Goal: Information Seeking & Learning: Learn about a topic

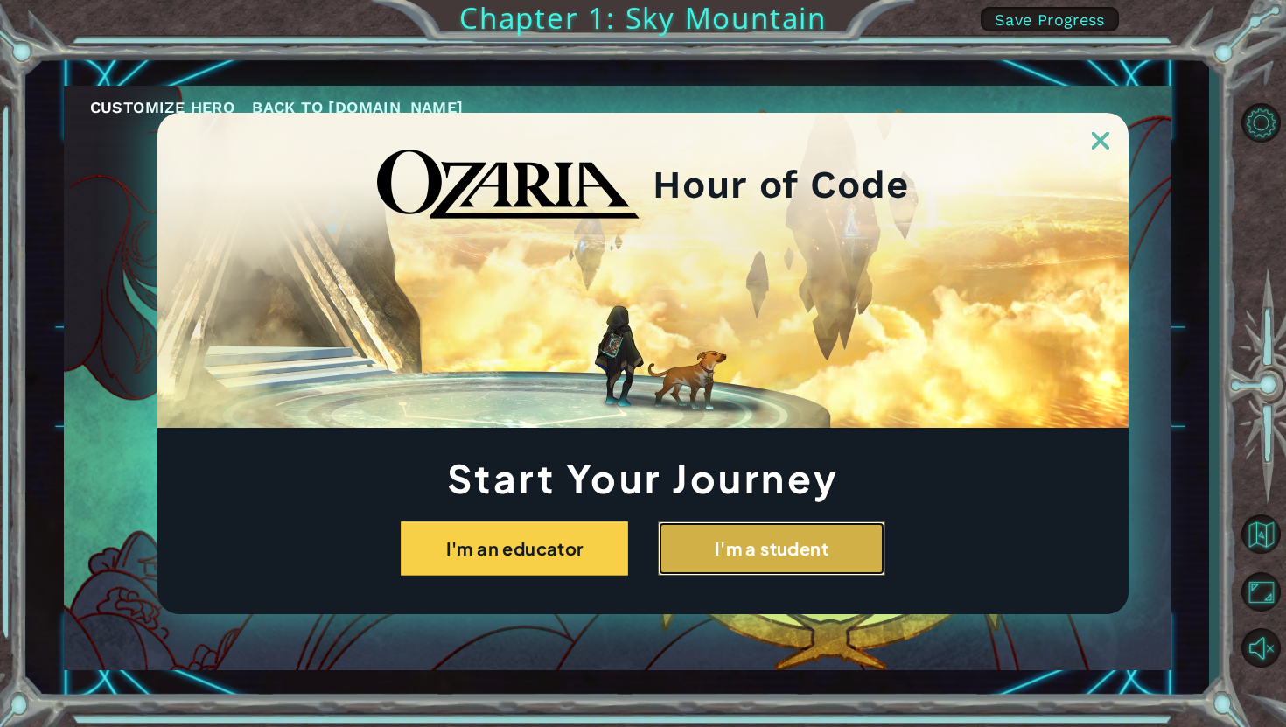
click at [702, 529] on button "I'm a student" at bounding box center [771, 548] width 227 height 54
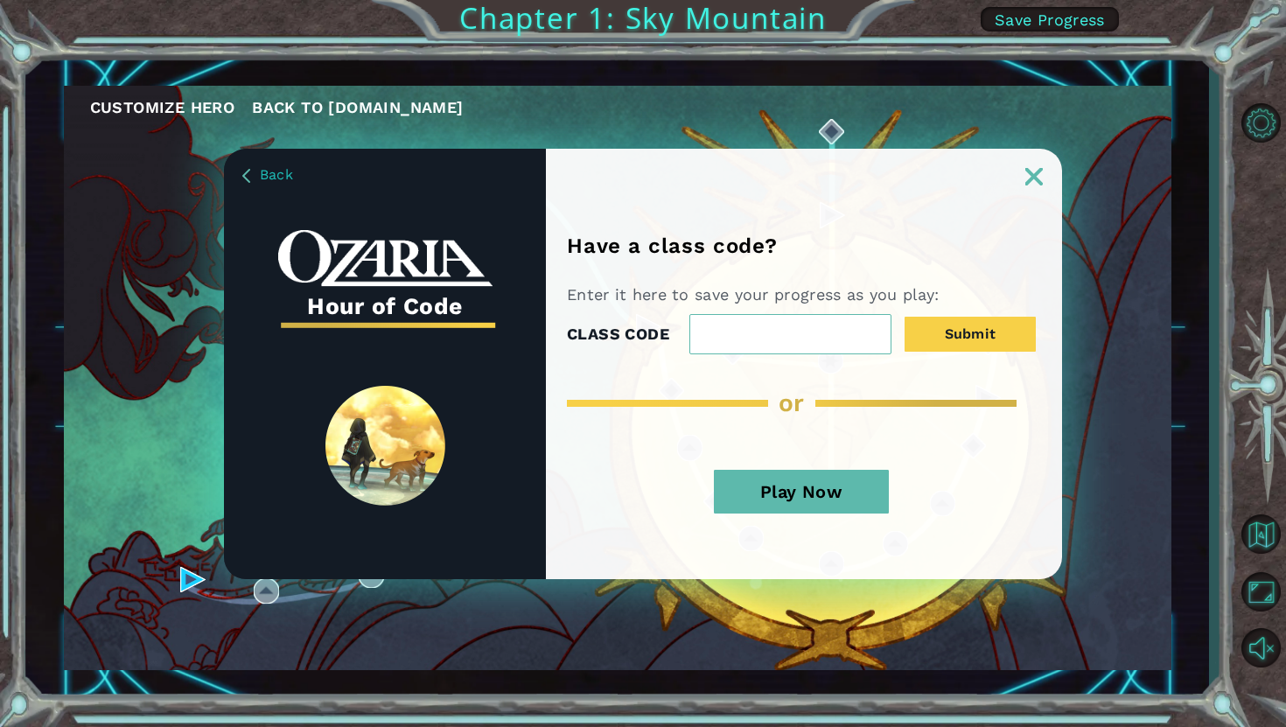
click at [781, 492] on button "Play Now" at bounding box center [801, 492] width 175 height 44
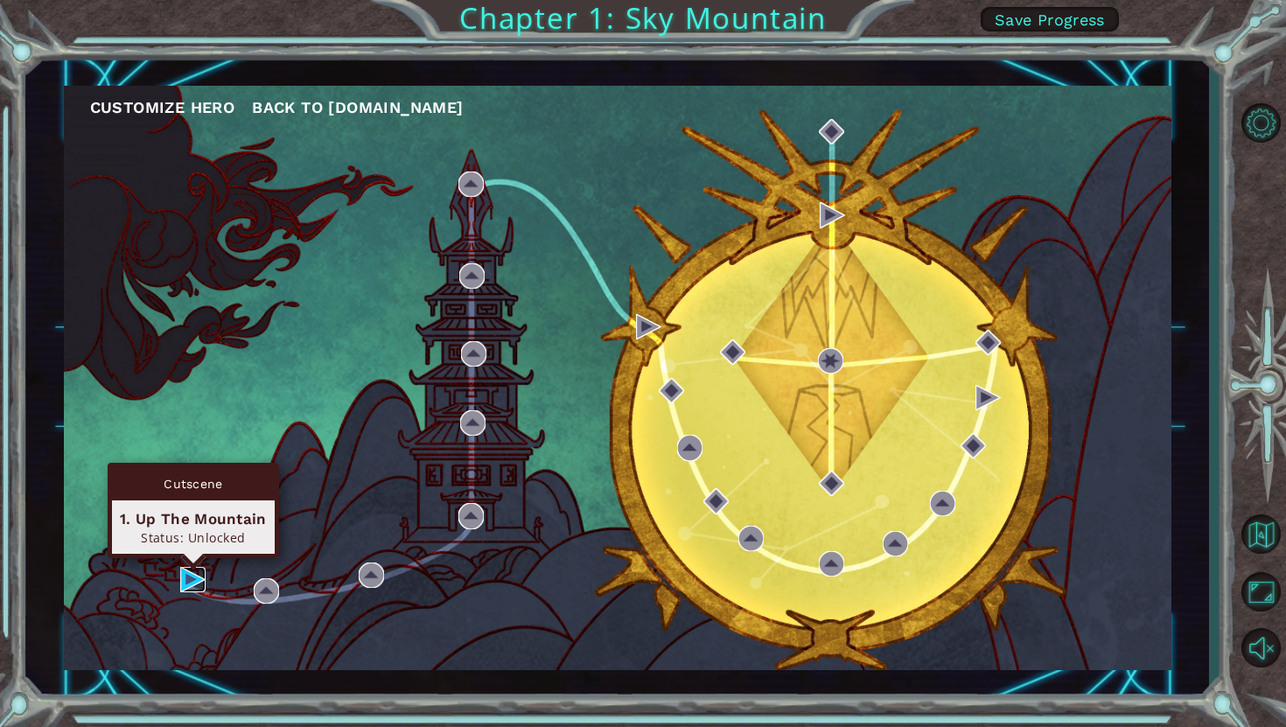
click at [197, 582] on img at bounding box center [192, 579] width 25 height 25
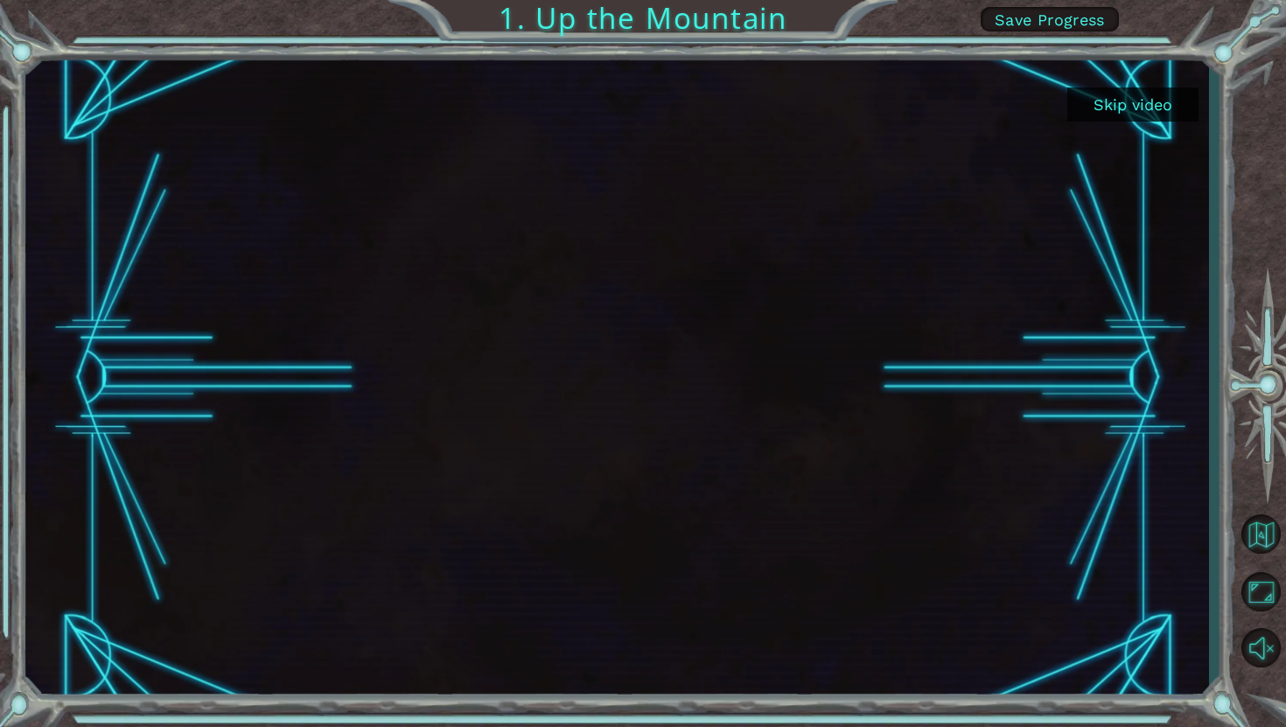
click at [736, 232] on div at bounding box center [617, 377] width 1137 height 639
click at [446, 210] on div at bounding box center [617, 377] width 1137 height 639
click at [1105, 99] on button "Skip video" at bounding box center [1132, 104] width 131 height 34
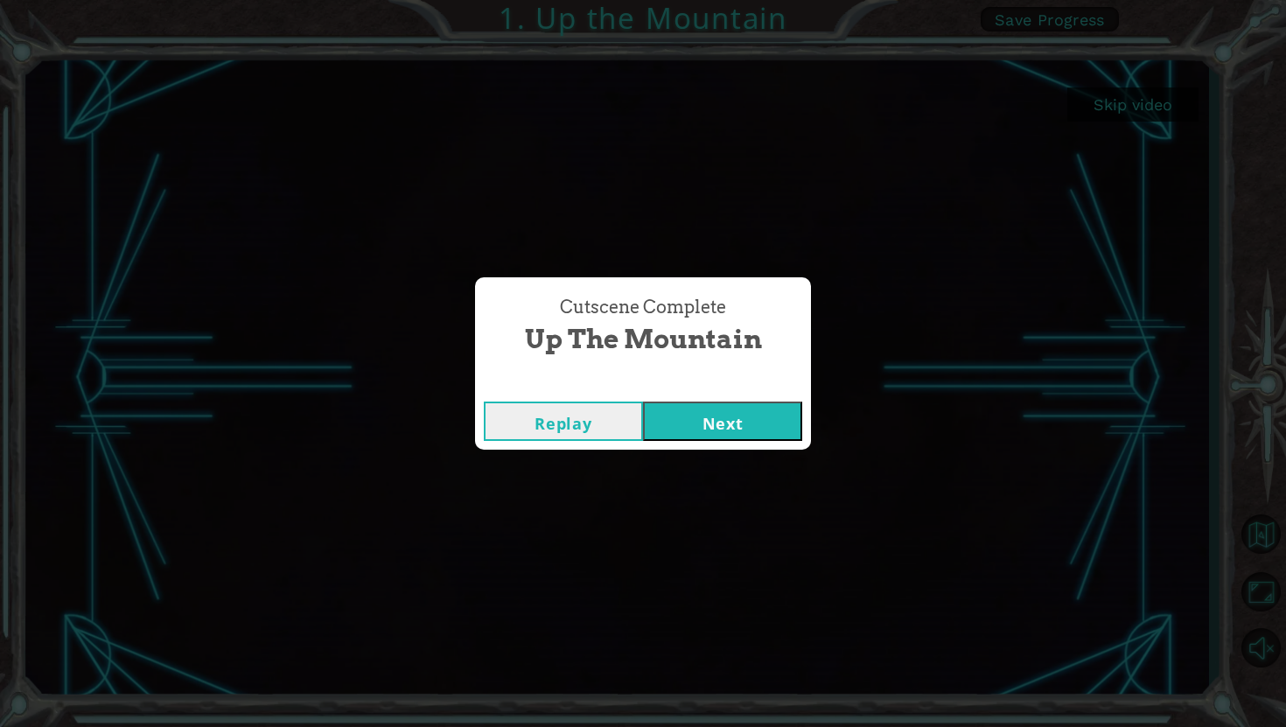
click at [604, 429] on button "Replay" at bounding box center [563, 420] width 159 height 39
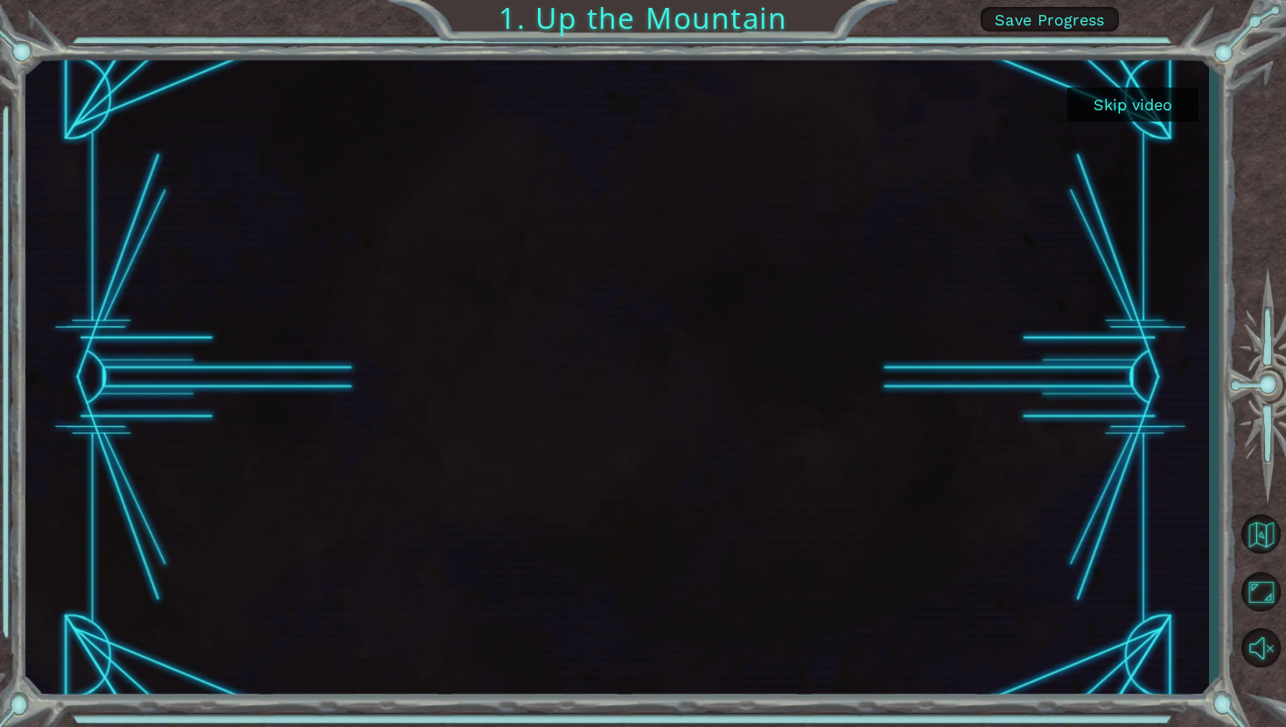
click at [1121, 104] on button "Skip video" at bounding box center [1132, 104] width 131 height 34
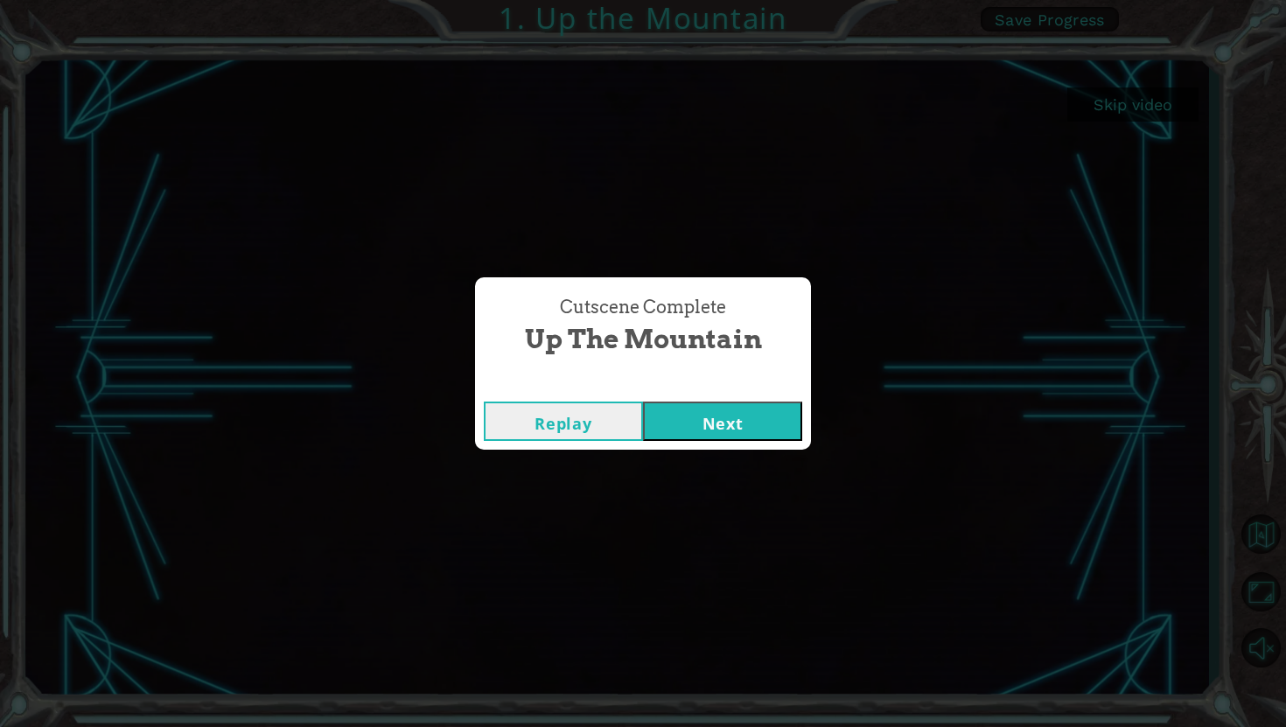
click at [715, 408] on button "Next" at bounding box center [722, 420] width 159 height 39
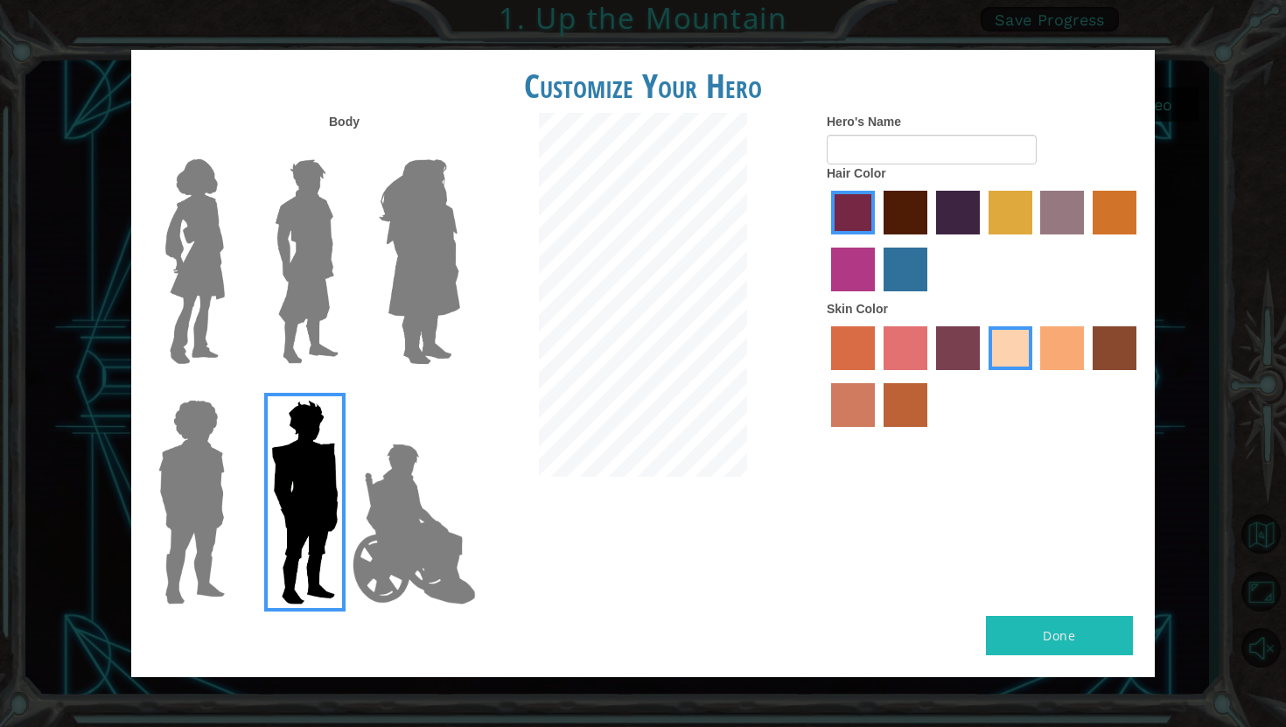
click at [920, 212] on label "maroon hair color" at bounding box center [905, 213] width 44 height 44
click at [877, 241] on input "maroon hair color" at bounding box center [877, 241] width 0 height 0
click at [405, 329] on img at bounding box center [419, 261] width 95 height 219
click at [459, 148] on input "Hero Amethyst" at bounding box center [459, 148] width 0 height 0
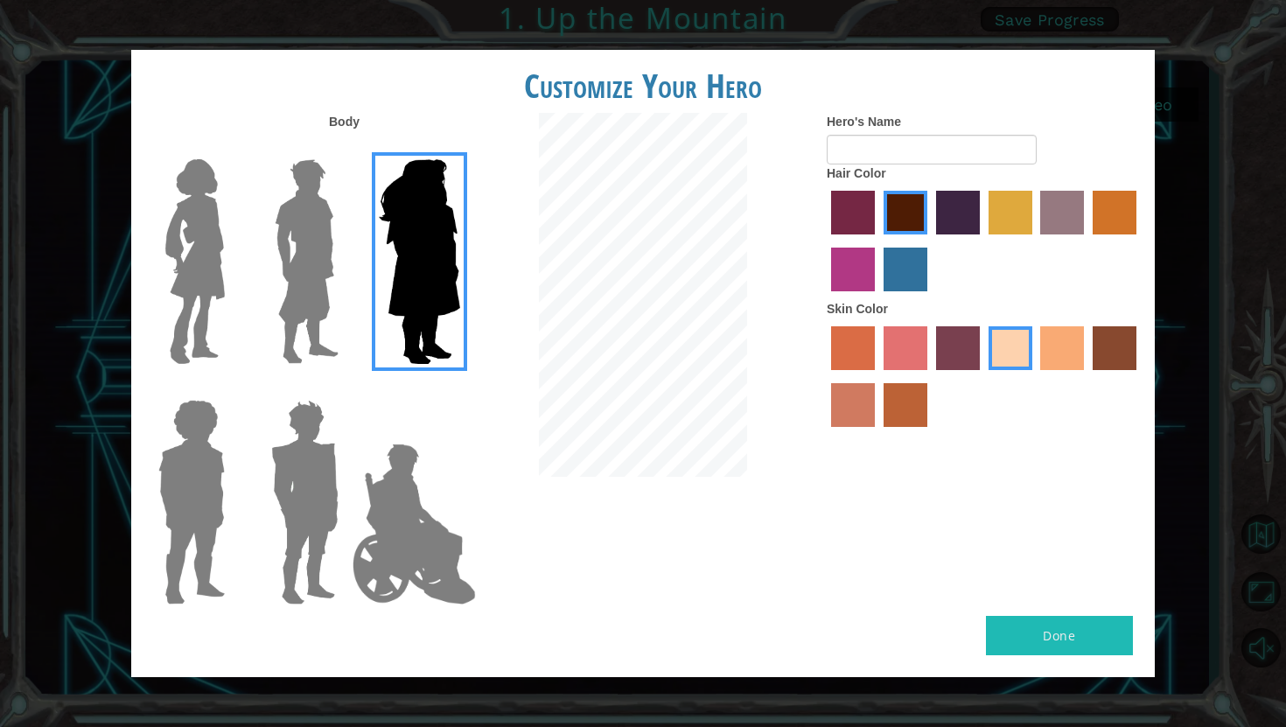
click at [209, 487] on img at bounding box center [191, 502] width 80 height 219
click at [232, 388] on input "Hero Steven" at bounding box center [232, 388] width 0 height 0
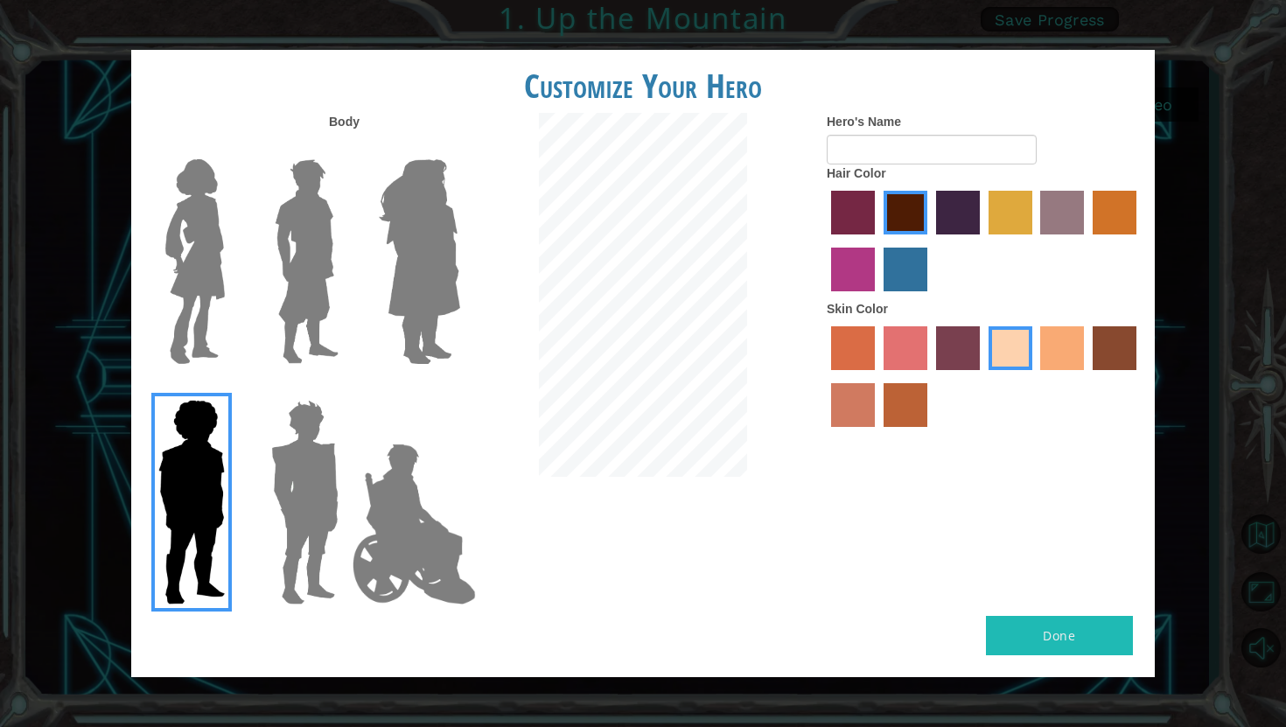
click at [216, 317] on img at bounding box center [194, 261] width 73 height 219
click at [232, 148] on input "Hero Connie" at bounding box center [232, 148] width 0 height 0
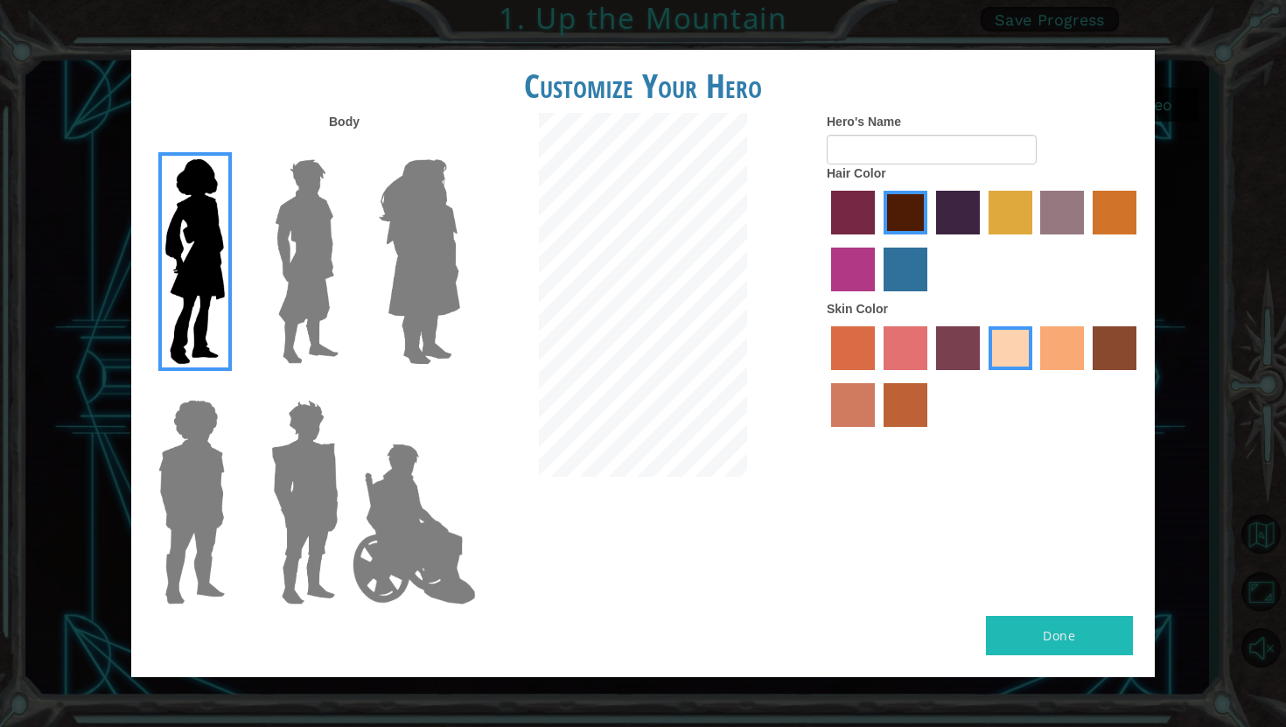
click at [945, 211] on label "hot purple hair color" at bounding box center [958, 213] width 44 height 44
click at [930, 241] on input "hot purple hair color" at bounding box center [930, 241] width 0 height 0
click at [909, 146] on input "Hero's Name" at bounding box center [932, 150] width 210 height 30
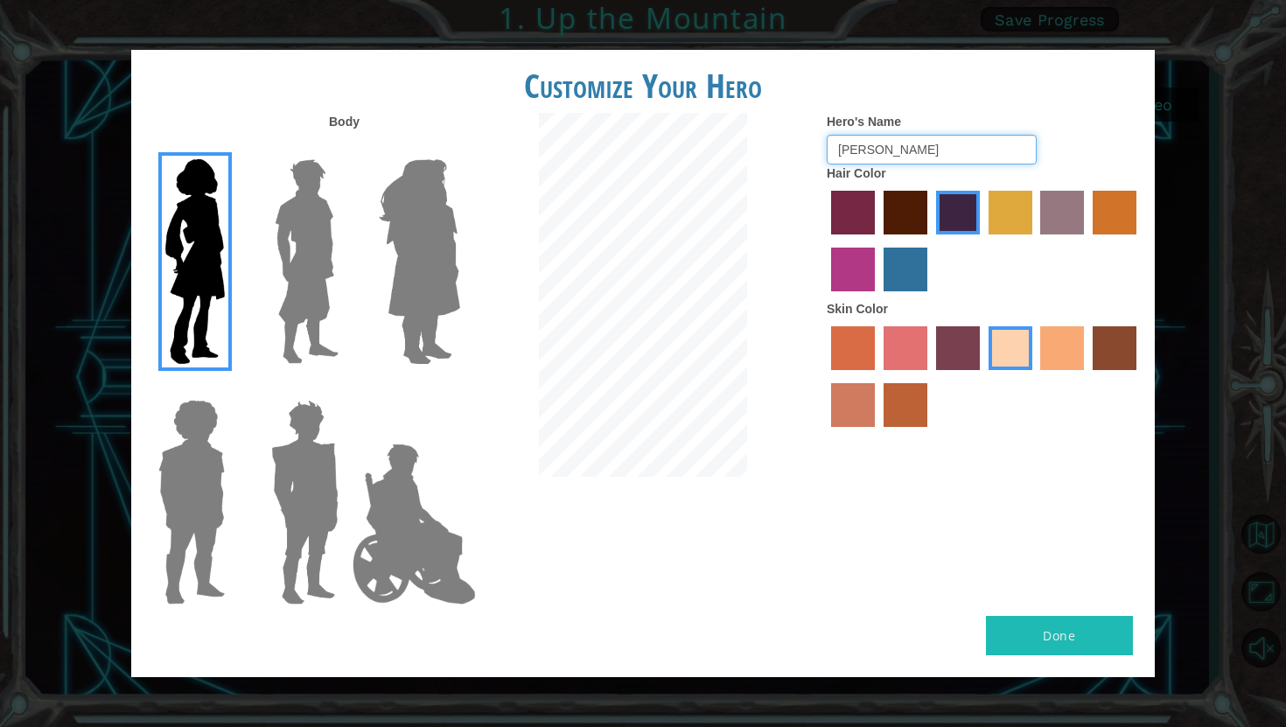
type input "Jackie"
click at [1029, 625] on button "Done" at bounding box center [1059, 635] width 147 height 39
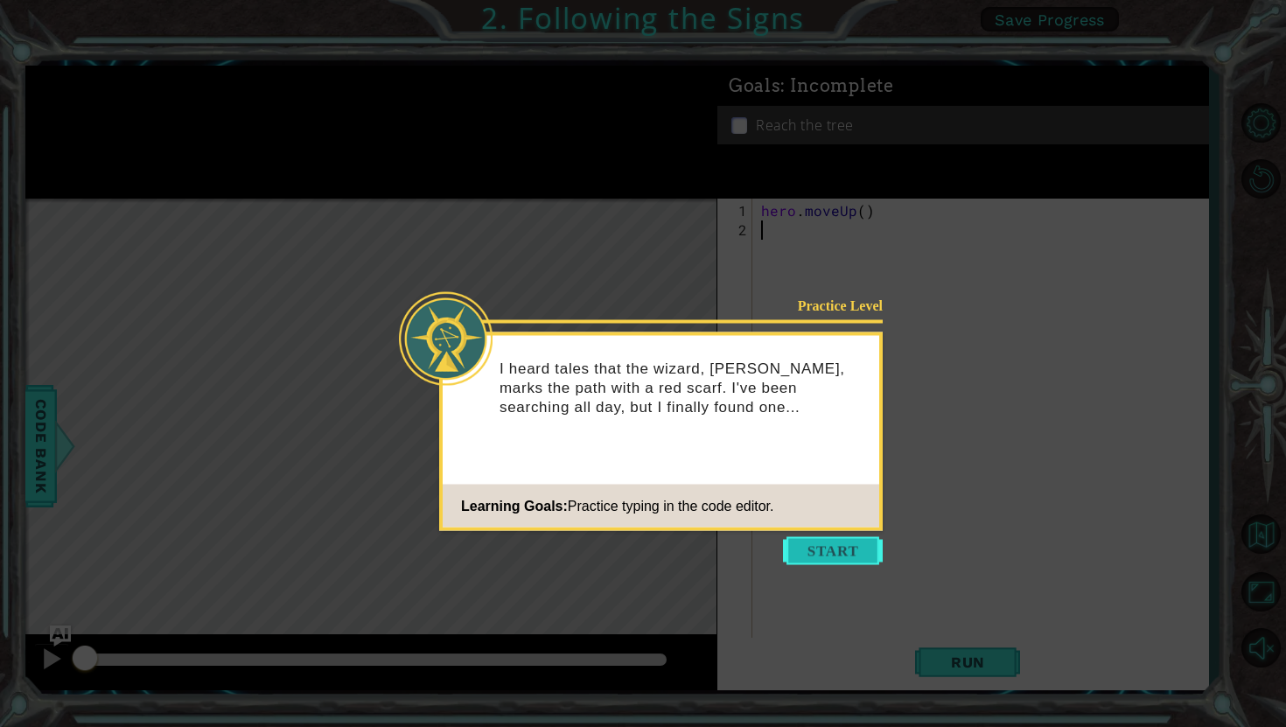
click at [838, 552] on button "Start" at bounding box center [833, 551] width 100 height 28
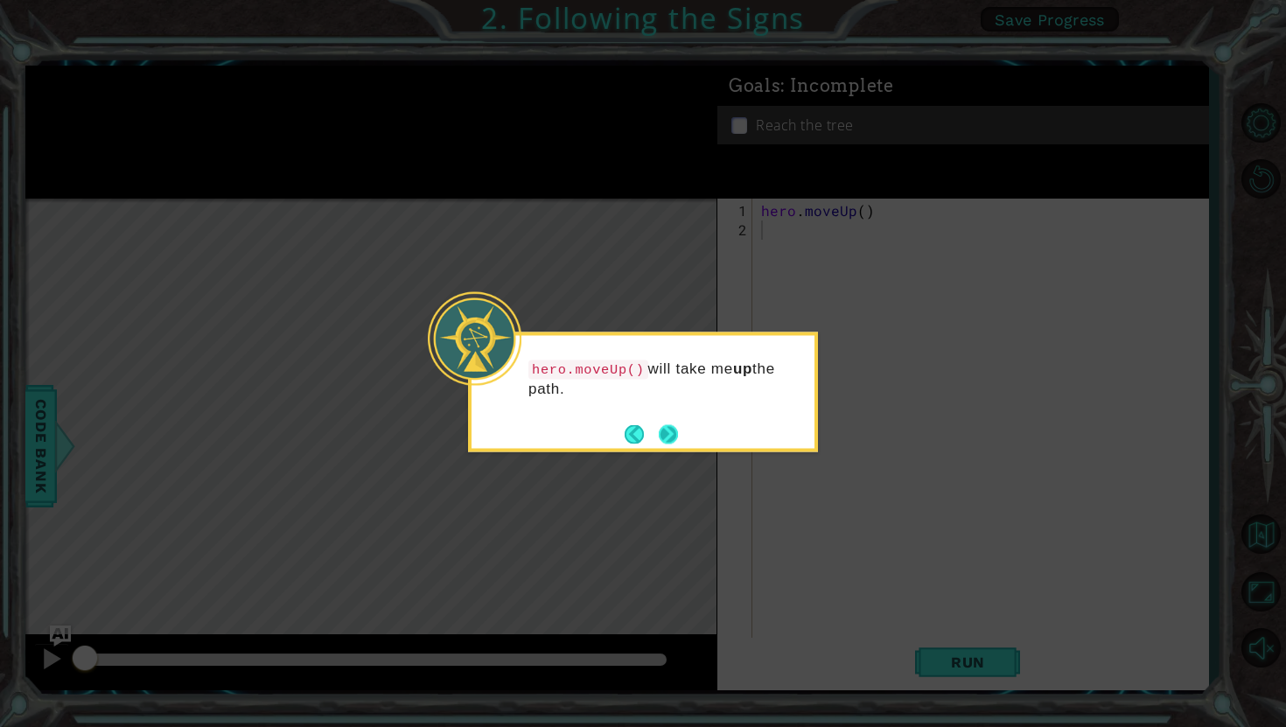
click at [669, 437] on button "Next" at bounding box center [668, 433] width 19 height 19
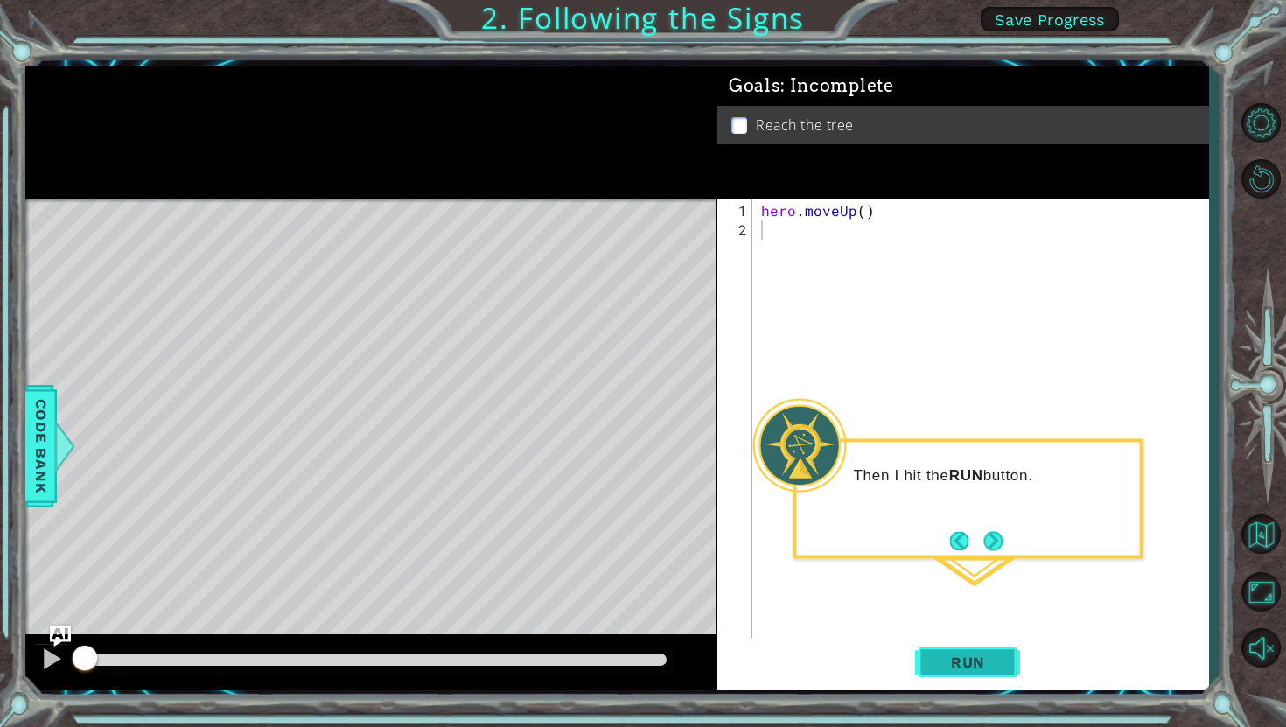
click at [940, 667] on span "Run" at bounding box center [967, 661] width 69 height 17
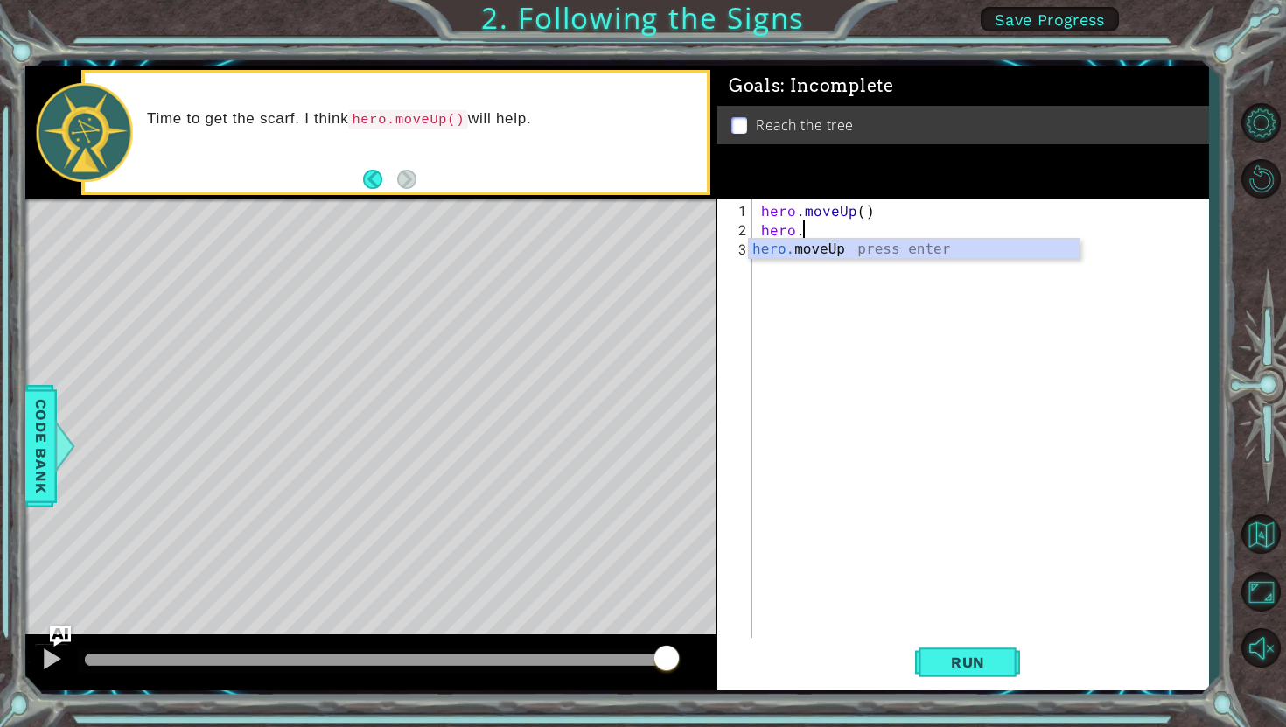
scroll to position [0, 2]
type textarea "hero.moveup"
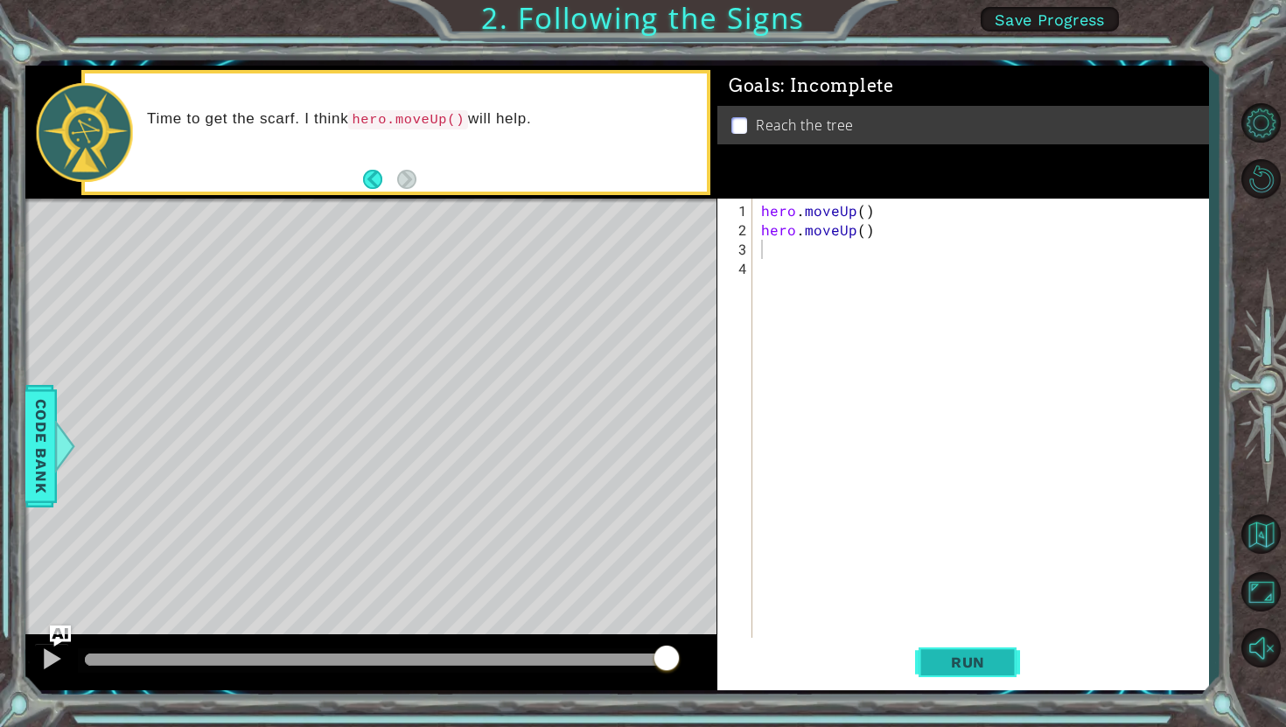
click at [955, 664] on span "Run" at bounding box center [967, 661] width 69 height 17
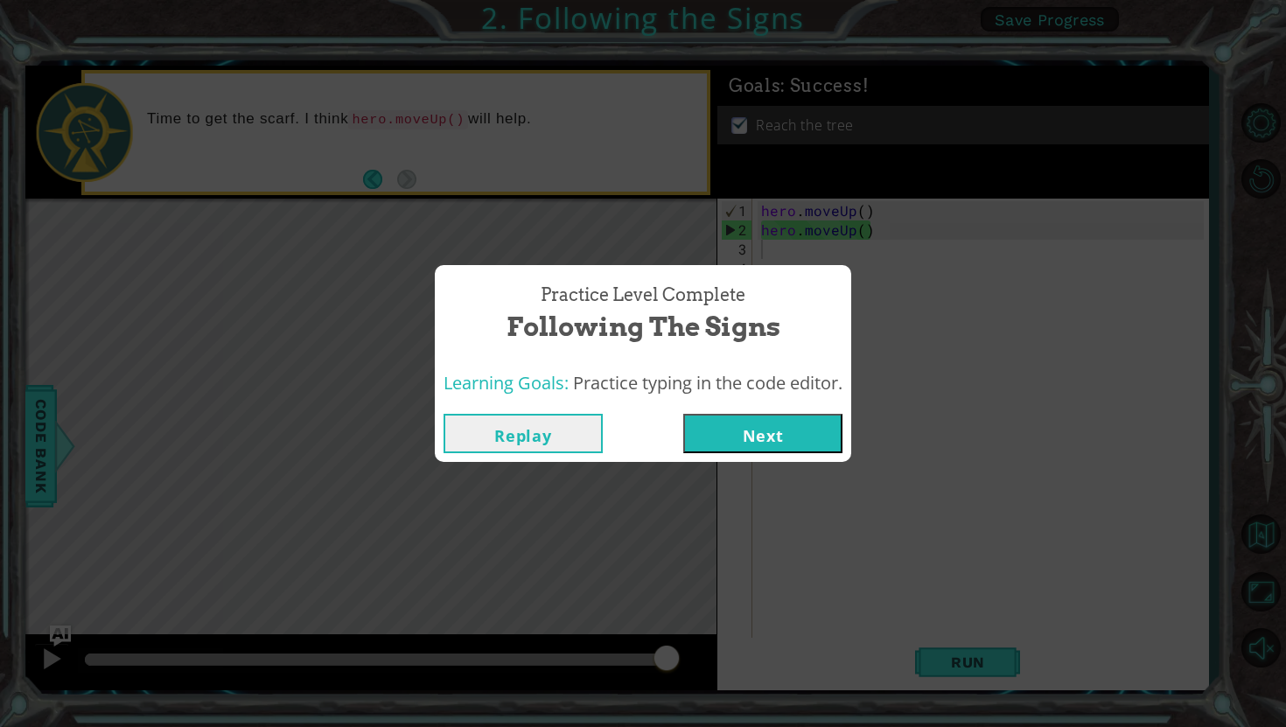
click at [775, 430] on button "Next" at bounding box center [762, 433] width 159 height 39
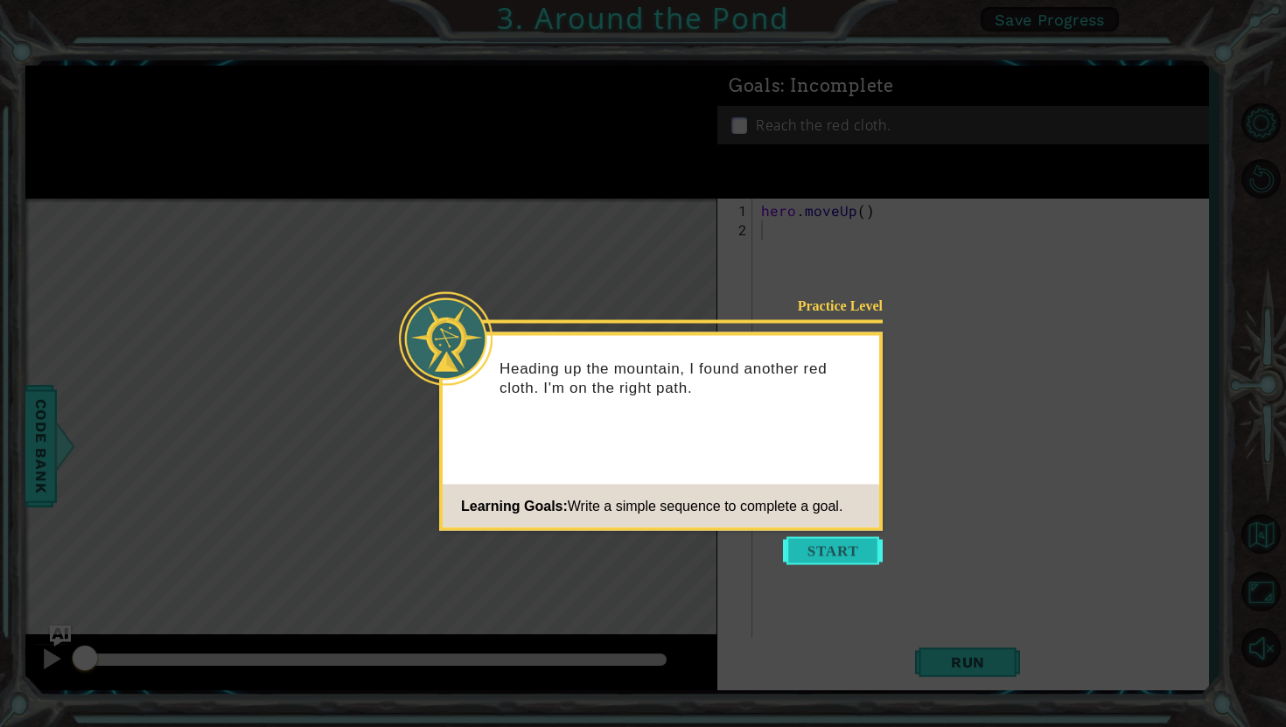
click at [827, 548] on button "Start" at bounding box center [833, 551] width 100 height 28
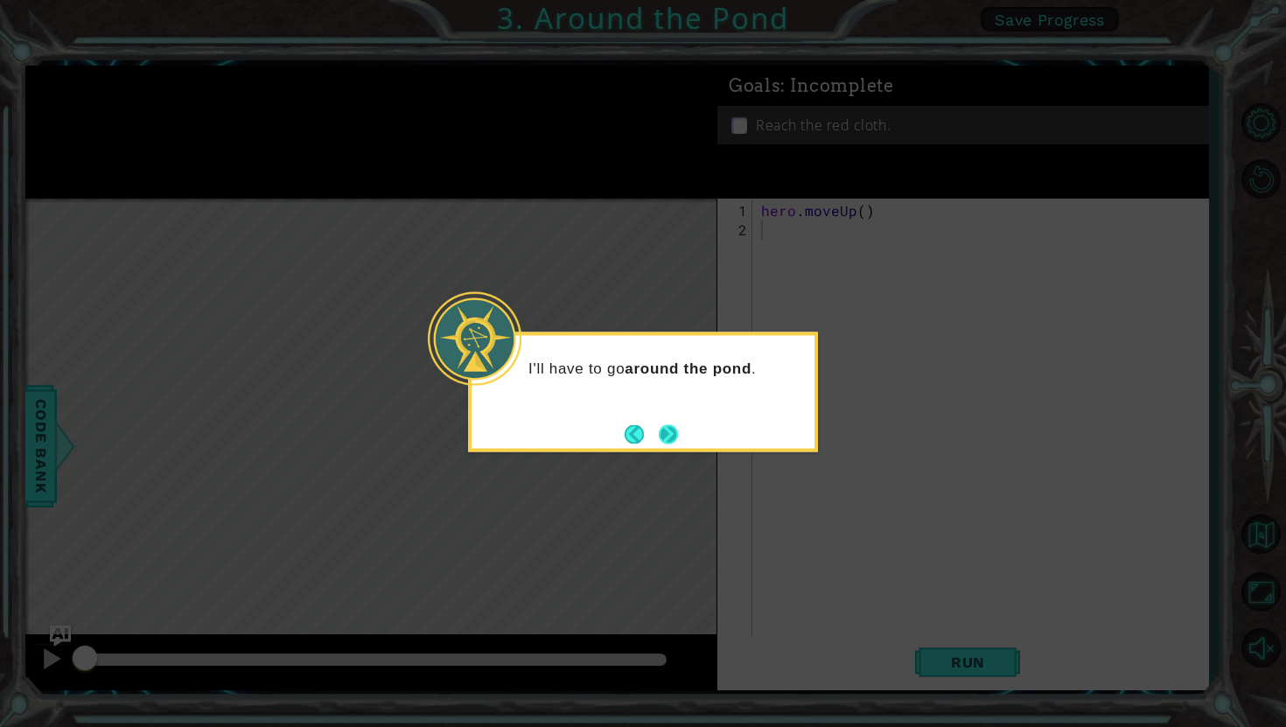
click at [674, 436] on button "Next" at bounding box center [668, 434] width 26 height 26
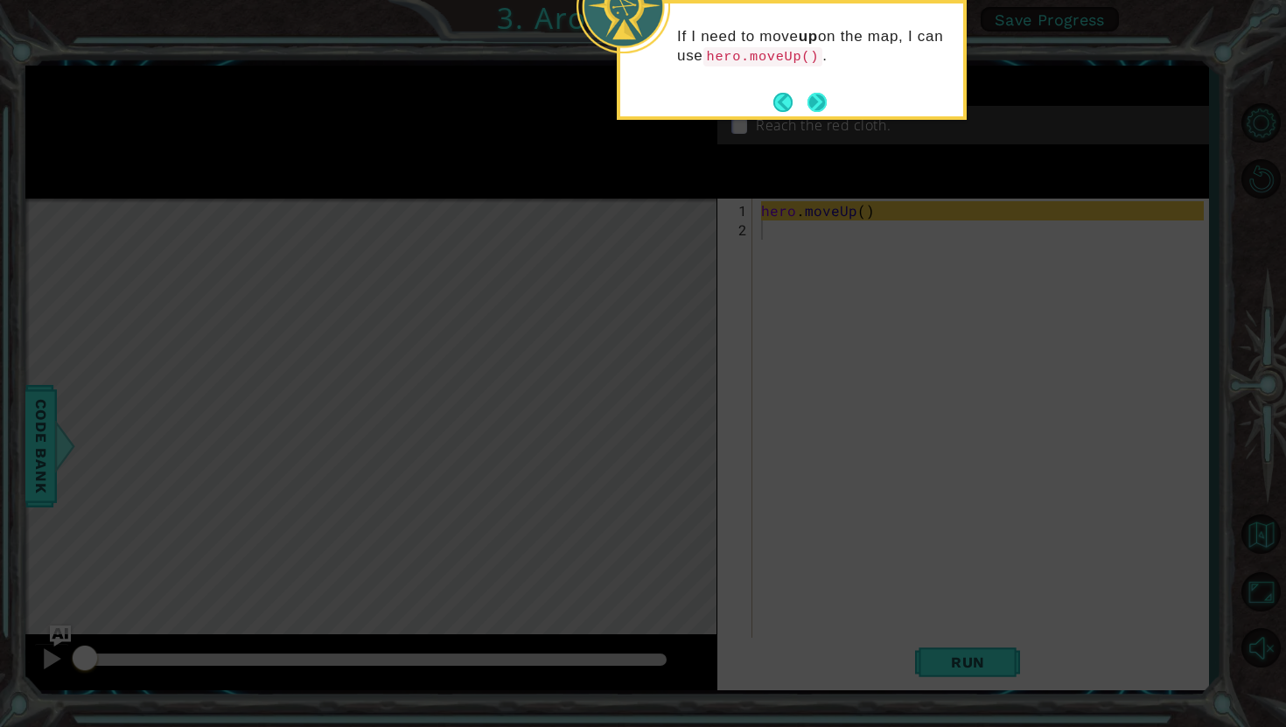
click at [816, 100] on button "Next" at bounding box center [816, 102] width 19 height 19
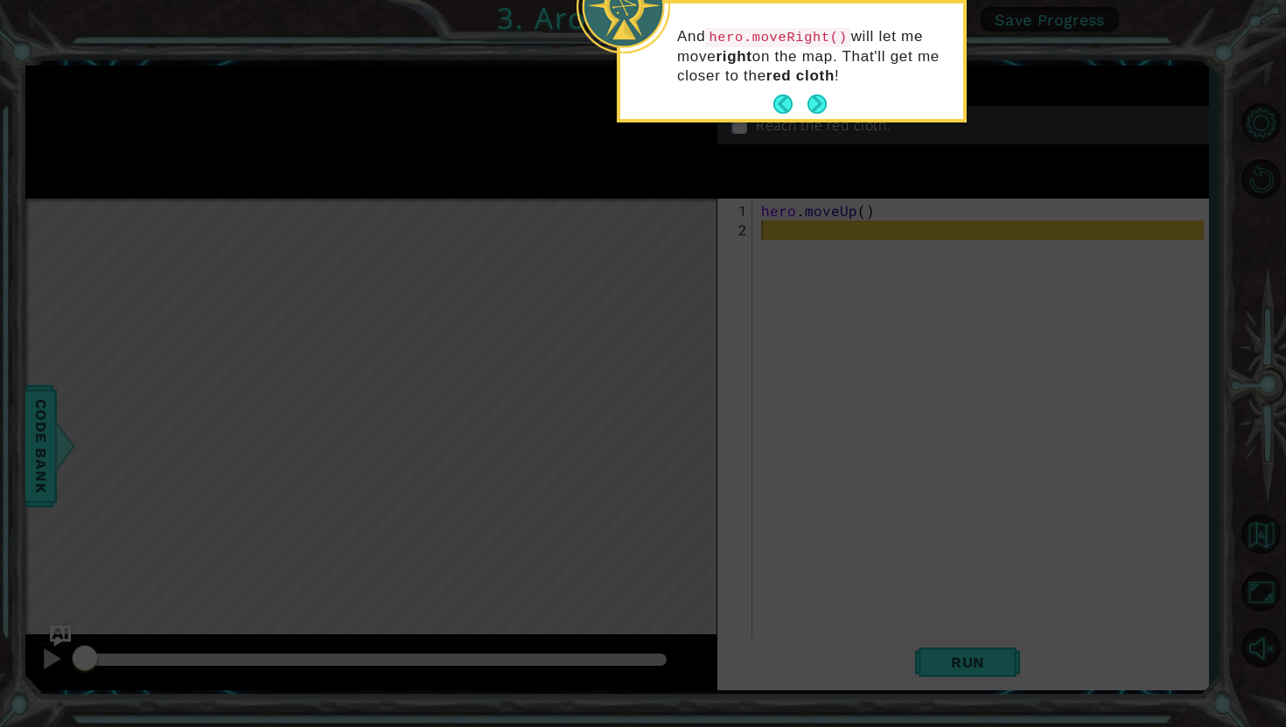
click at [816, 100] on button "Next" at bounding box center [816, 103] width 19 height 19
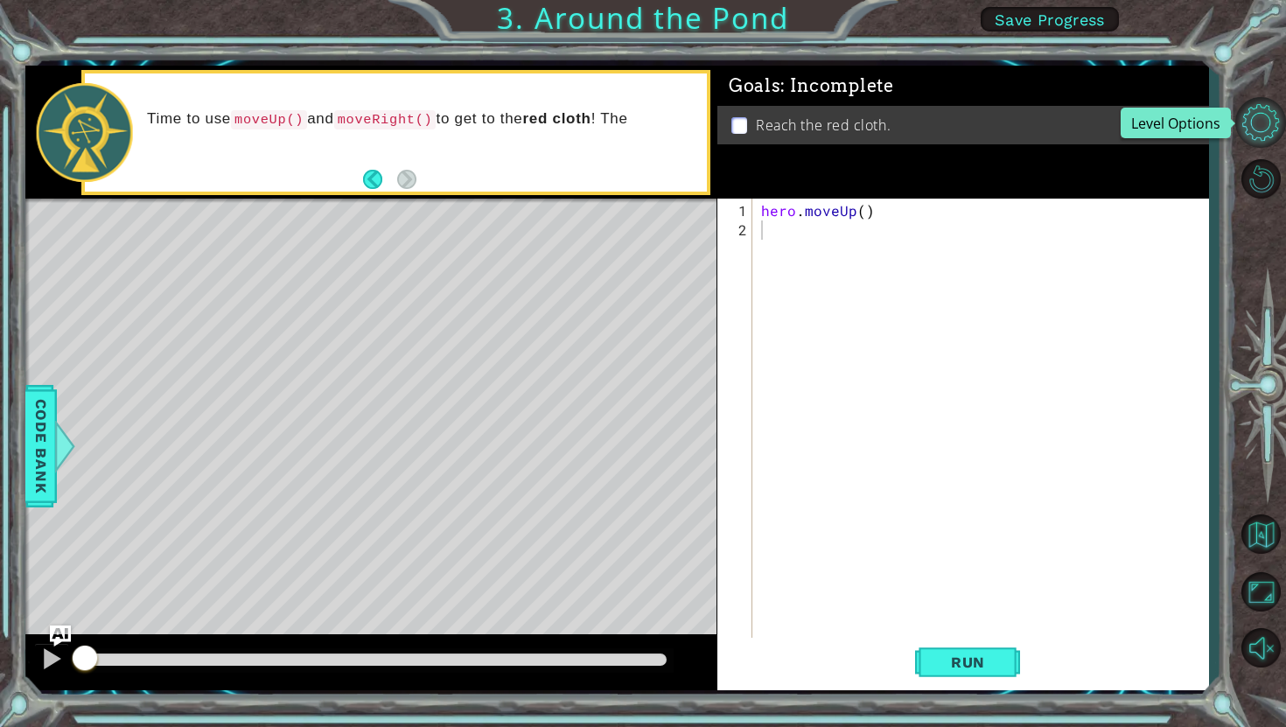
click at [1255, 132] on button "Level Options" at bounding box center [1260, 122] width 51 height 51
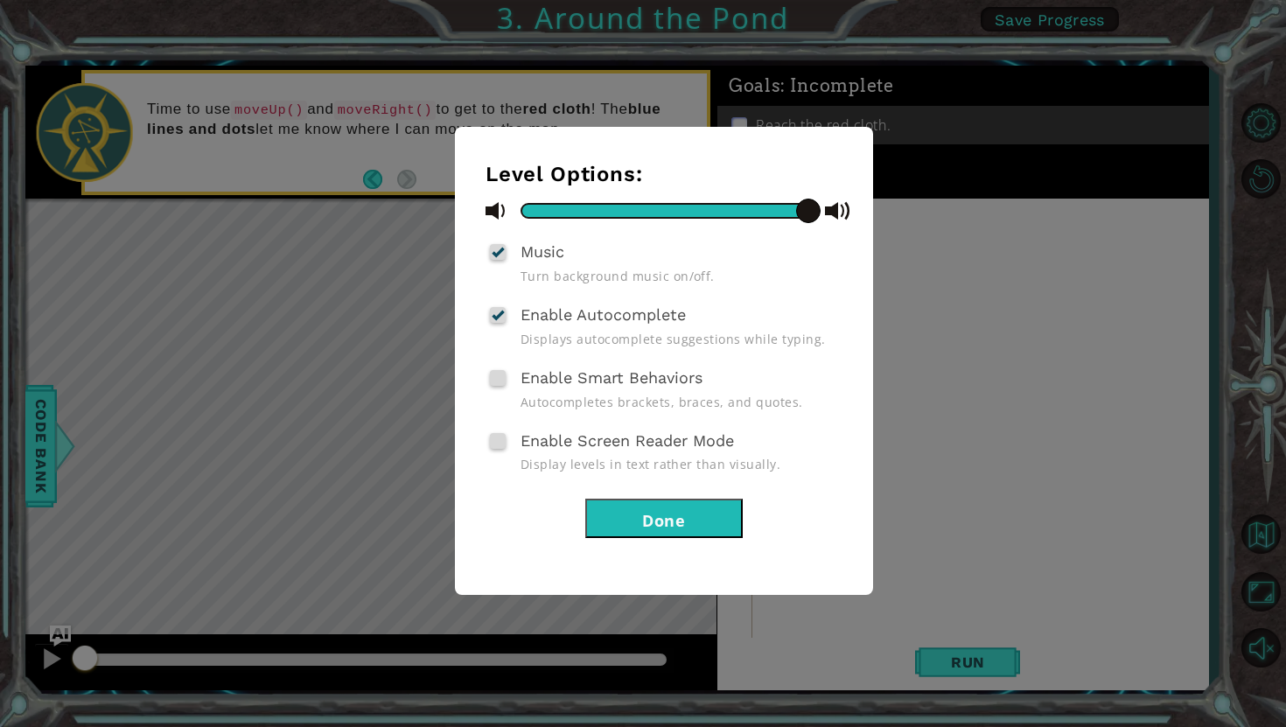
click at [649, 525] on button "Done" at bounding box center [663, 518] width 157 height 39
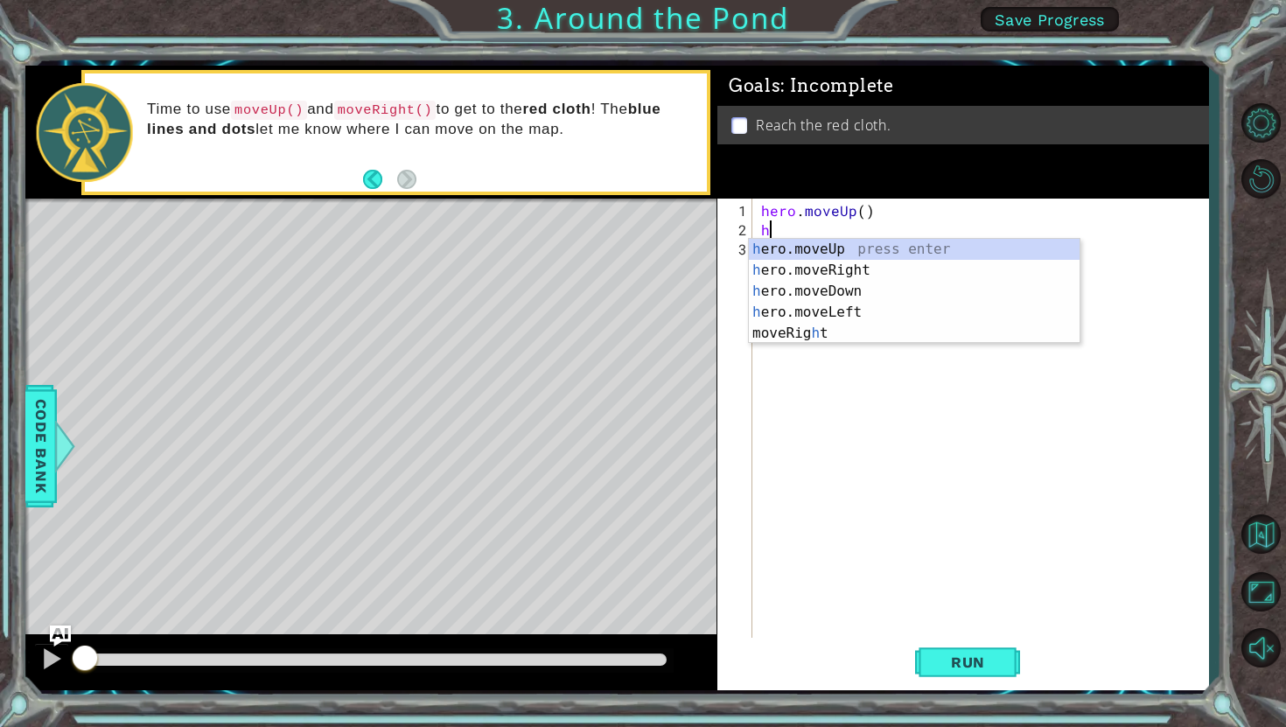
type textarea "he"
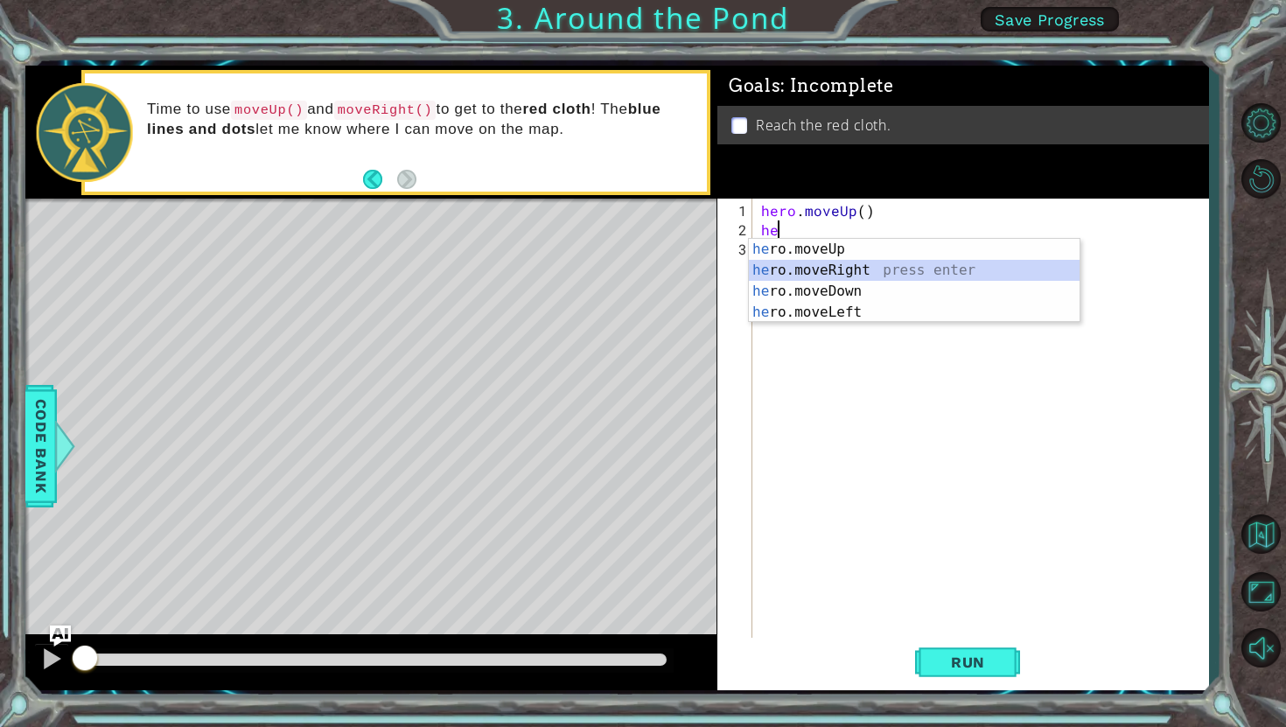
click at [870, 277] on div "he ro.moveUp press enter he ro.moveRight press enter he ro.moveDown press enter…" at bounding box center [914, 302] width 331 height 126
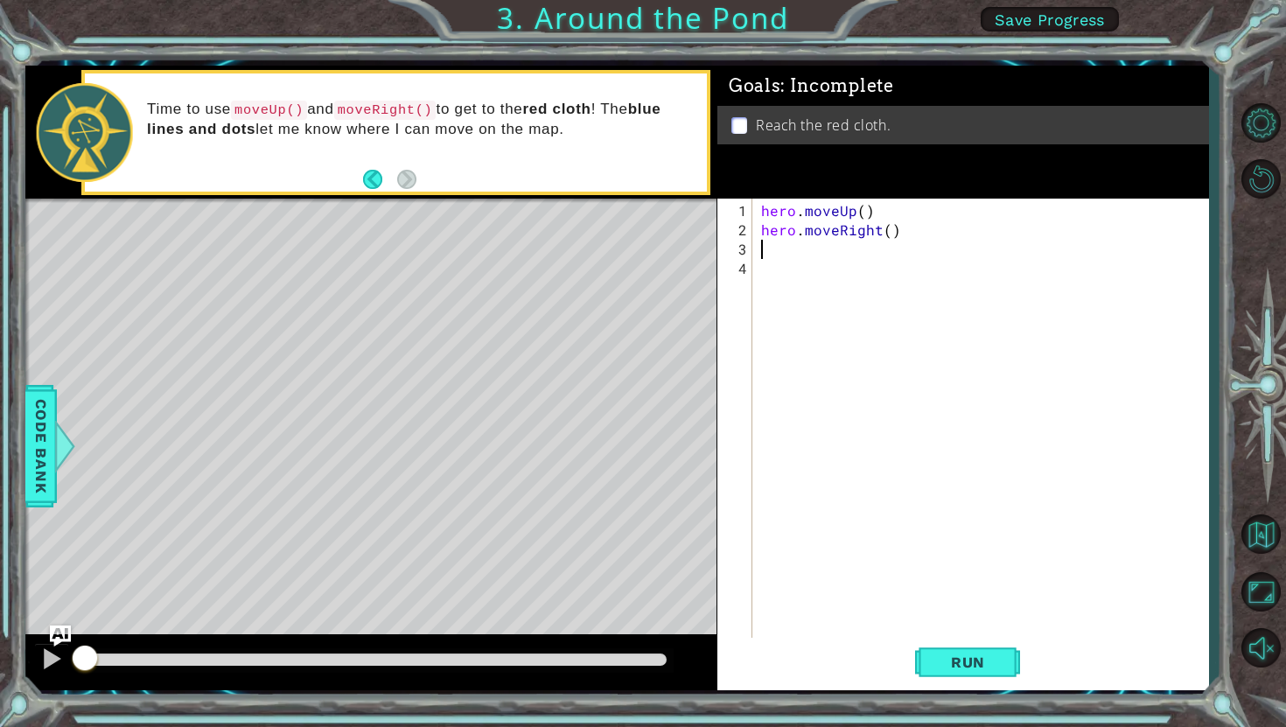
click at [771, 252] on div "hero . moveUp ( ) hero . moveRight ( )" at bounding box center [984, 441] width 455 height 481
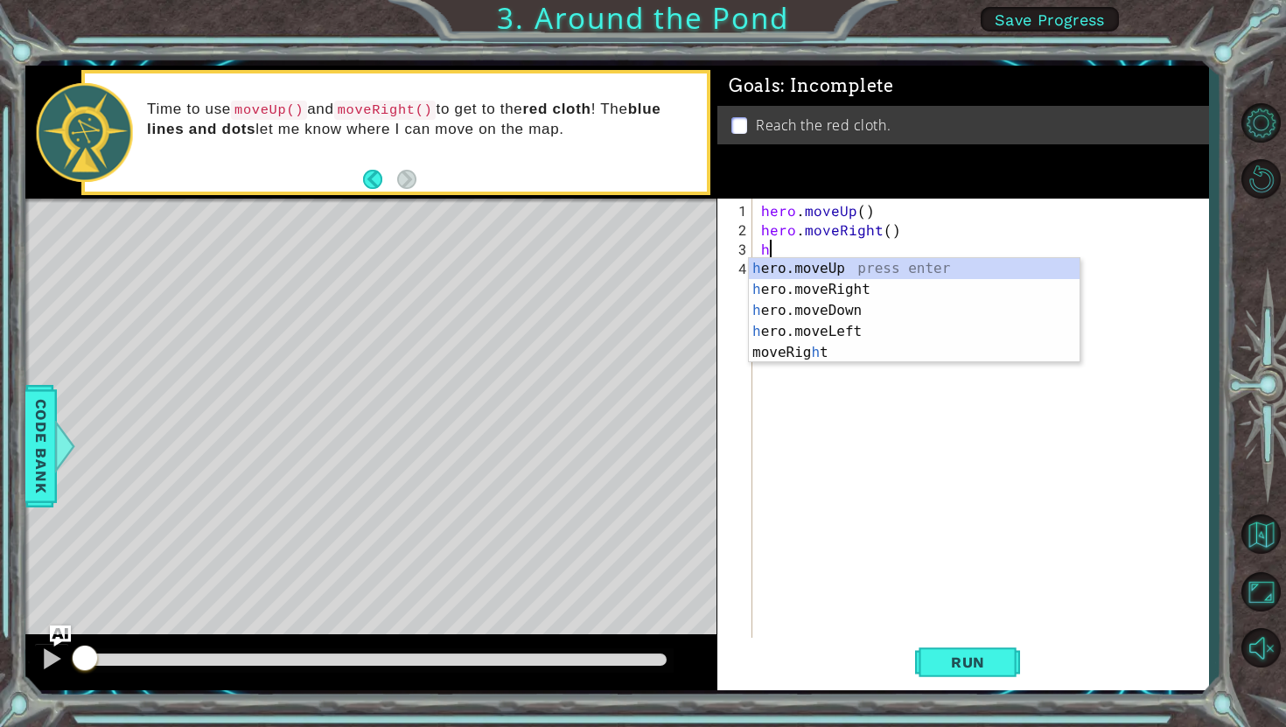
type textarea "he"
click at [834, 259] on div "he ro.moveUp press enter he ro.moveRight press enter he ro.moveDown press enter…" at bounding box center [914, 321] width 331 height 126
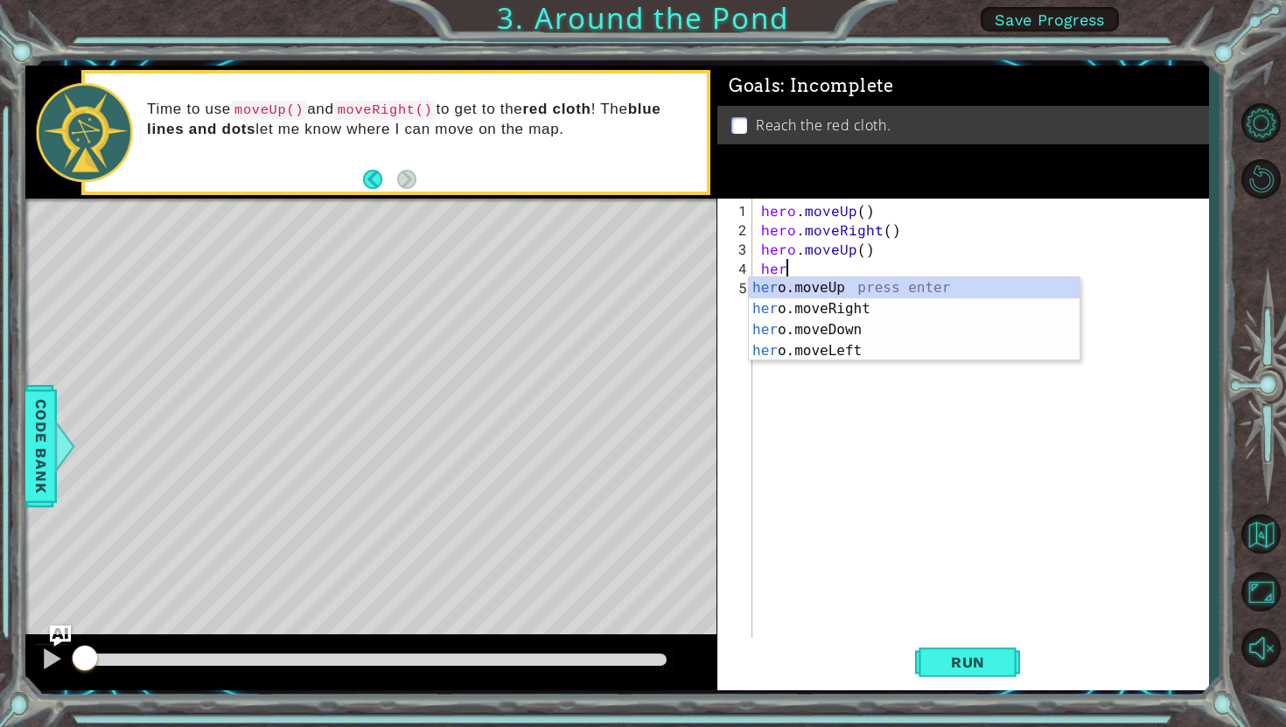
type textarea "hero"
click at [863, 278] on div "hero .moveUp press enter hero .moveRight press enter hero .moveDown press enter…" at bounding box center [914, 340] width 331 height 126
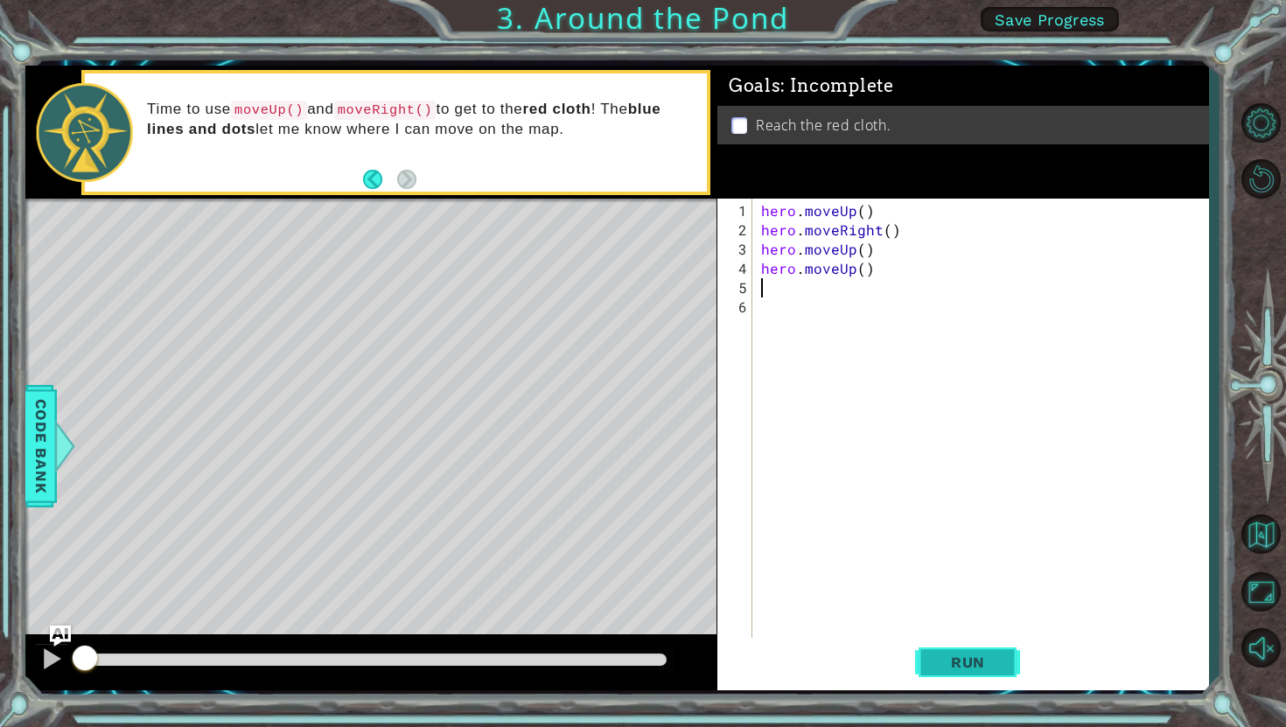
click at [958, 666] on span "Run" at bounding box center [967, 661] width 69 height 17
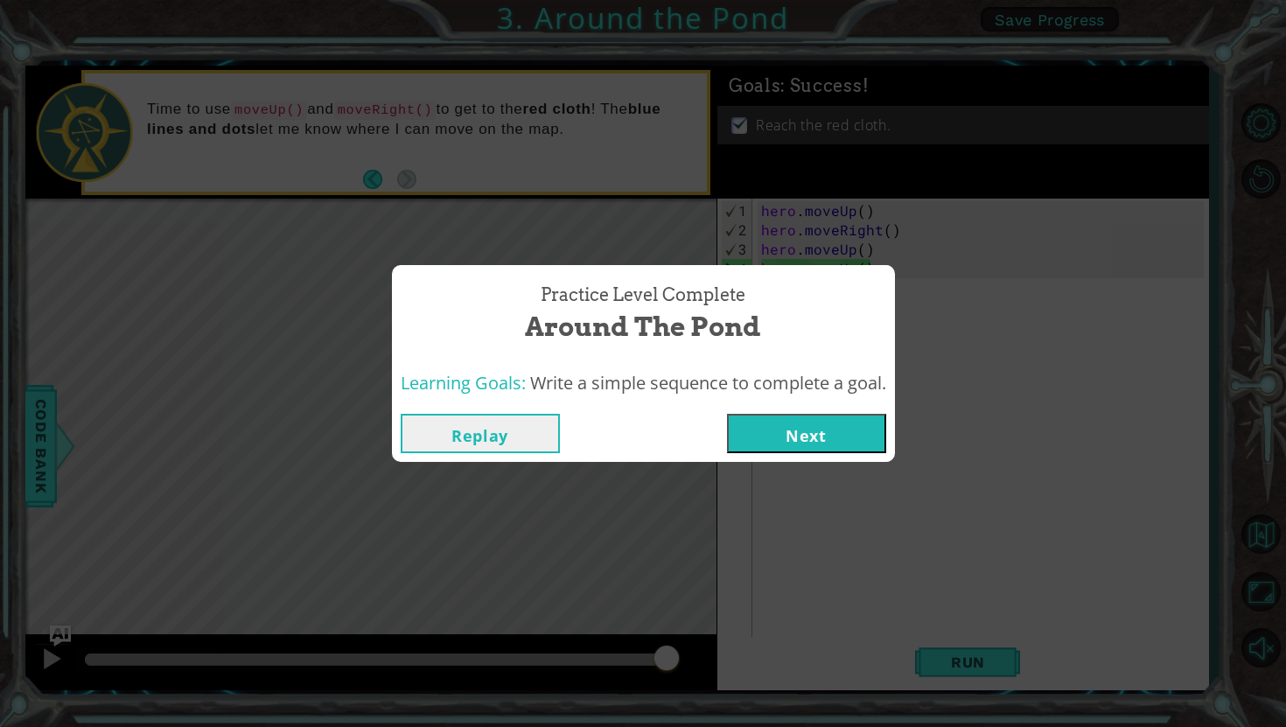
click at [861, 440] on button "Next" at bounding box center [806, 433] width 159 height 39
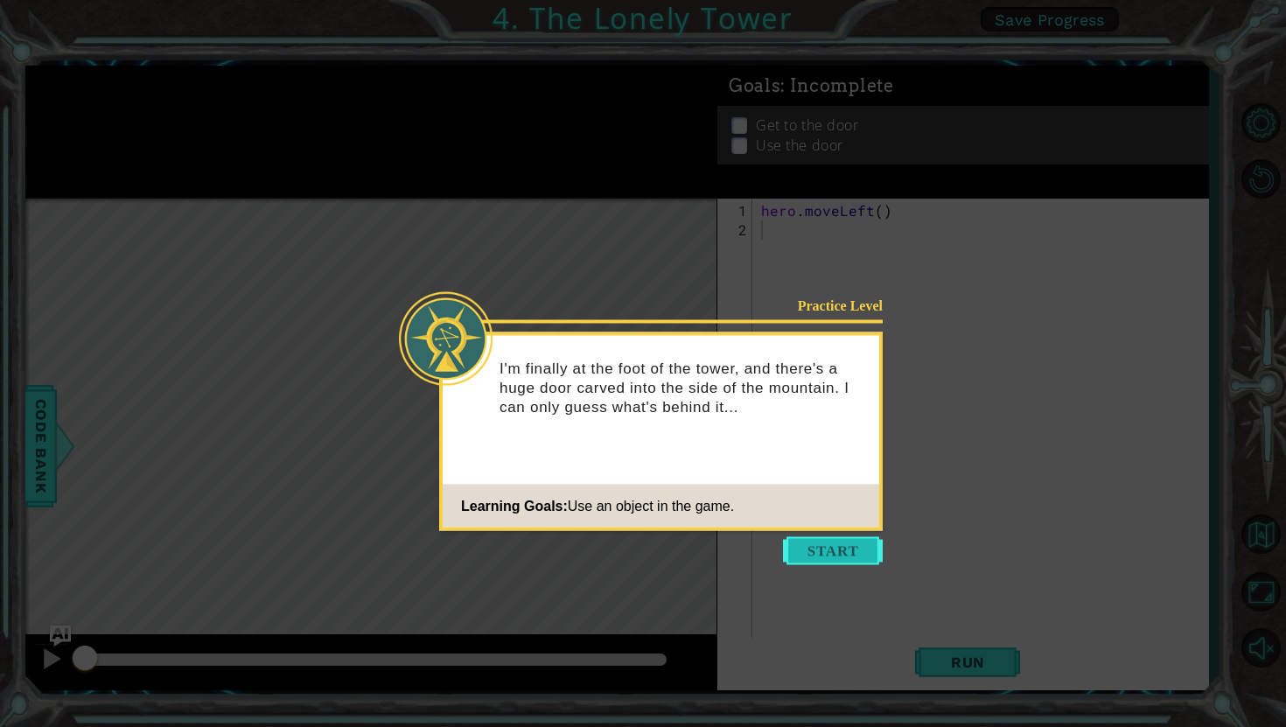
click at [829, 553] on button "Start" at bounding box center [833, 551] width 100 height 28
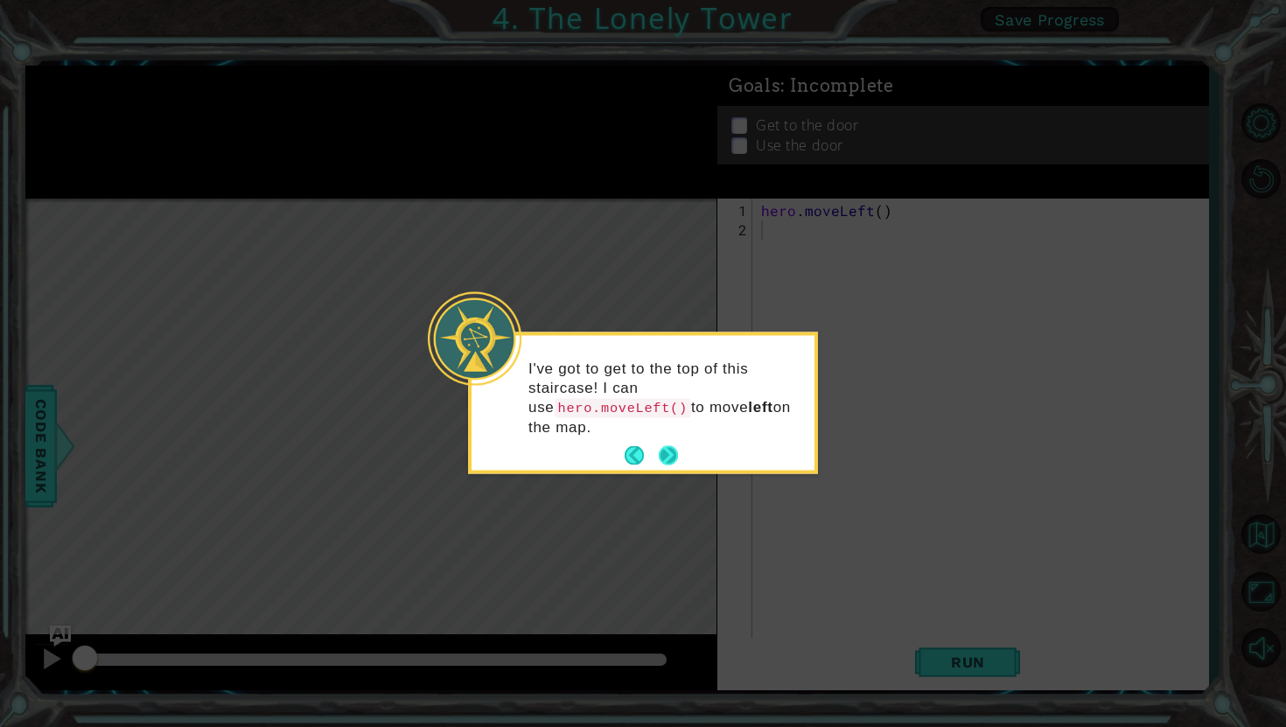
click at [671, 464] on button "Next" at bounding box center [668, 455] width 19 height 19
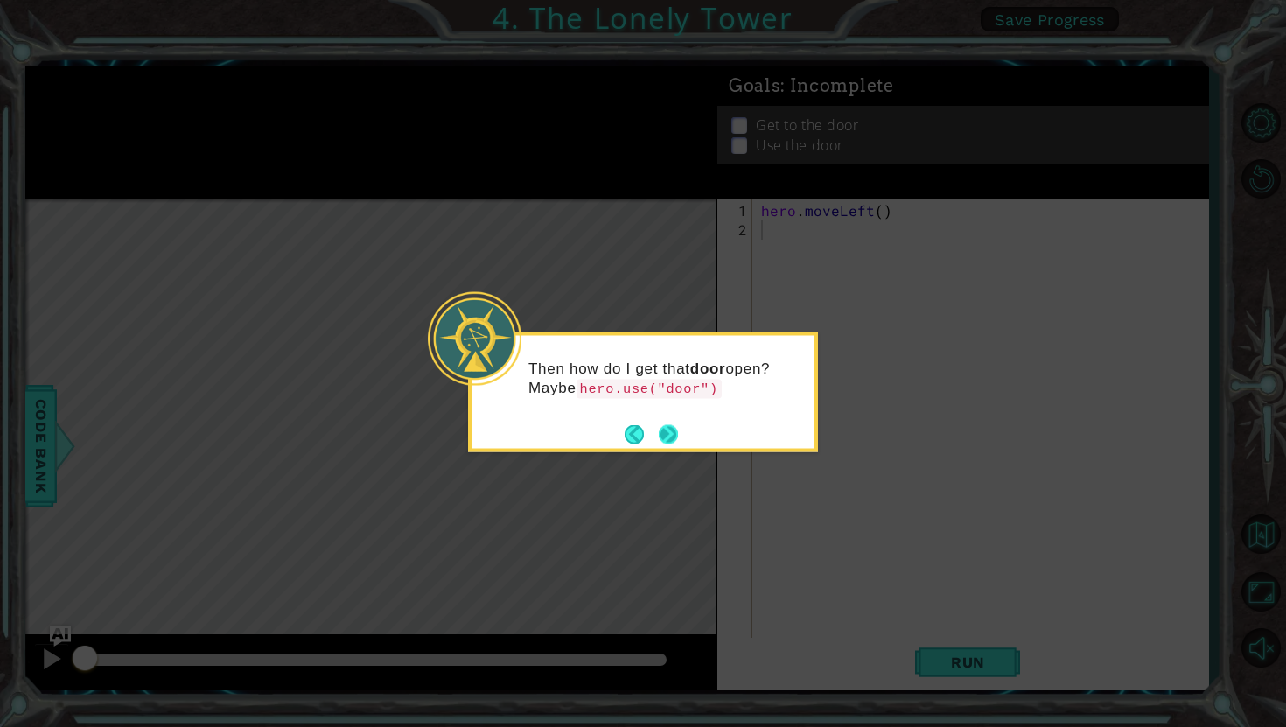
click at [676, 443] on button "Next" at bounding box center [668, 433] width 19 height 19
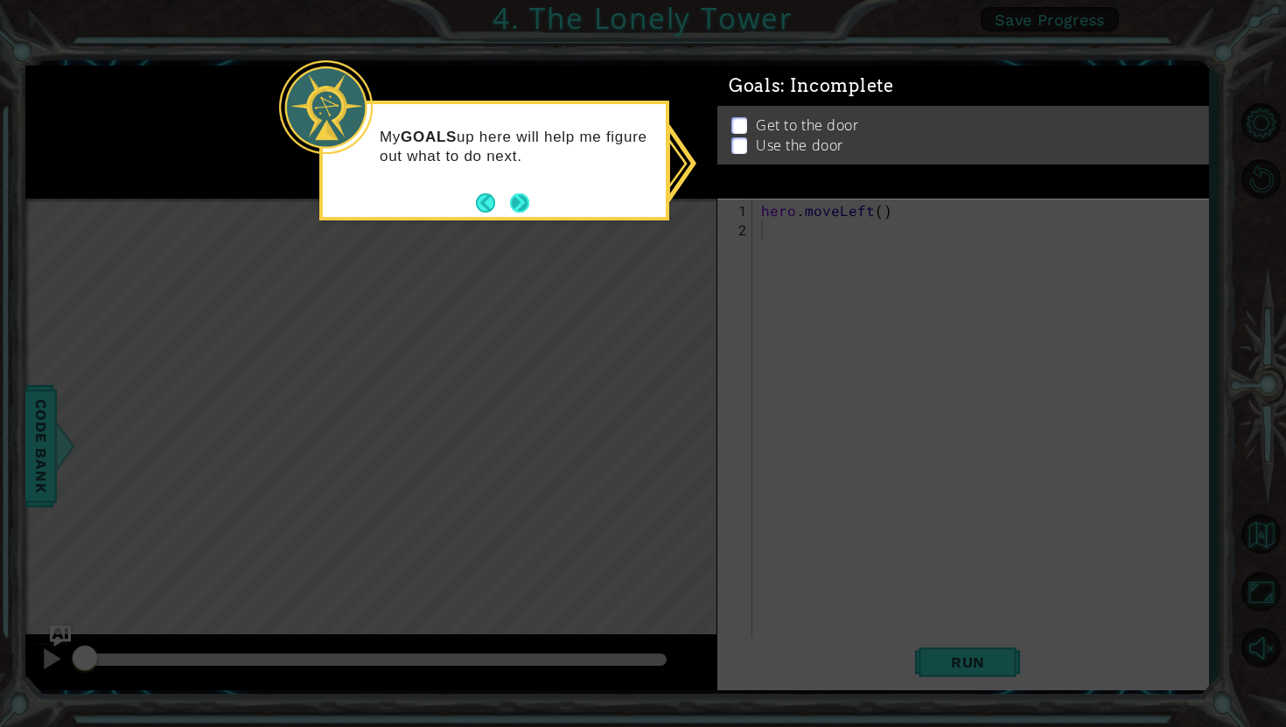
click at [514, 197] on button "Next" at bounding box center [519, 202] width 19 height 19
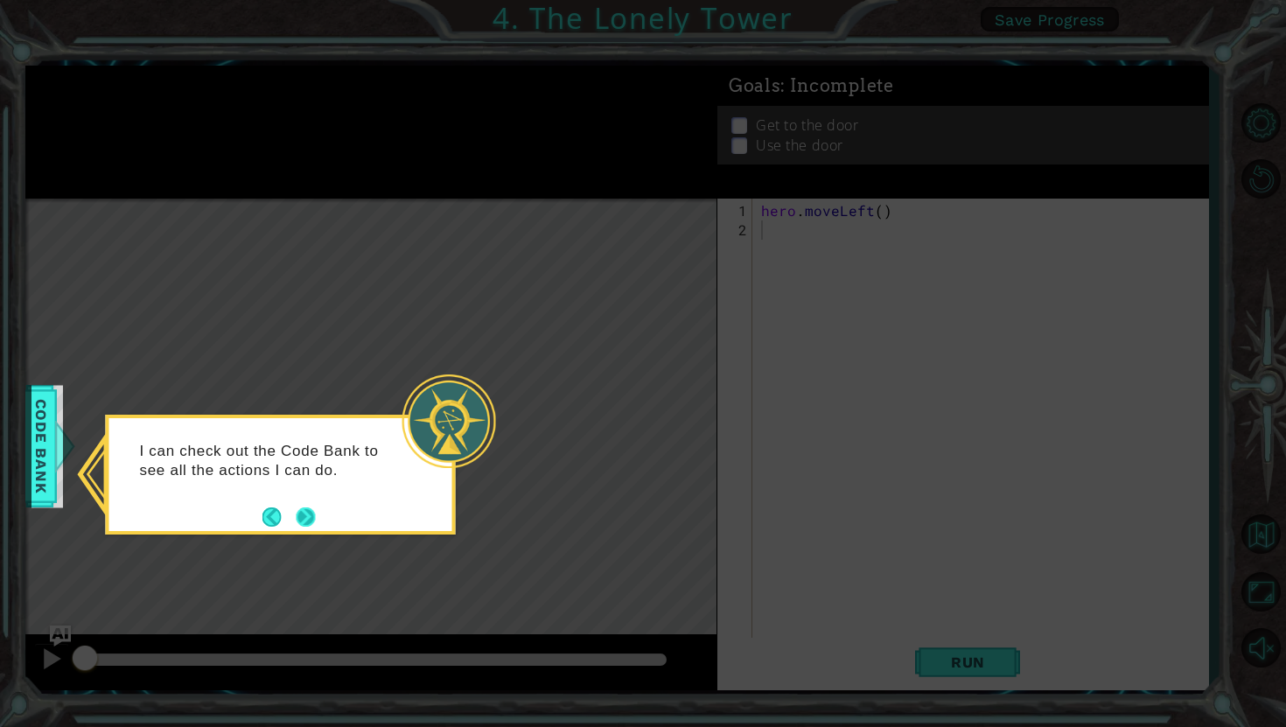
click at [304, 519] on button "Next" at bounding box center [305, 516] width 19 height 19
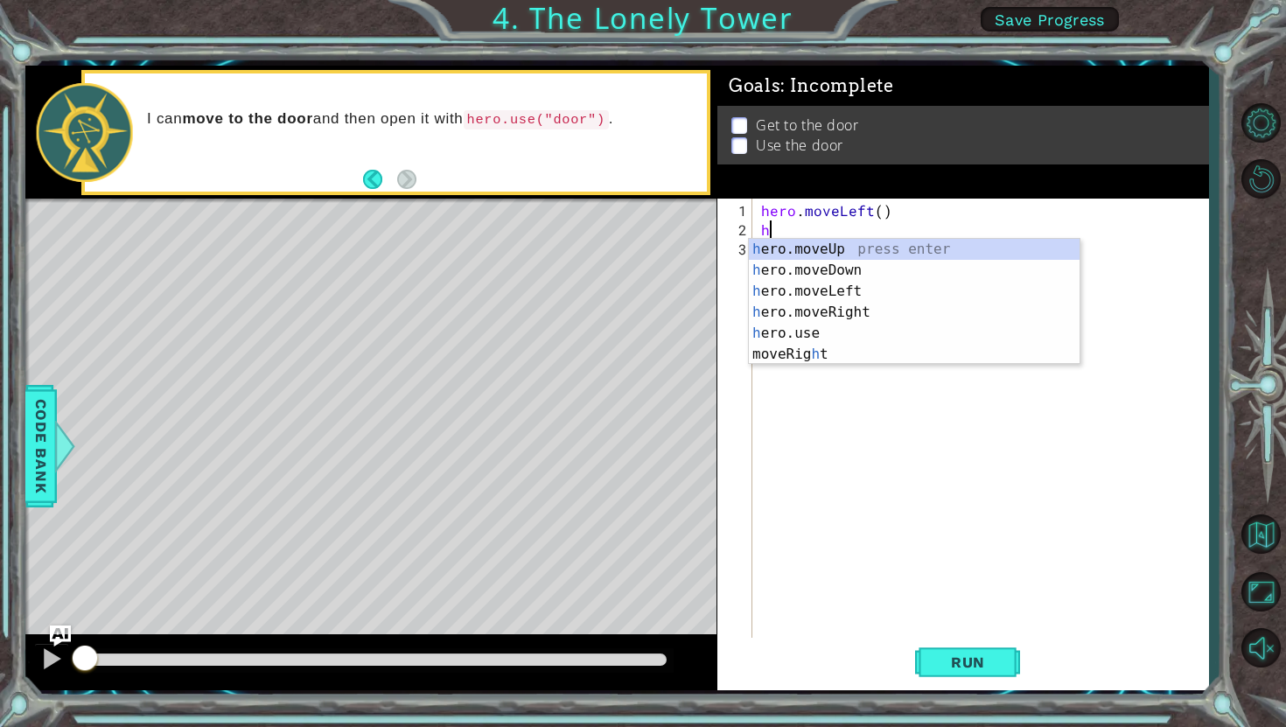
type textarea "he"
click at [941, 286] on div "he ro.moveUp press enter he ro.moveDown press enter he ro.moveLeft press enter …" at bounding box center [914, 312] width 331 height 147
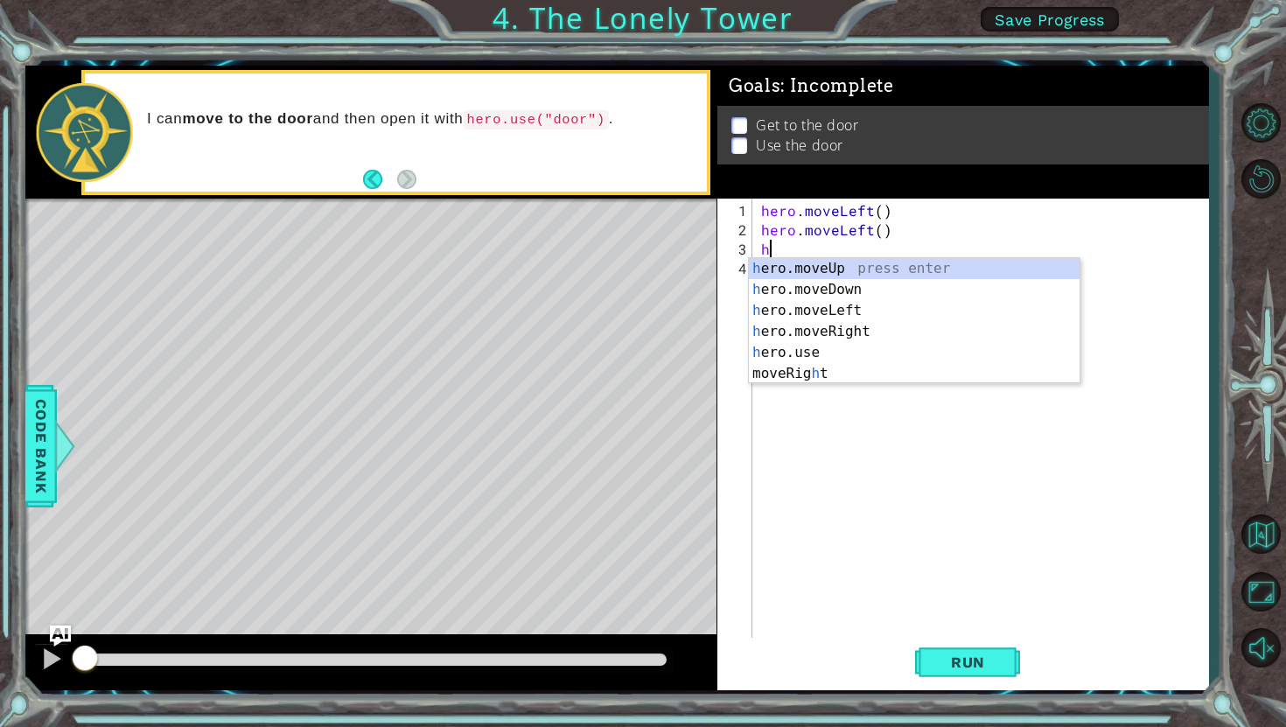
type textarea "her"
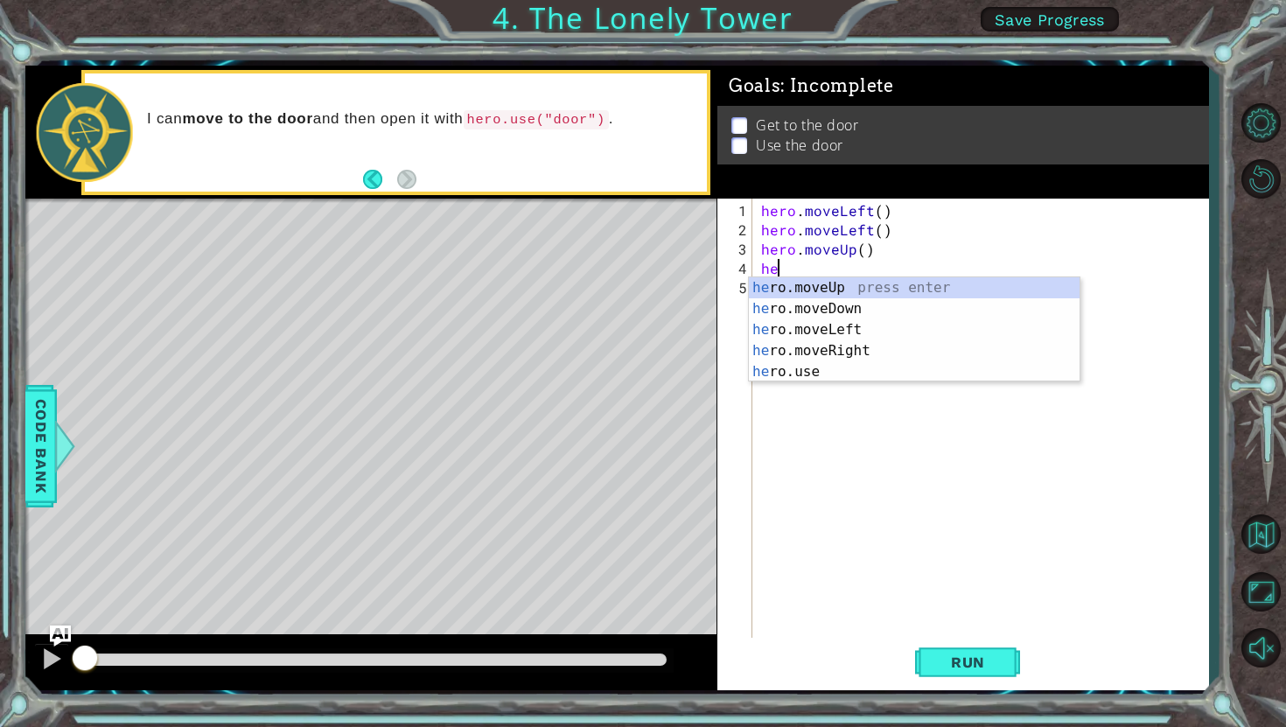
type textarea "her"
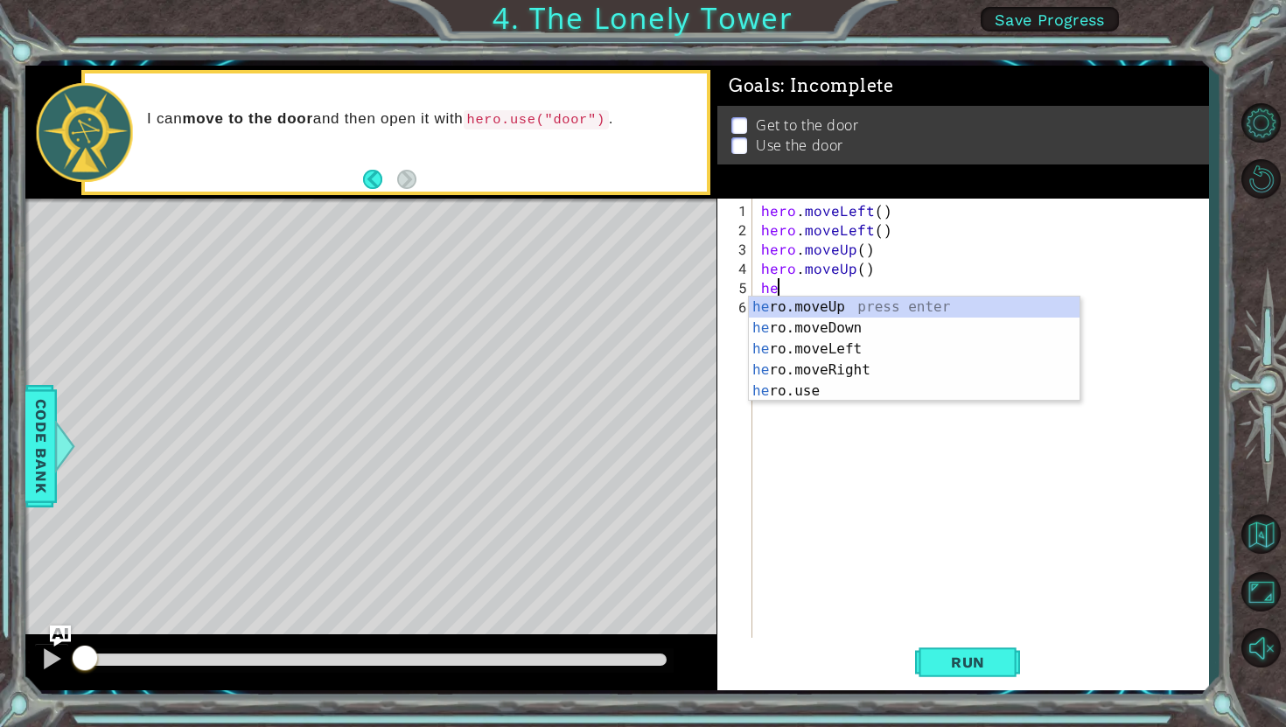
type textarea "her"
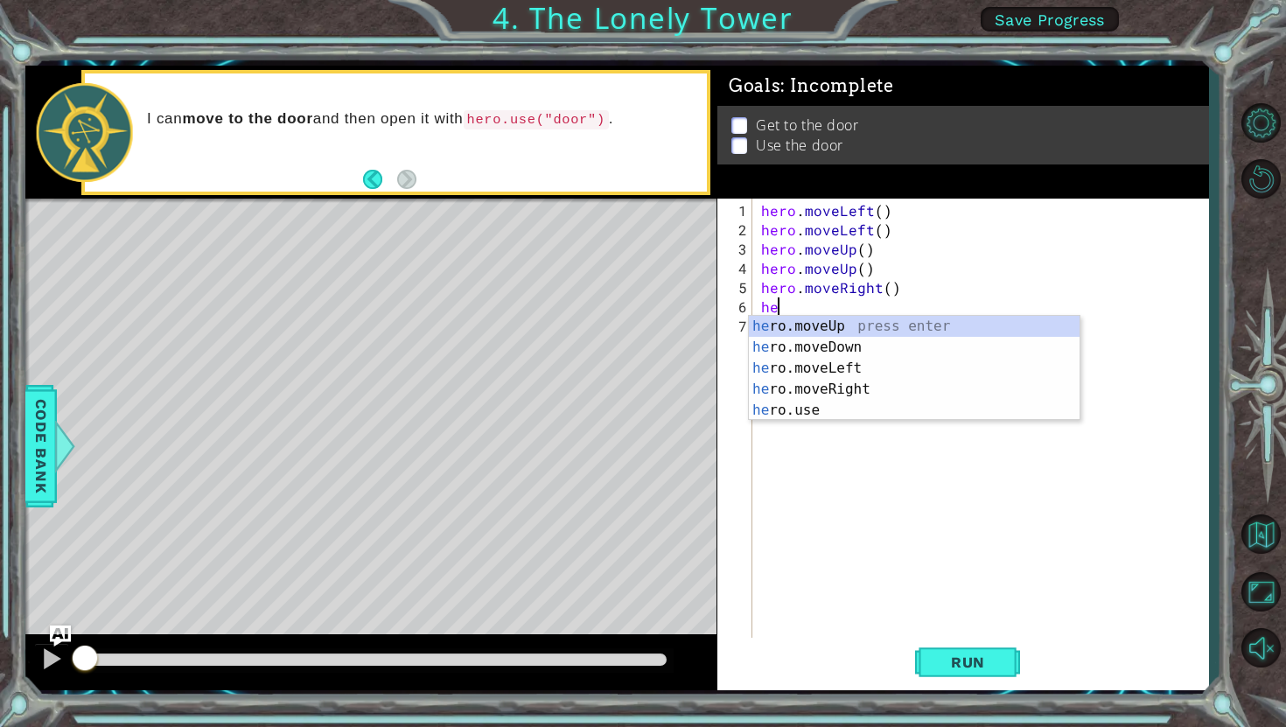
type textarea "her"
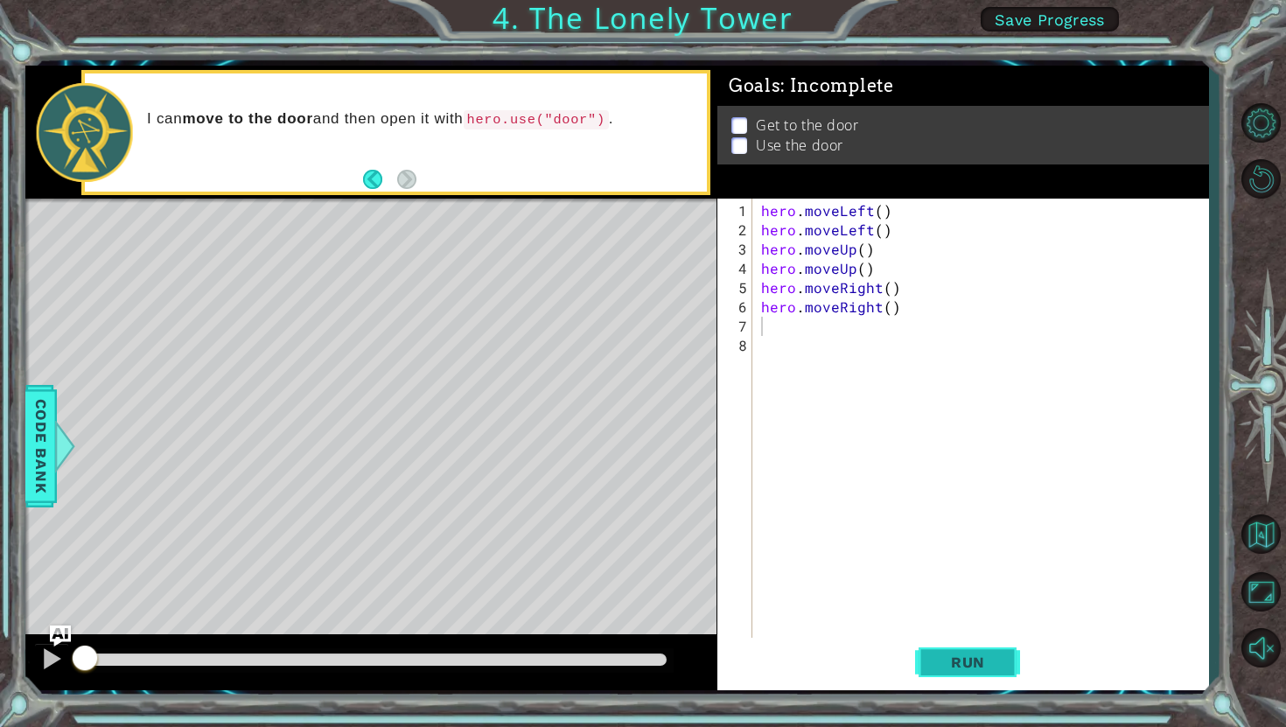
click at [952, 661] on span "Run" at bounding box center [967, 661] width 69 height 17
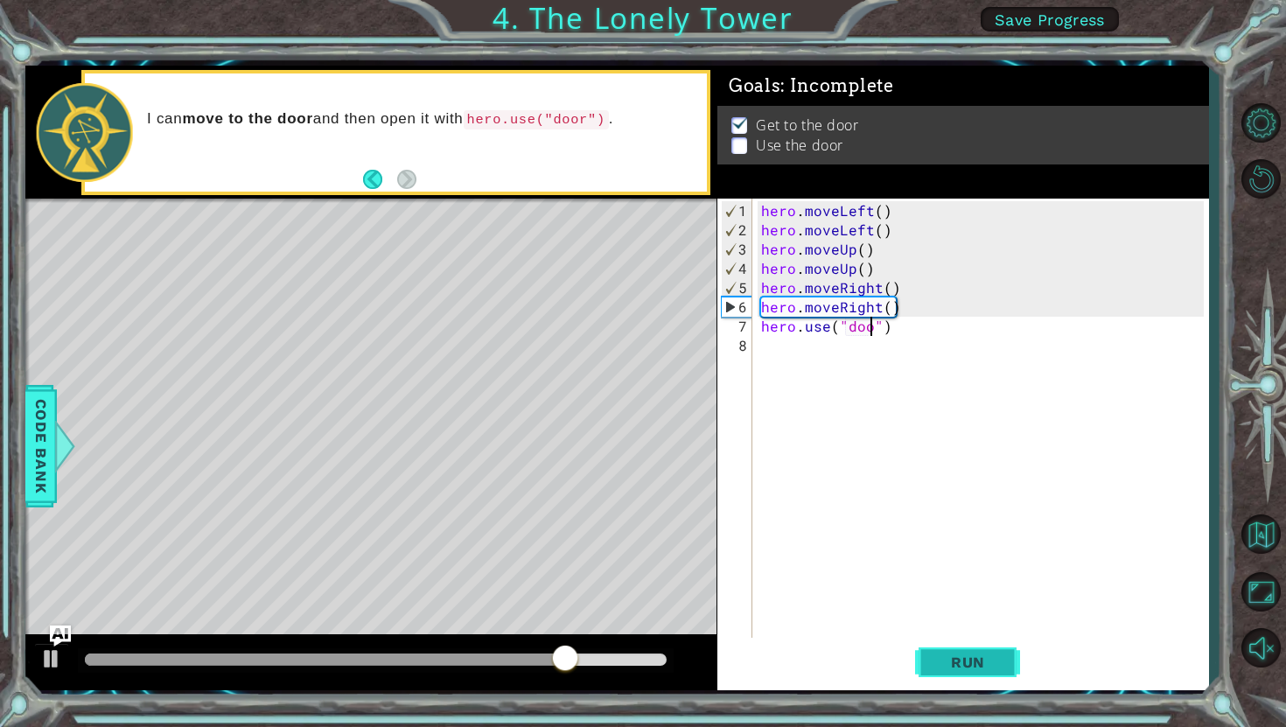
scroll to position [0, 7]
type textarea "hero.use("door")"
click at [960, 659] on span "Run" at bounding box center [967, 661] width 69 height 17
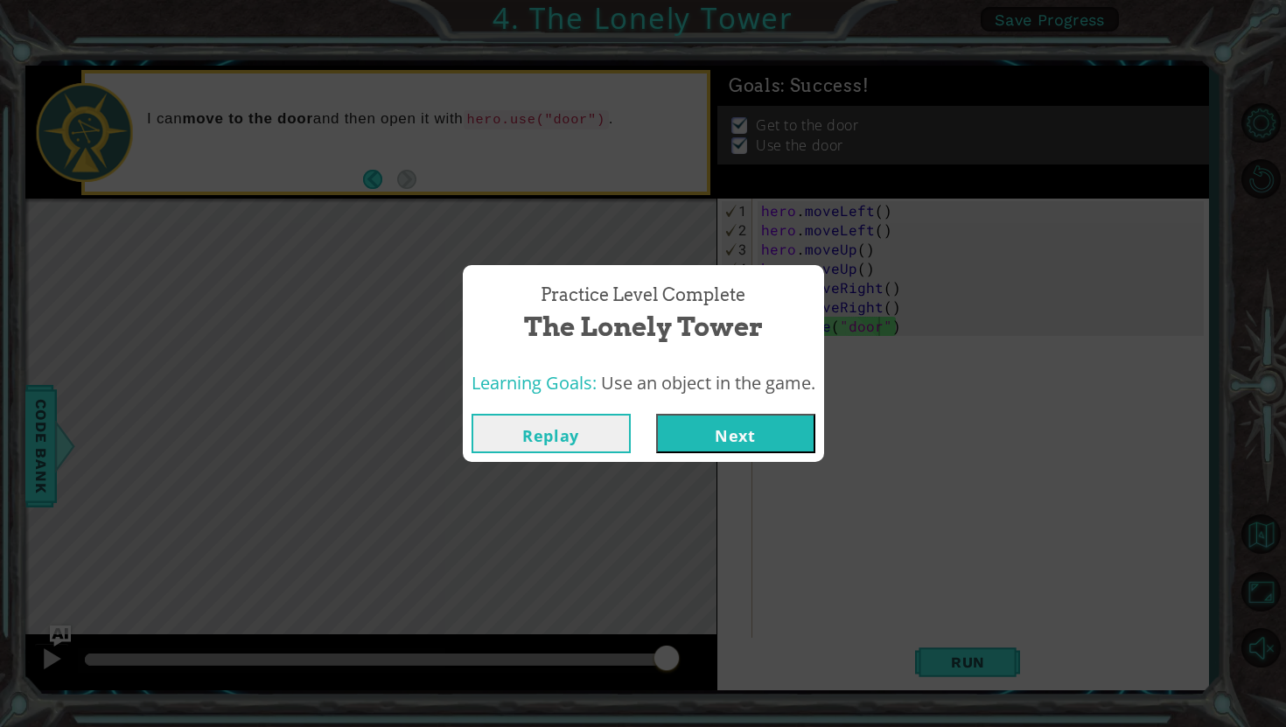
click at [785, 442] on button "Next" at bounding box center [735, 433] width 159 height 39
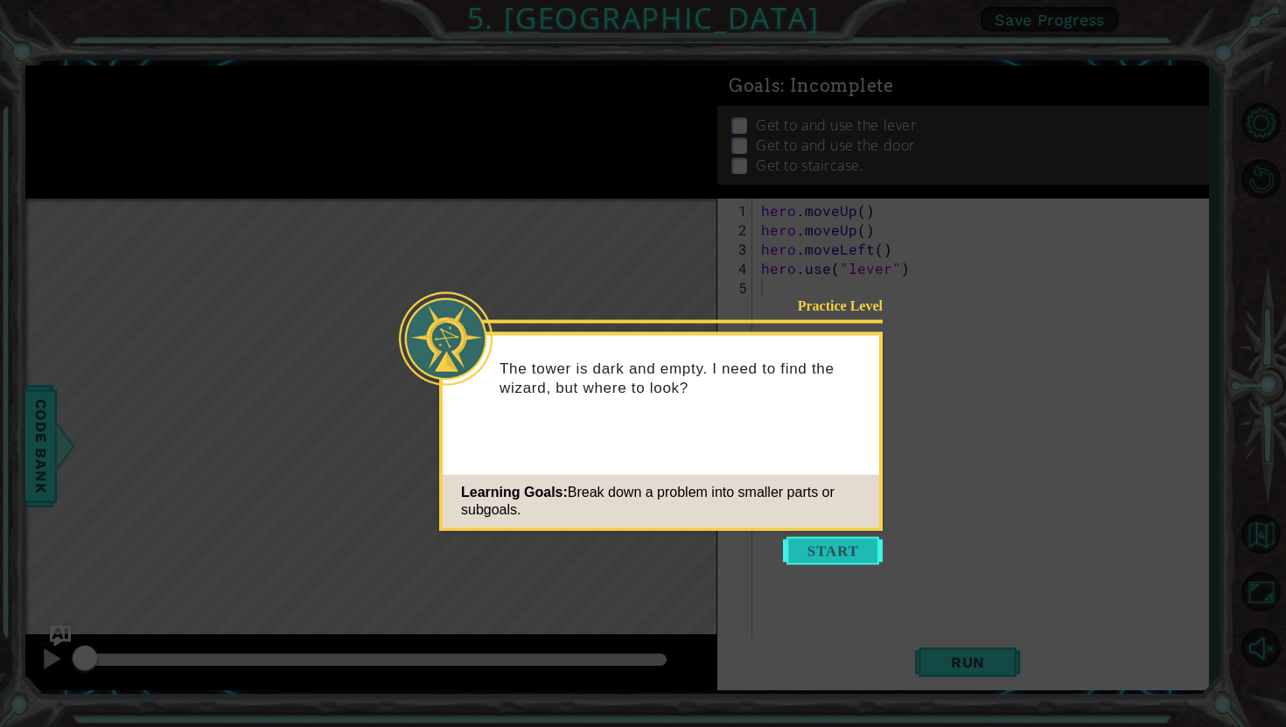
click at [825, 556] on button "Start" at bounding box center [833, 551] width 100 height 28
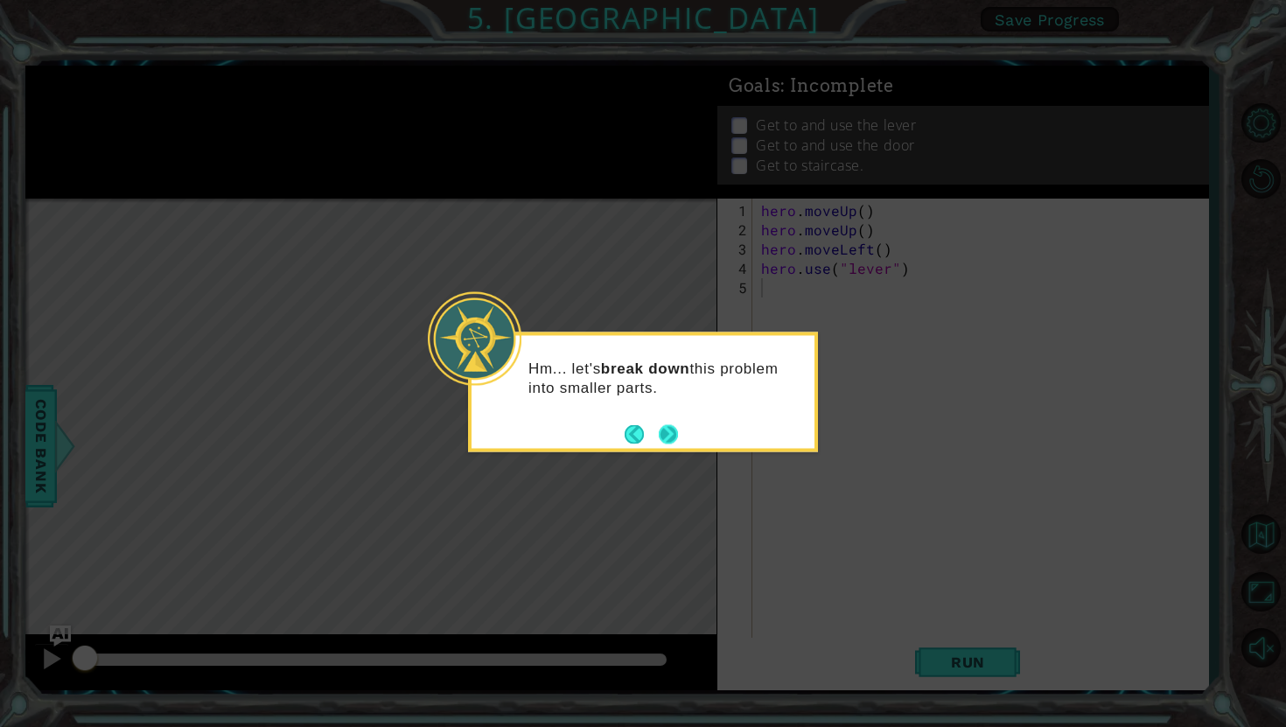
click at [674, 434] on button "Next" at bounding box center [668, 433] width 19 height 19
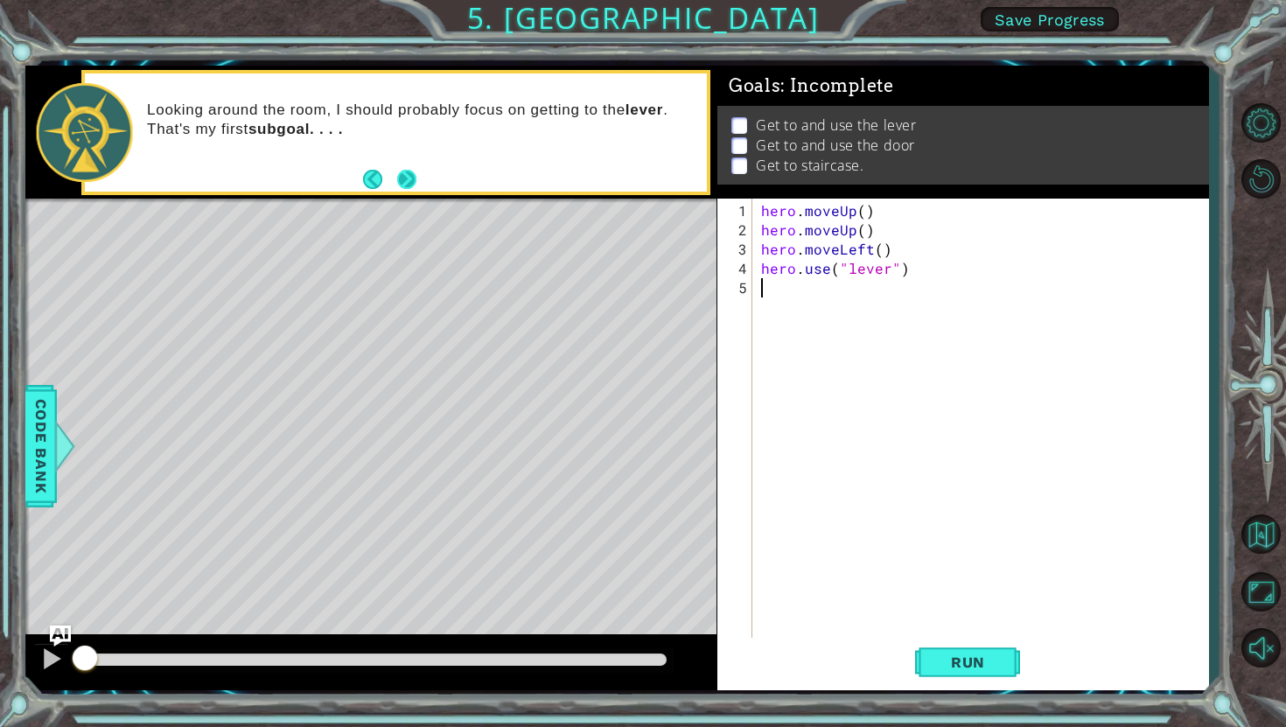
click at [410, 180] on button "Next" at bounding box center [406, 179] width 19 height 19
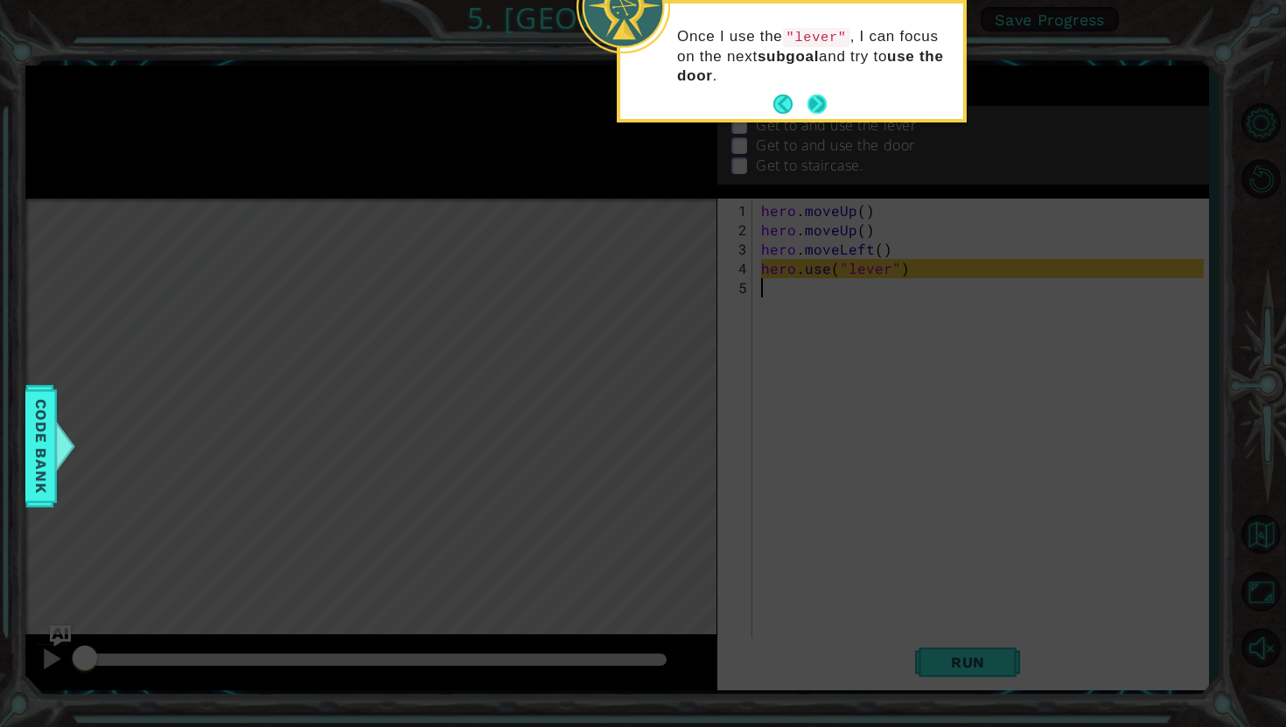
click at [810, 95] on button "Next" at bounding box center [816, 103] width 19 height 19
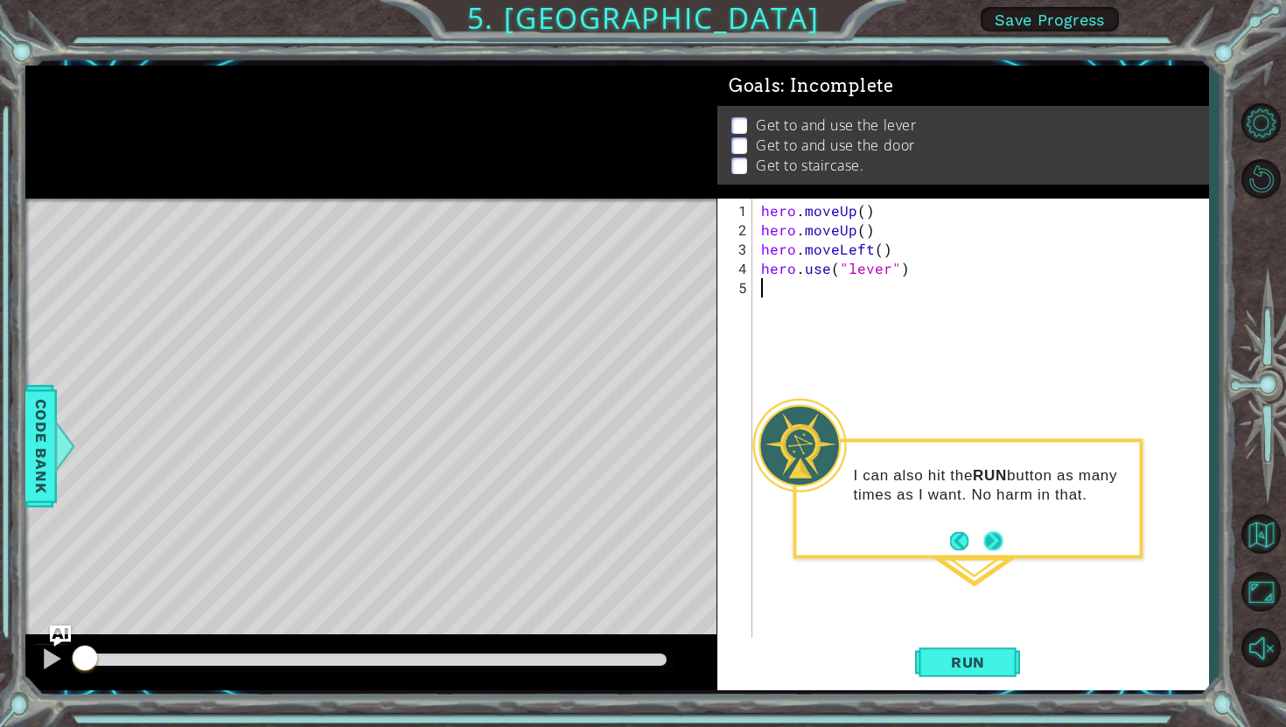
click at [990, 542] on button "Next" at bounding box center [992, 540] width 19 height 19
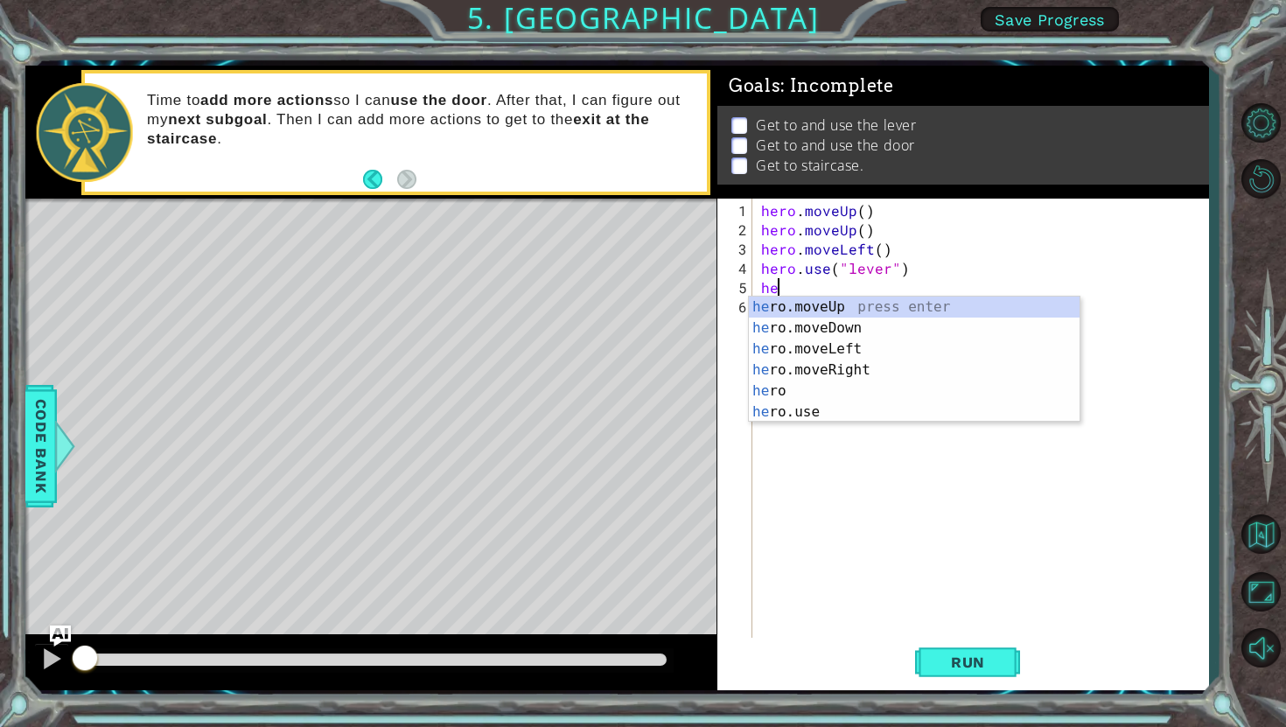
type textarea "her"
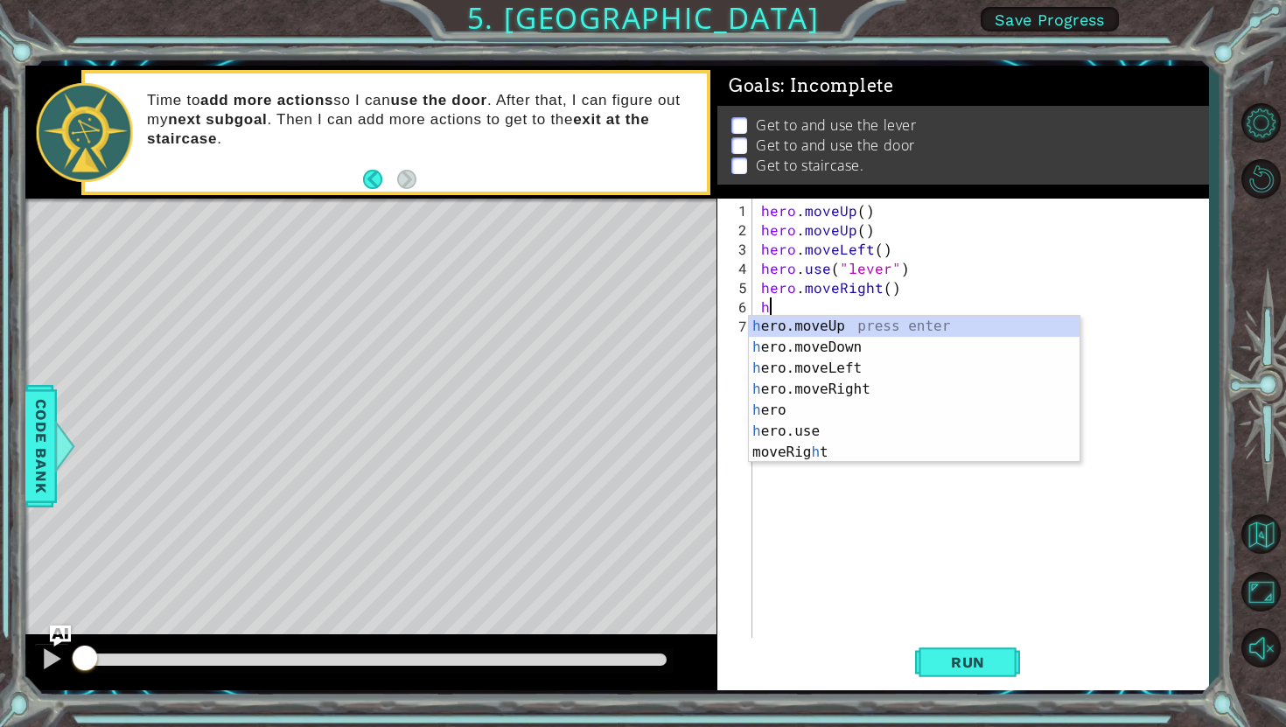
type textarea "her"
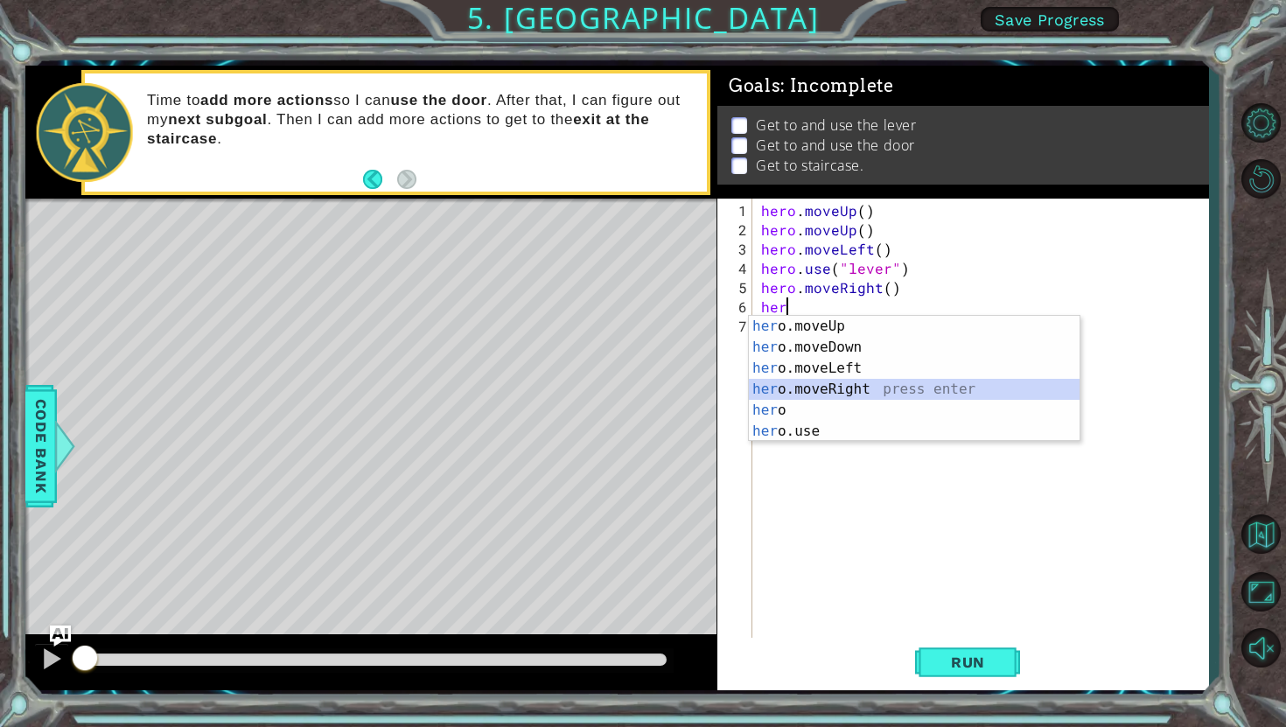
click at [845, 388] on div "her o.moveUp press enter her o.moveDown press enter her o.moveLeft press enter …" at bounding box center [914, 400] width 331 height 168
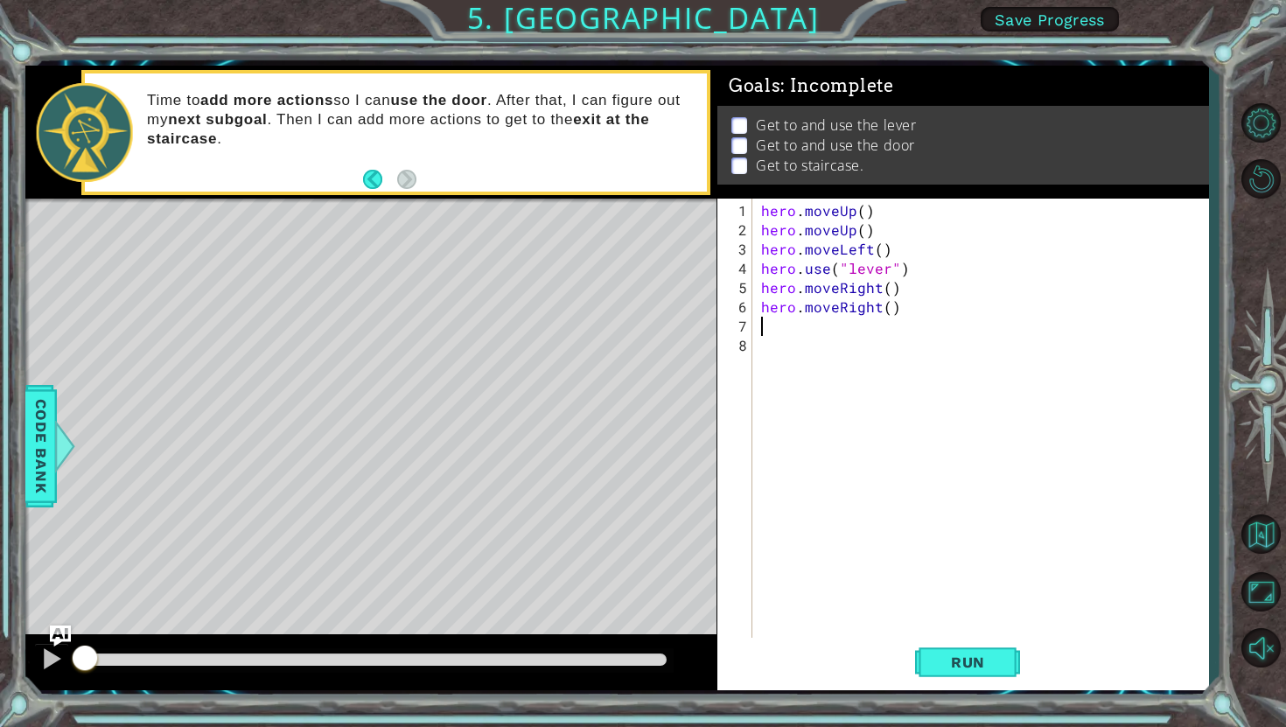
type textarea "r"
click at [939, 671] on button "Run" at bounding box center [967, 662] width 105 height 49
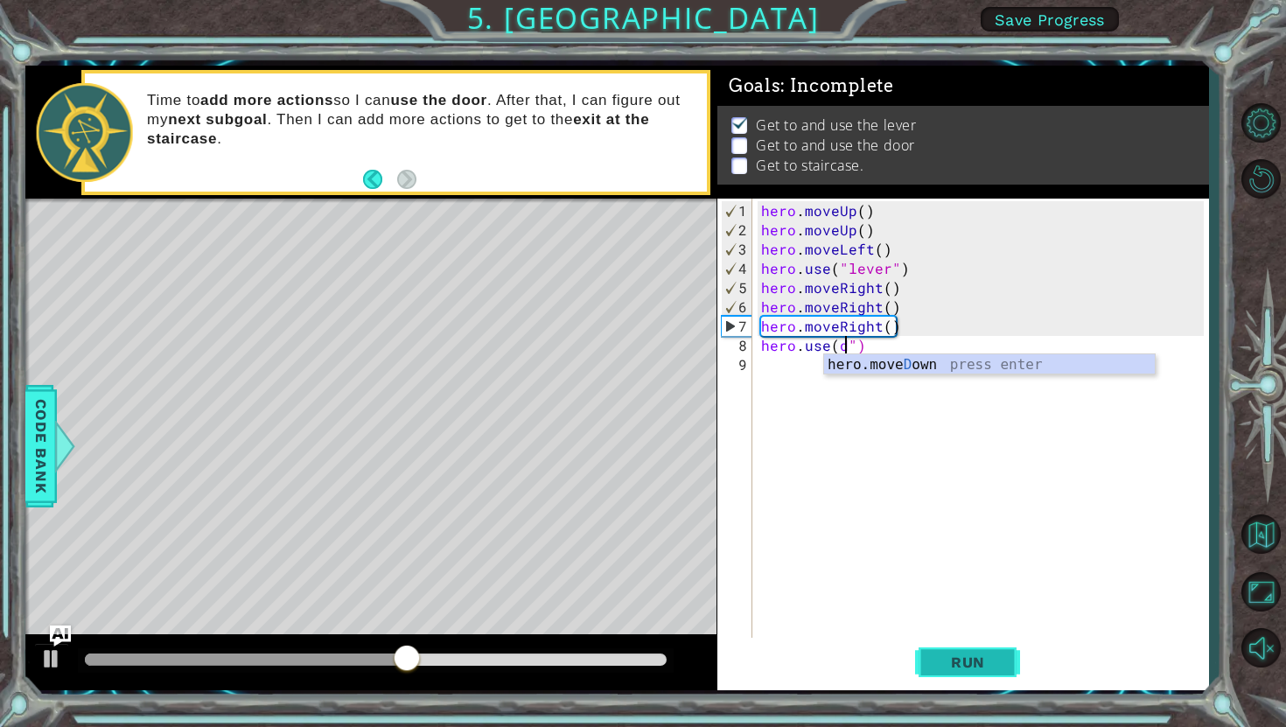
scroll to position [0, 4]
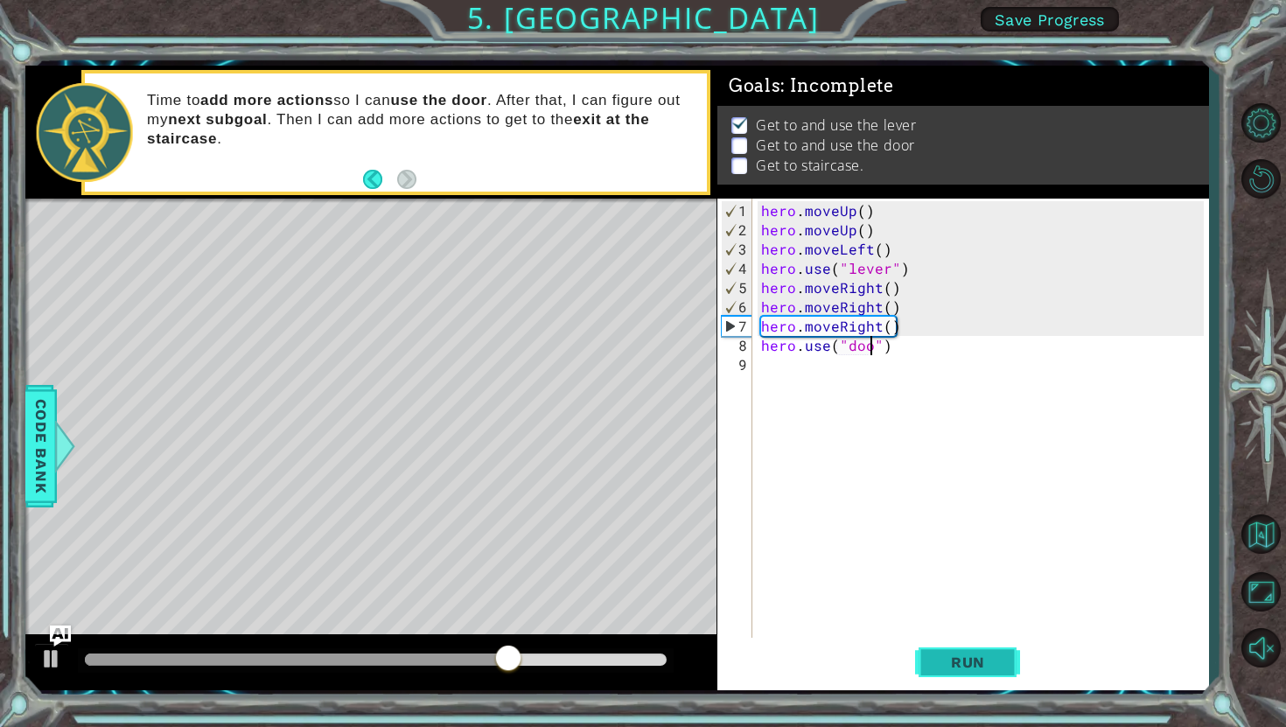
type textarea "hero.use("door")"
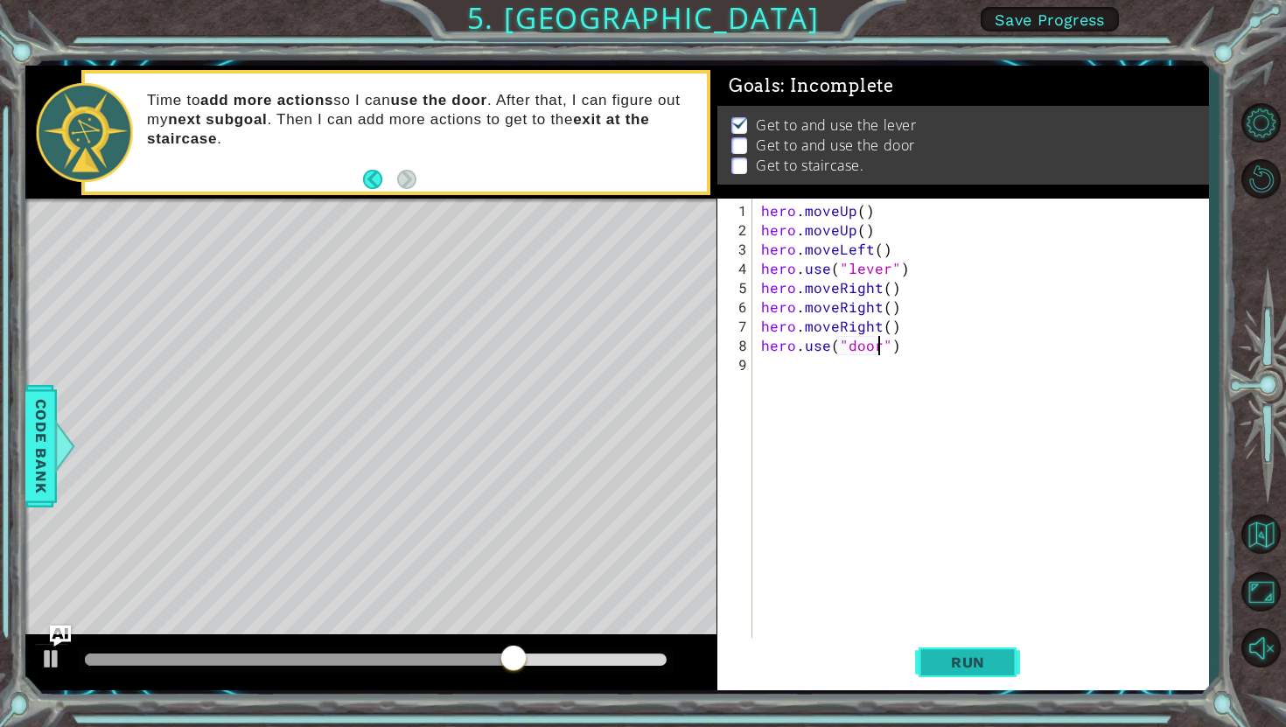
scroll to position [0, 7]
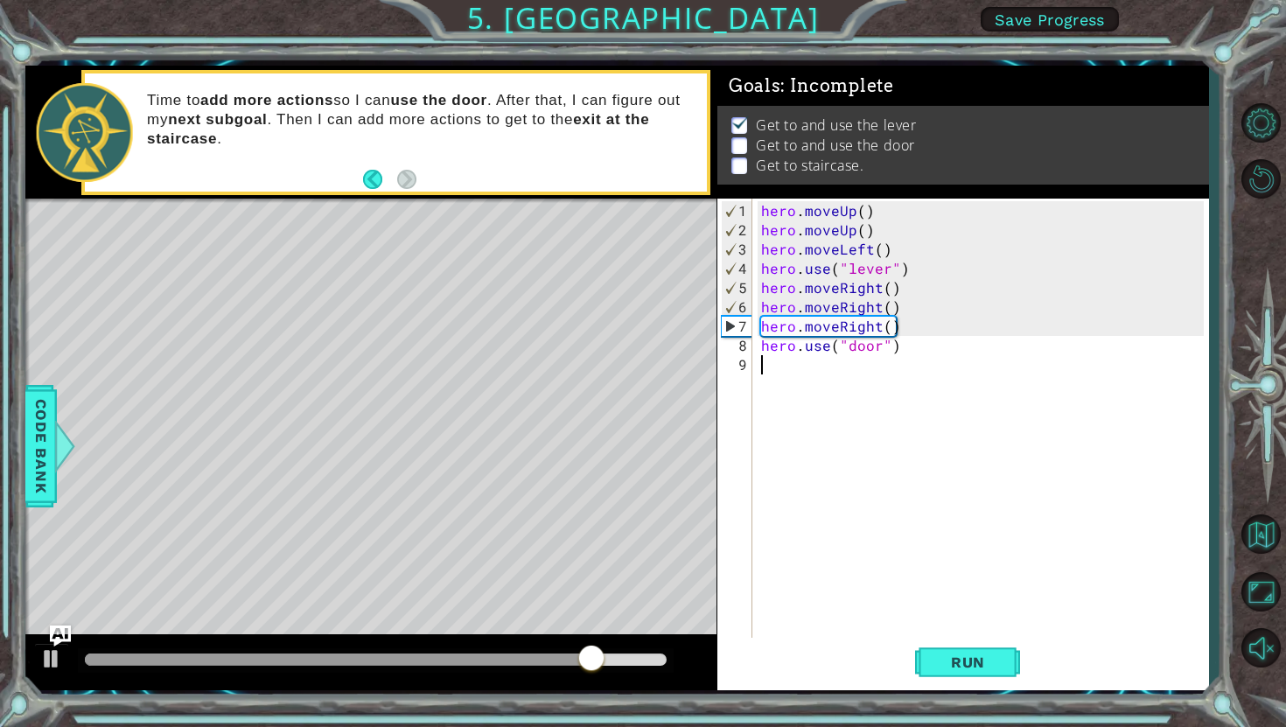
click at [790, 366] on div "hero . moveUp ( ) hero . moveUp ( ) hero . moveLeft ( ) hero . use ( "lever" ) …" at bounding box center [984, 441] width 455 height 481
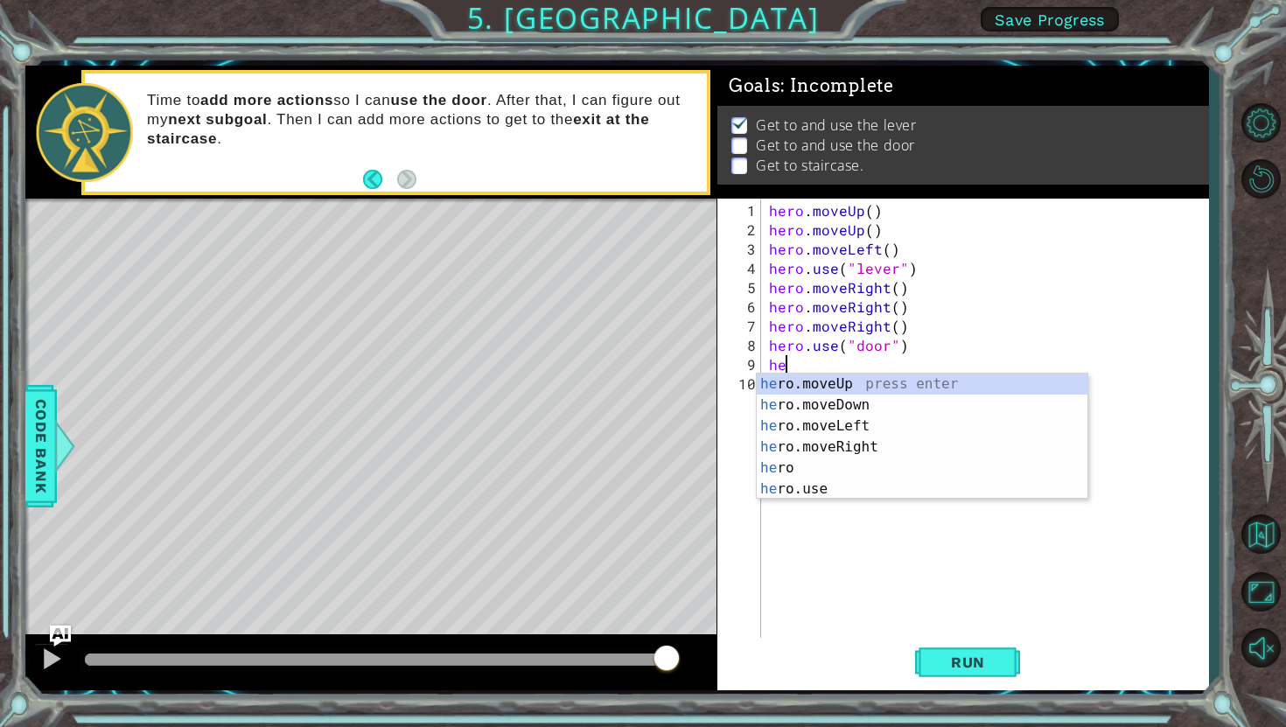
type textarea "her"
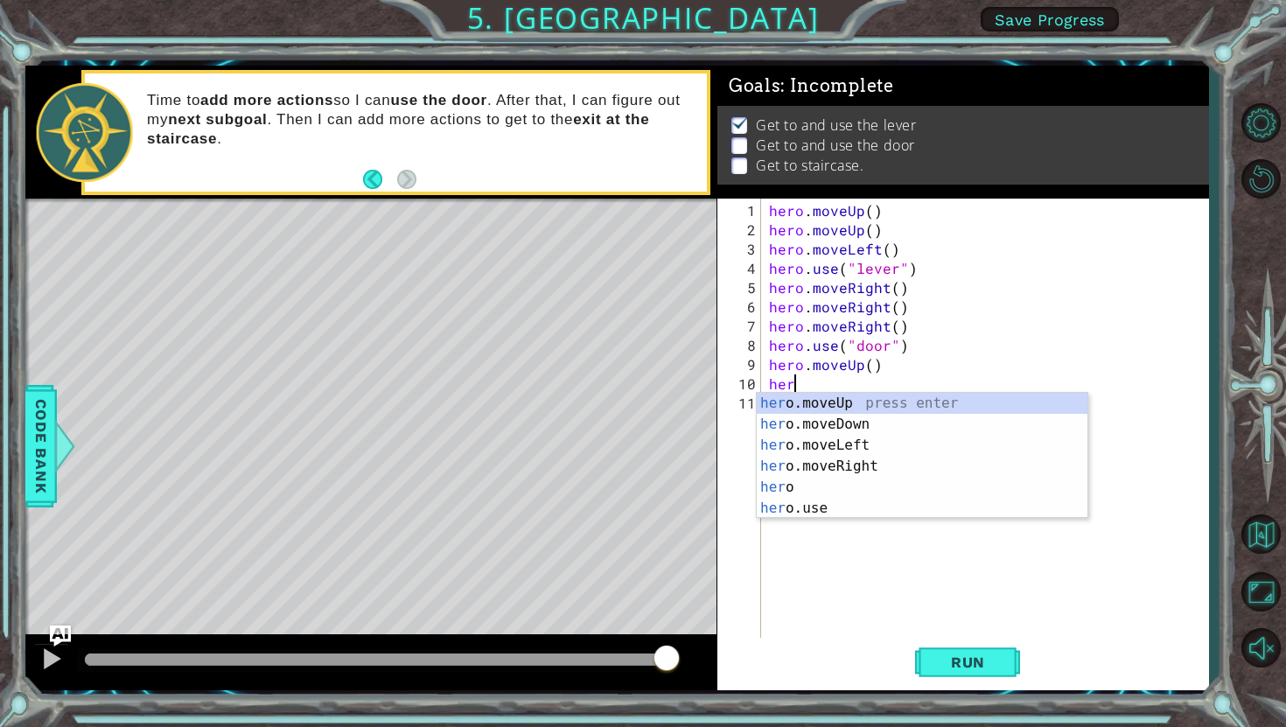
type textarea "hero"
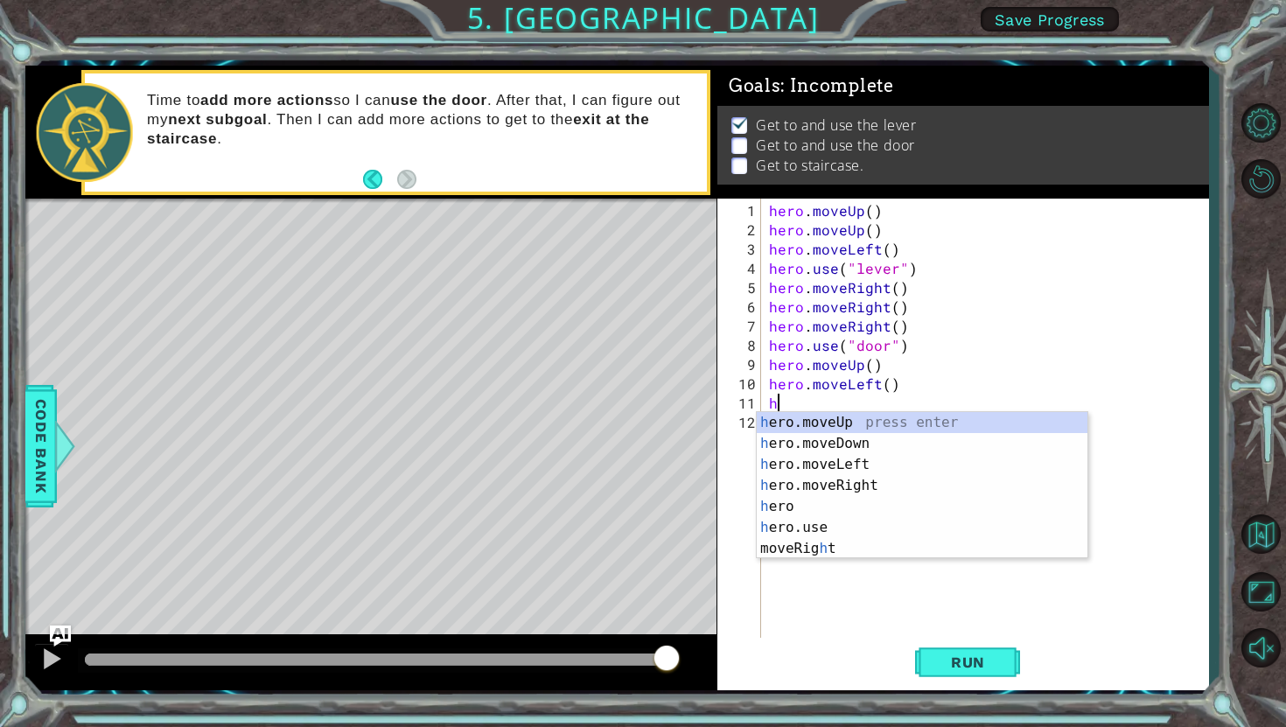
type textarea "her"
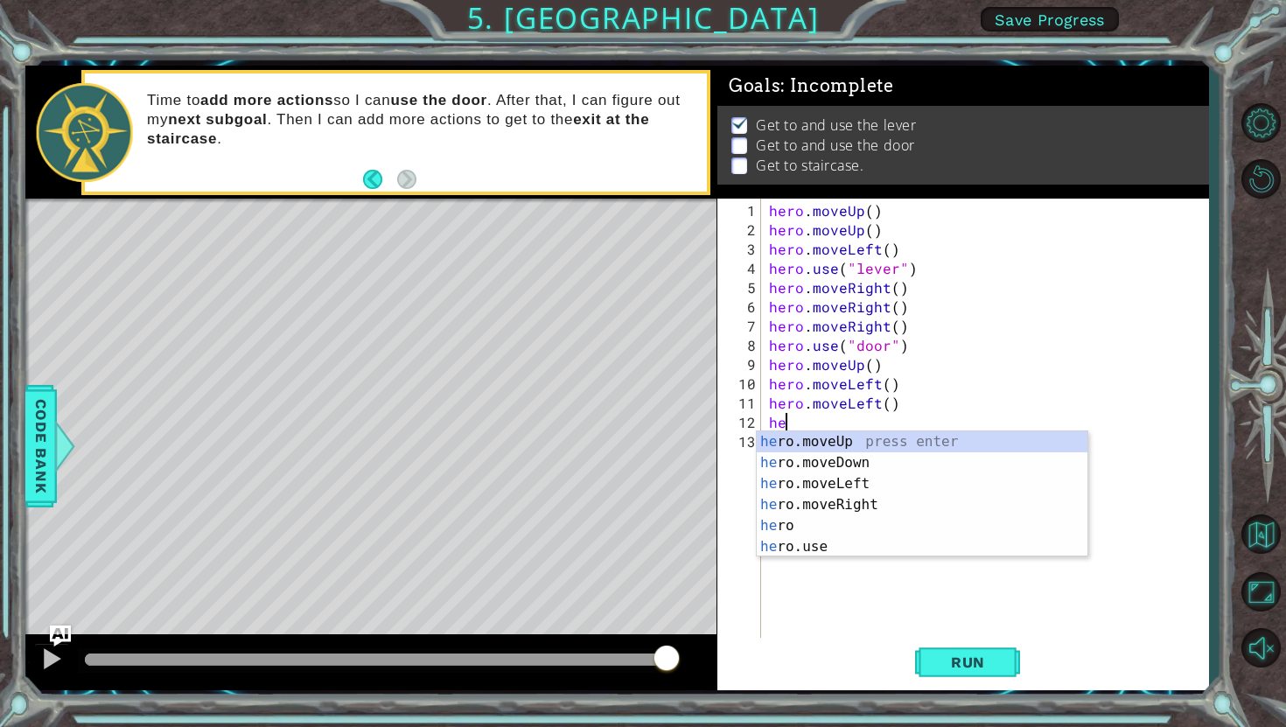
type textarea "her"
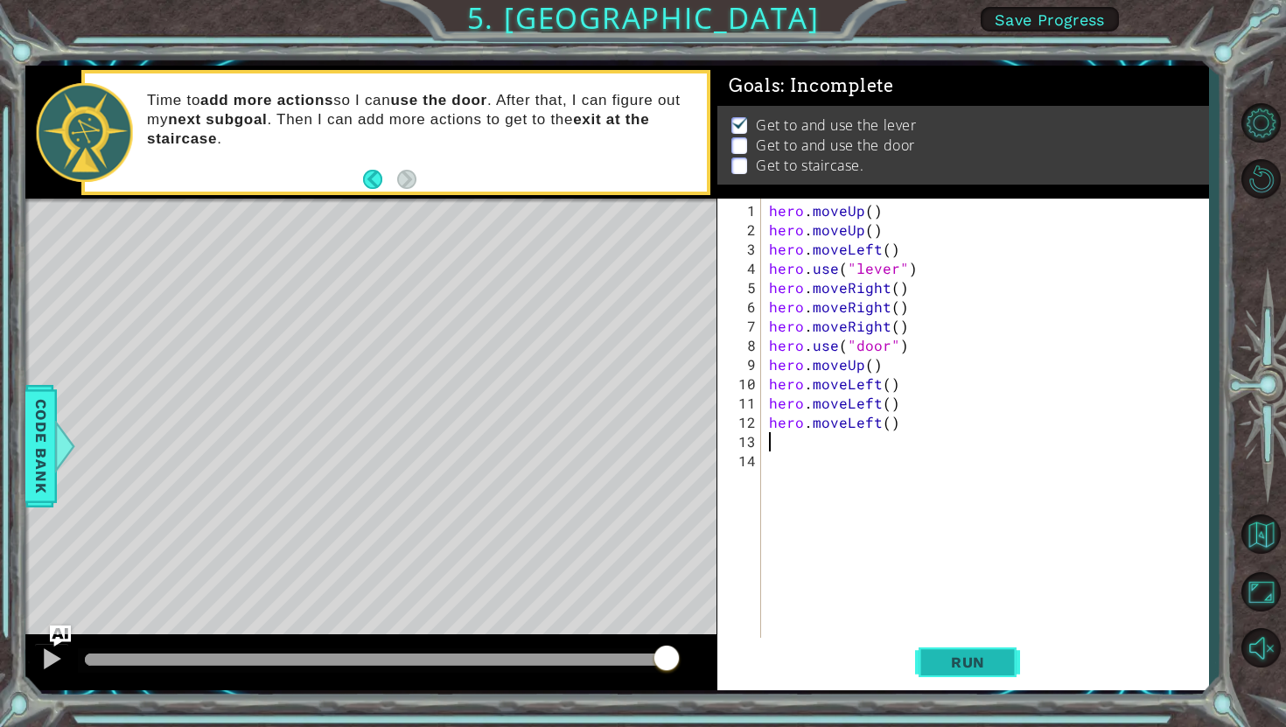
click at [926, 674] on button "Run" at bounding box center [967, 662] width 105 height 49
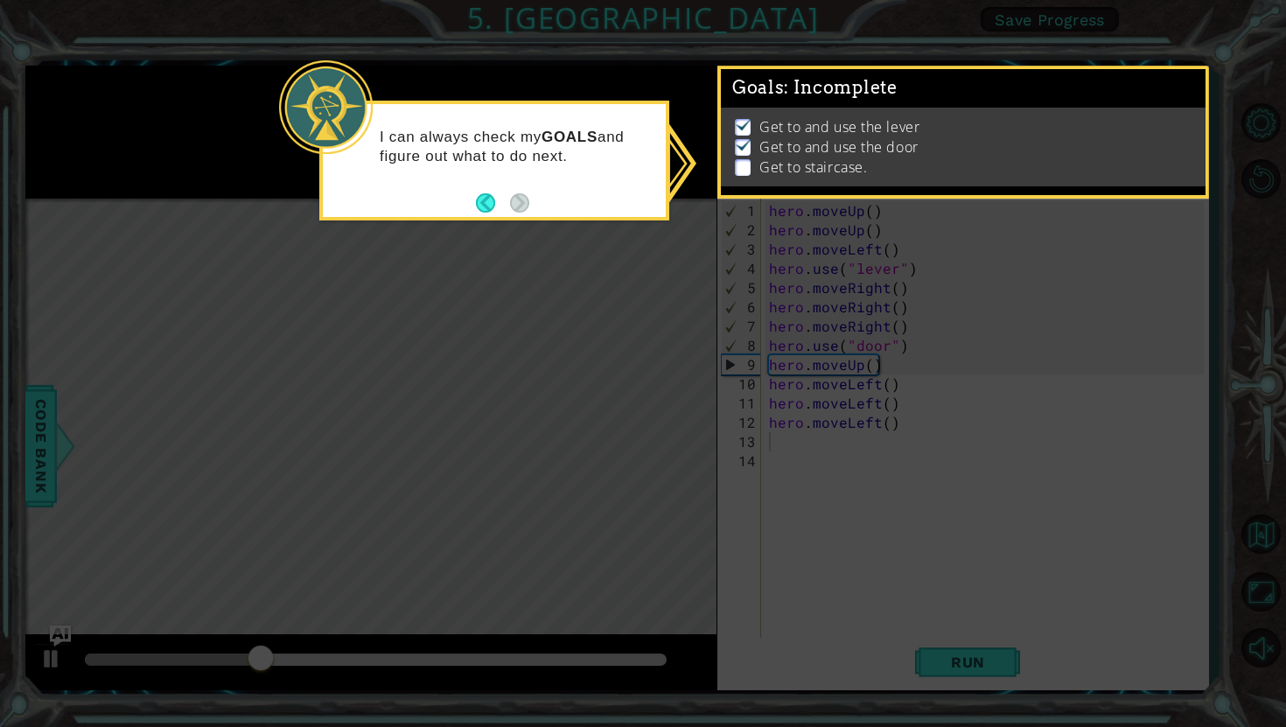
click at [673, 175] on icon at bounding box center [643, 363] width 1286 height 727
click at [486, 198] on button "Back" at bounding box center [493, 202] width 34 height 19
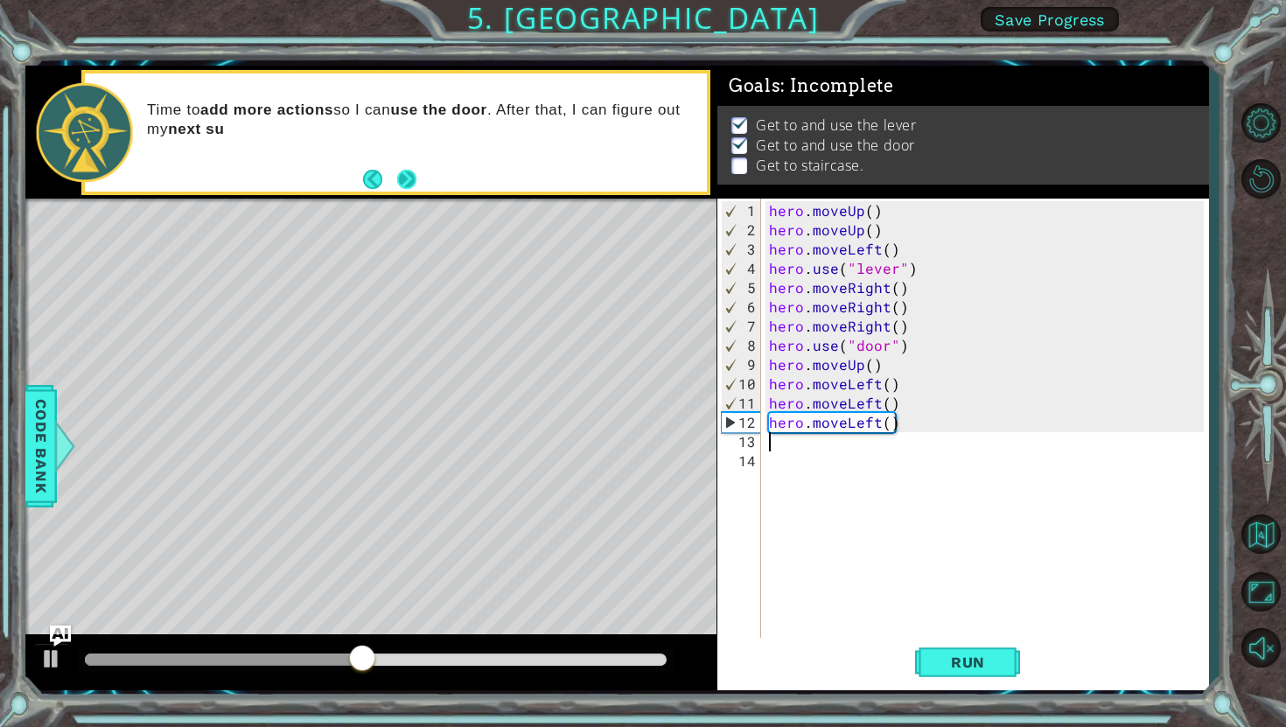
click at [414, 175] on button "Next" at bounding box center [405, 179] width 19 height 19
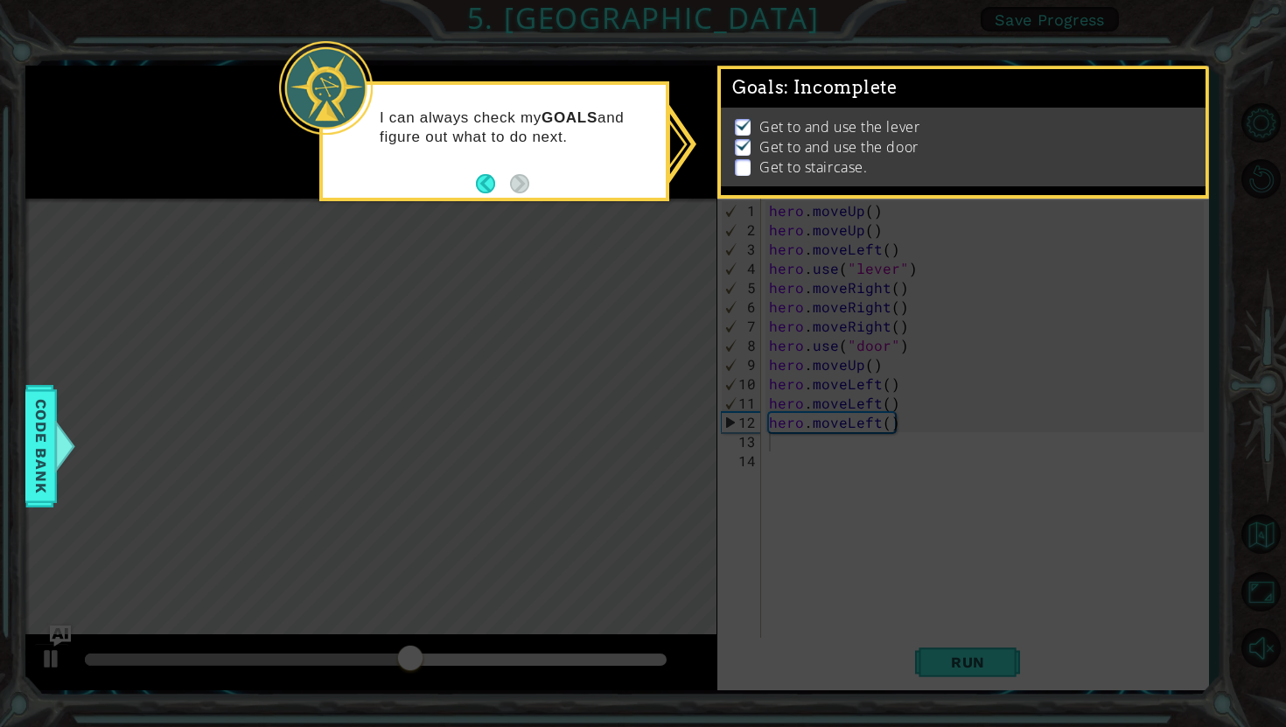
click at [752, 173] on li "Get to staircase." at bounding box center [965, 167] width 461 height 20
click at [743, 172] on p at bounding box center [743, 167] width 16 height 17
click at [818, 164] on p "Get to staircase." at bounding box center [813, 166] width 108 height 19
click at [482, 187] on button "Back" at bounding box center [493, 183] width 34 height 19
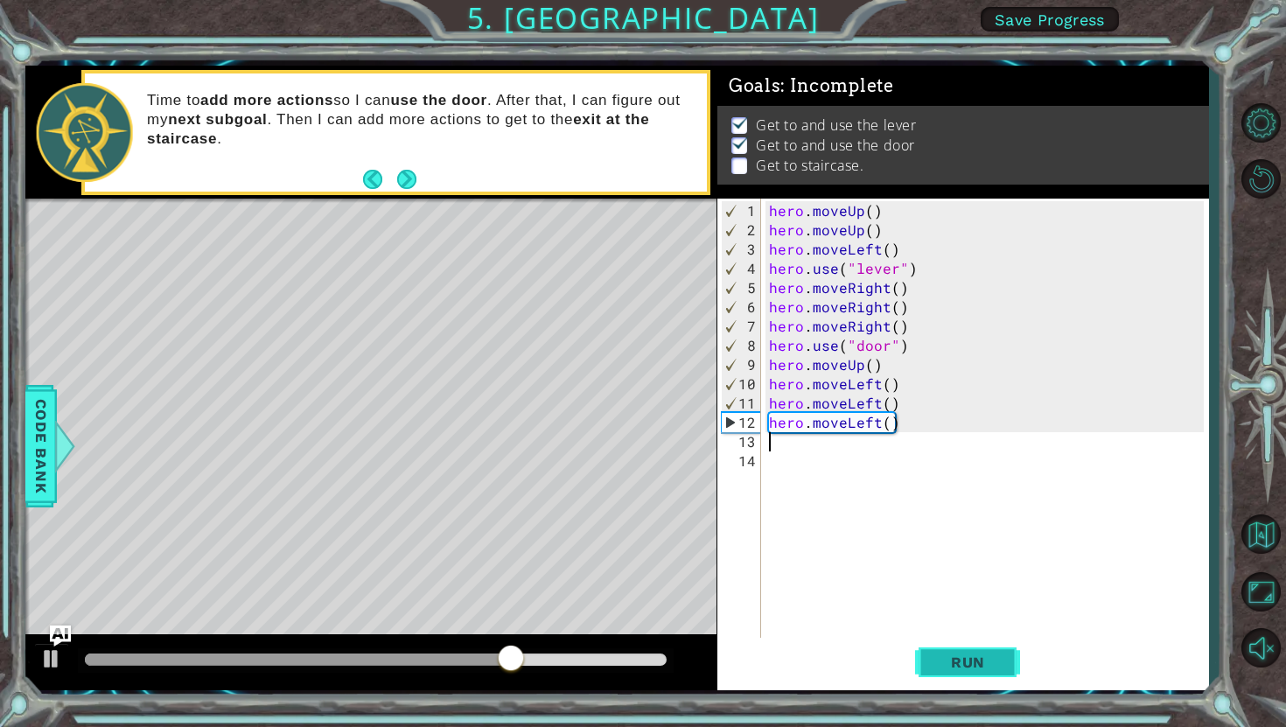
click at [939, 672] on button "Run" at bounding box center [967, 662] width 105 height 49
click at [838, 389] on div "hero . moveUp ( ) hero . moveUp ( ) hero . moveLeft ( ) hero . use ( "lever" ) …" at bounding box center [988, 441] width 447 height 481
click at [873, 386] on div "hero . moveUp ( ) hero . moveUp ( ) hero . moveLeft ( ) hero . use ( "lever" ) …" at bounding box center [988, 441] width 447 height 481
click at [875, 385] on div "hero . moveUp ( ) hero . moveUp ( ) hero . moveLeft ( ) hero . use ( "lever" ) …" at bounding box center [988, 441] width 447 height 481
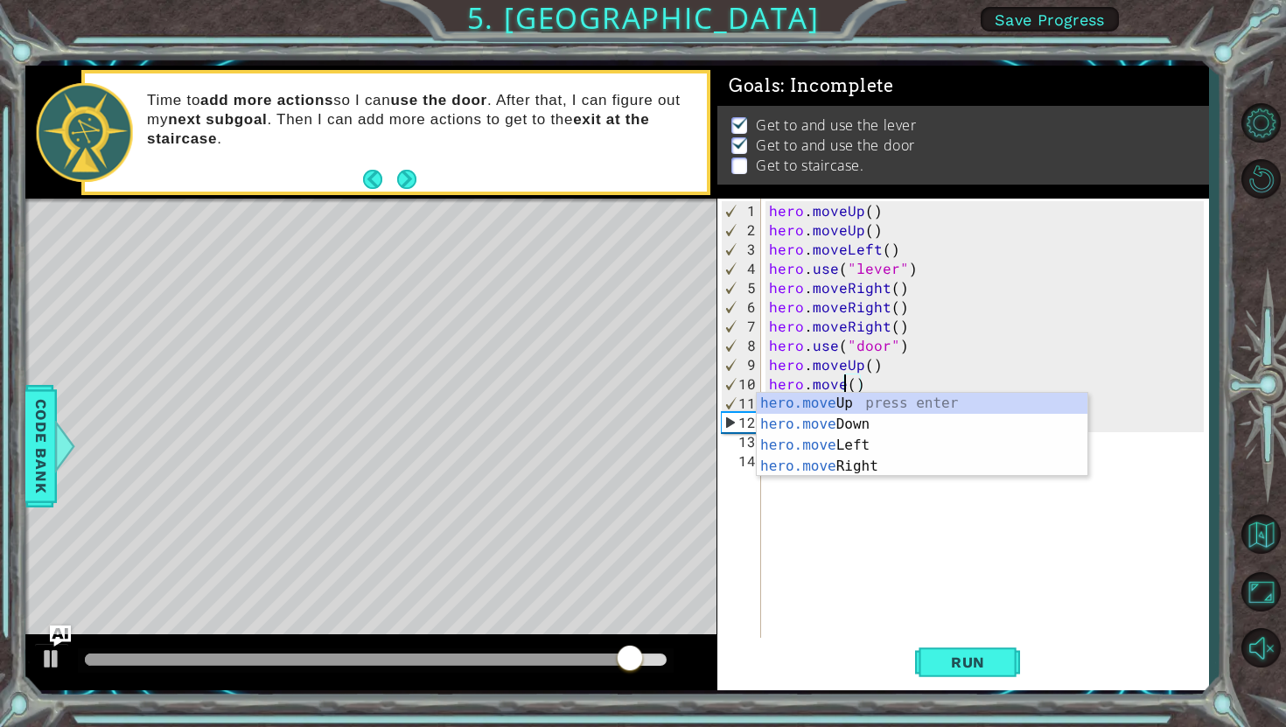
type textarea "hero.moveUp"
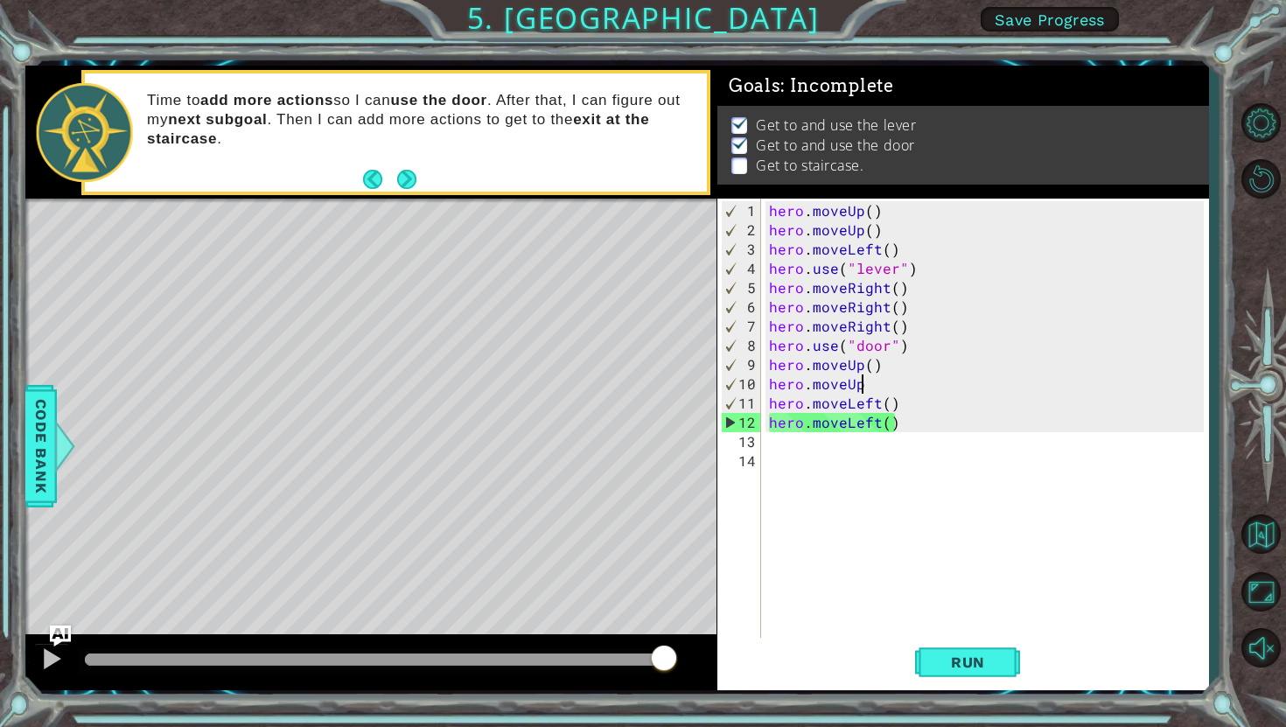
click at [775, 450] on div "hero . moveUp ( ) hero . moveUp ( ) hero . moveLeft ( ) hero . use ( "lever" ) …" at bounding box center [988, 441] width 447 height 481
click at [775, 447] on div "hero . moveUp ( ) hero . moveUp ( ) hero . moveLeft ( ) hero . use ( "lever" ) …" at bounding box center [988, 441] width 447 height 481
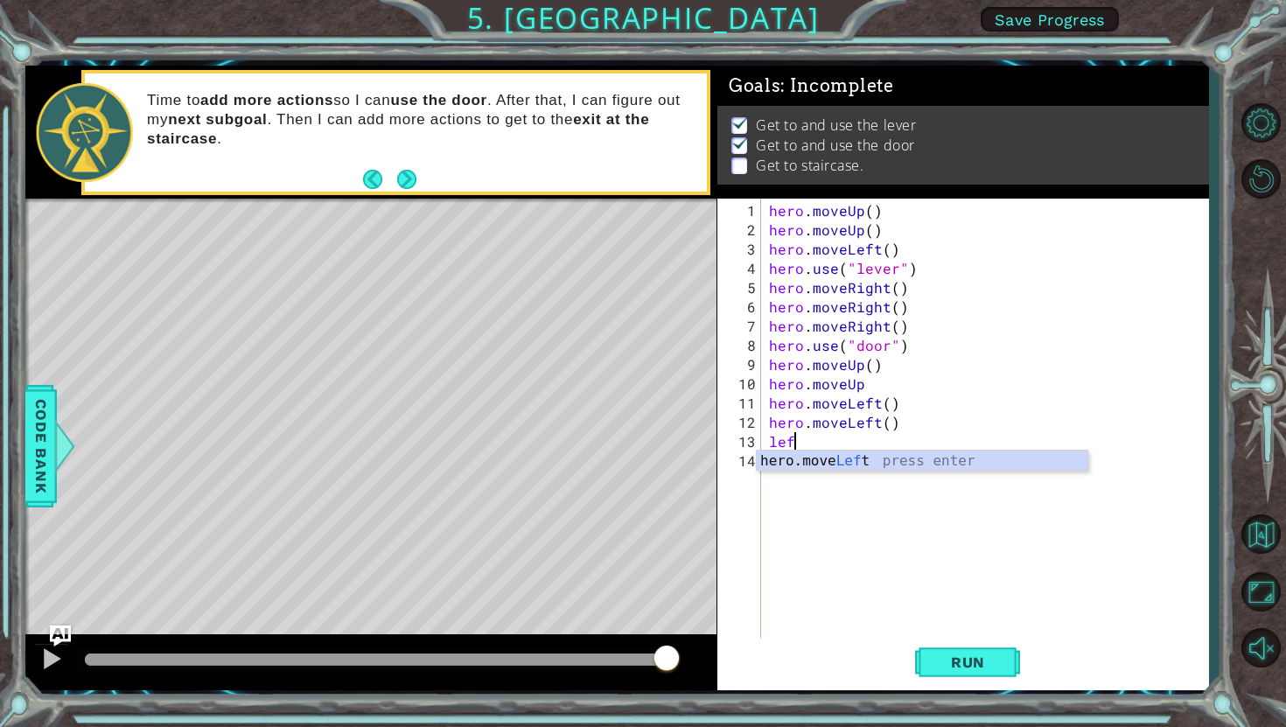
type textarea "left"
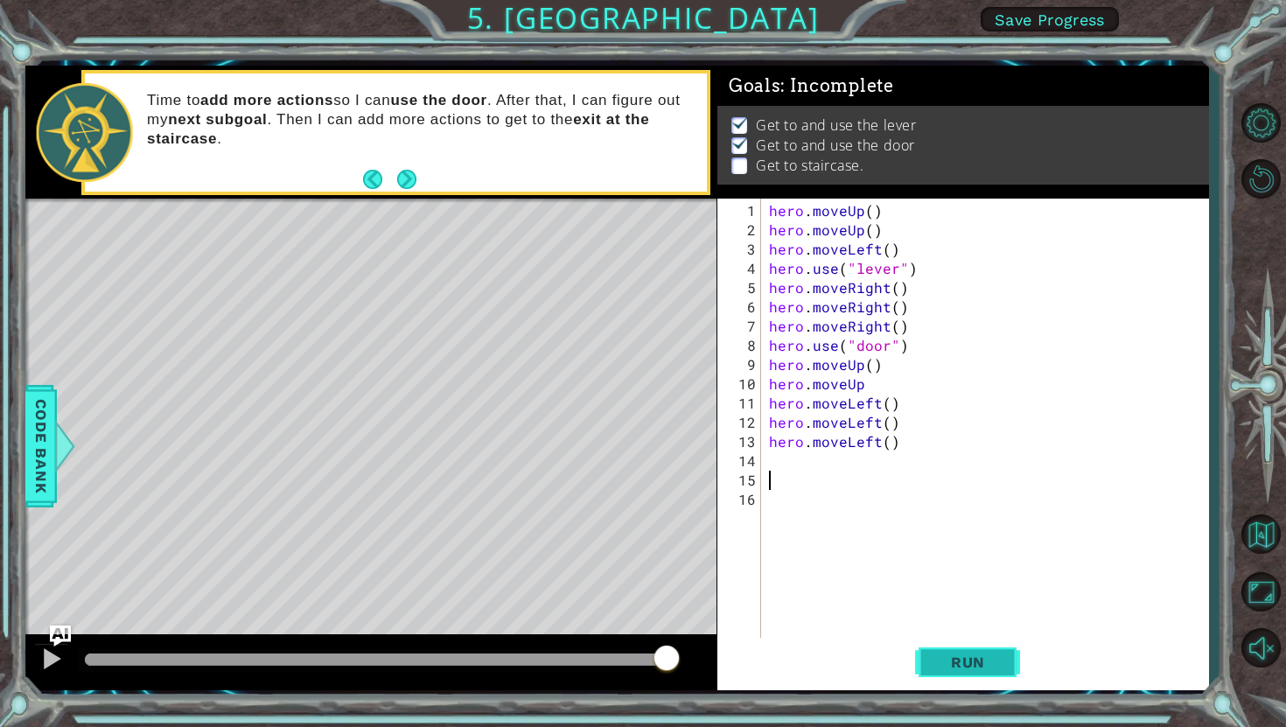
click at [988, 672] on button "Run" at bounding box center [967, 662] width 105 height 49
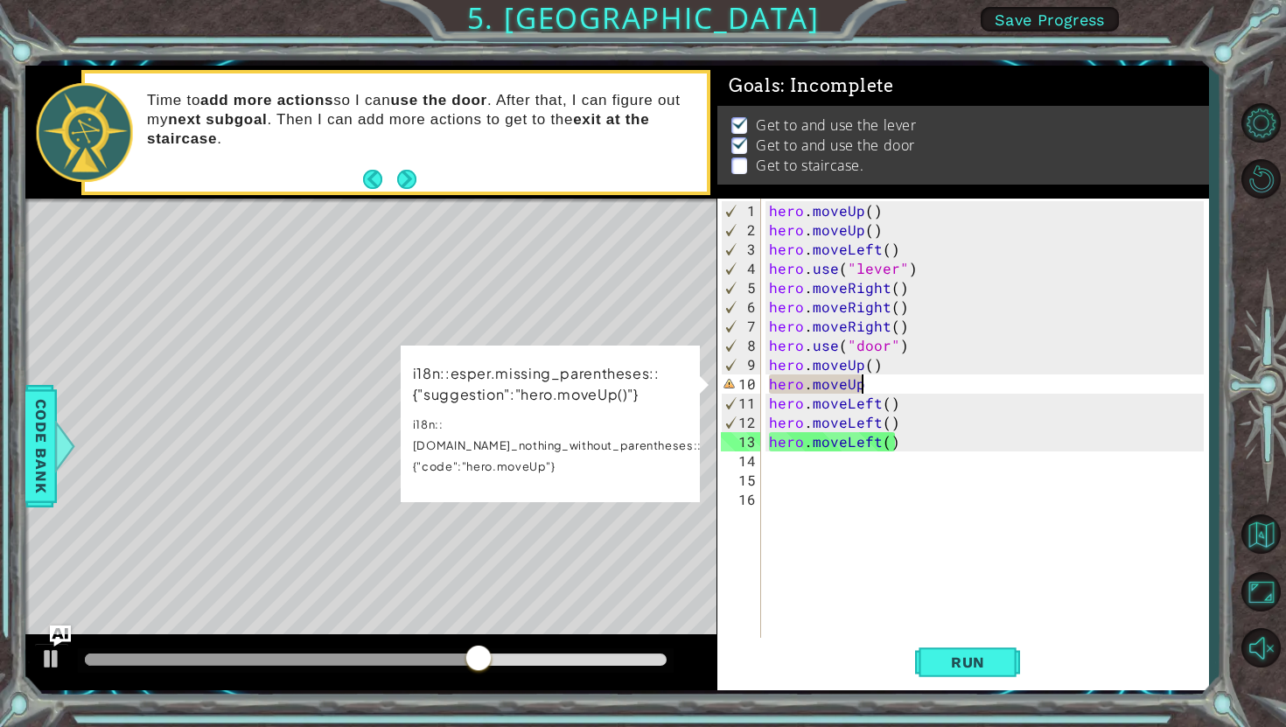
click at [869, 388] on div "hero . moveUp ( ) hero . moveUp ( ) hero . moveLeft ( ) hero . use ( "lever" ) …" at bounding box center [988, 441] width 447 height 481
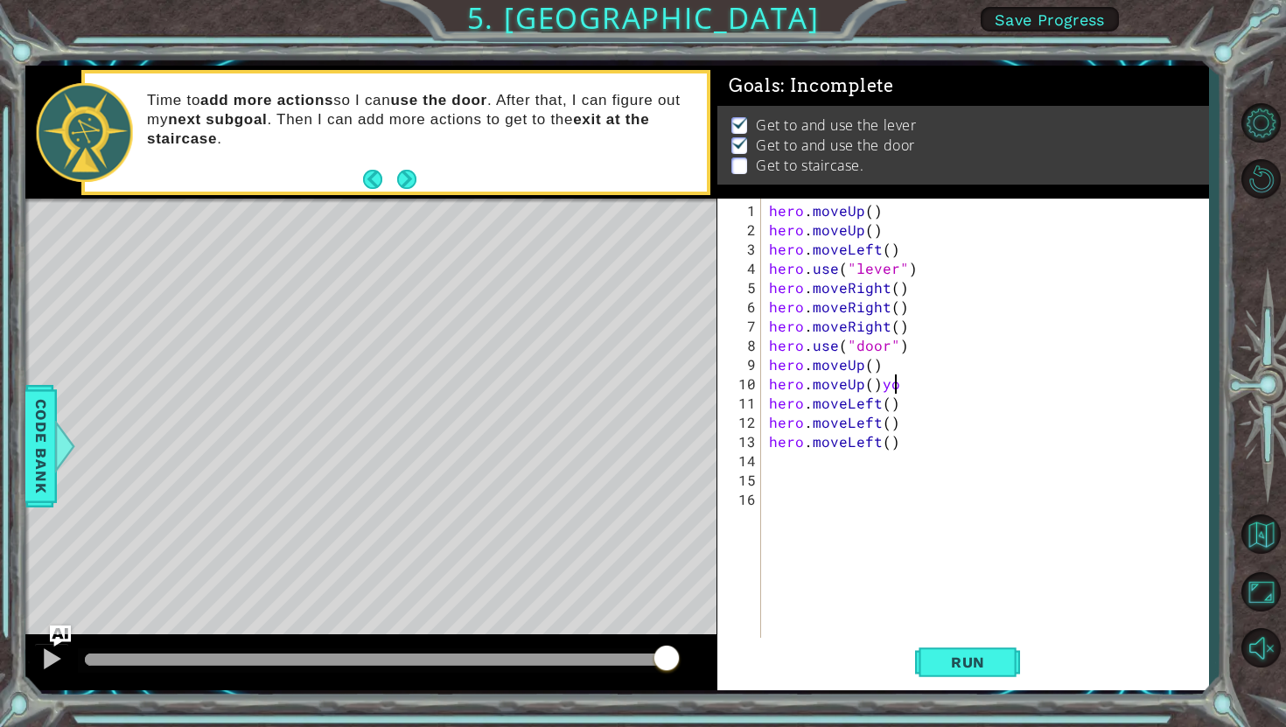
scroll to position [0, 7]
type textarea "hero.moveUp()"
click at [782, 469] on div "hero . moveUp ( ) hero . moveUp ( ) hero . moveLeft ( ) hero . use ( "lever" ) …" at bounding box center [988, 441] width 447 height 481
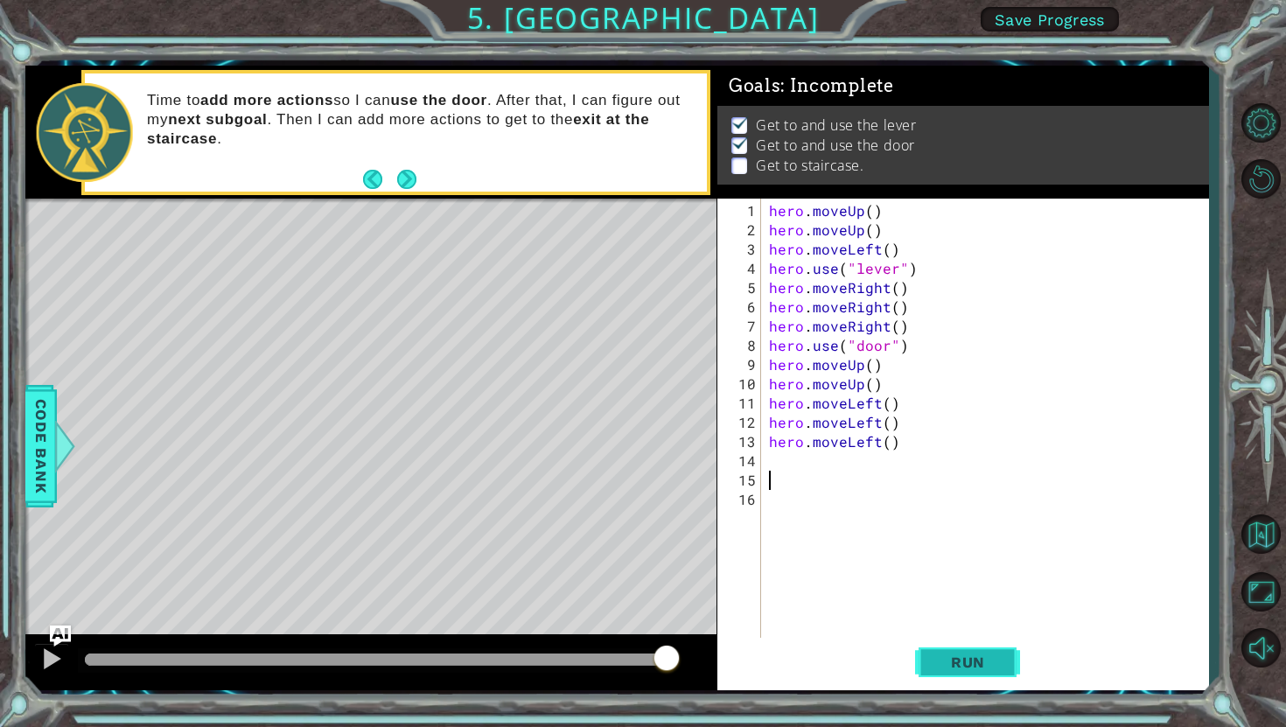
click at [976, 650] on button "Run" at bounding box center [967, 662] width 105 height 49
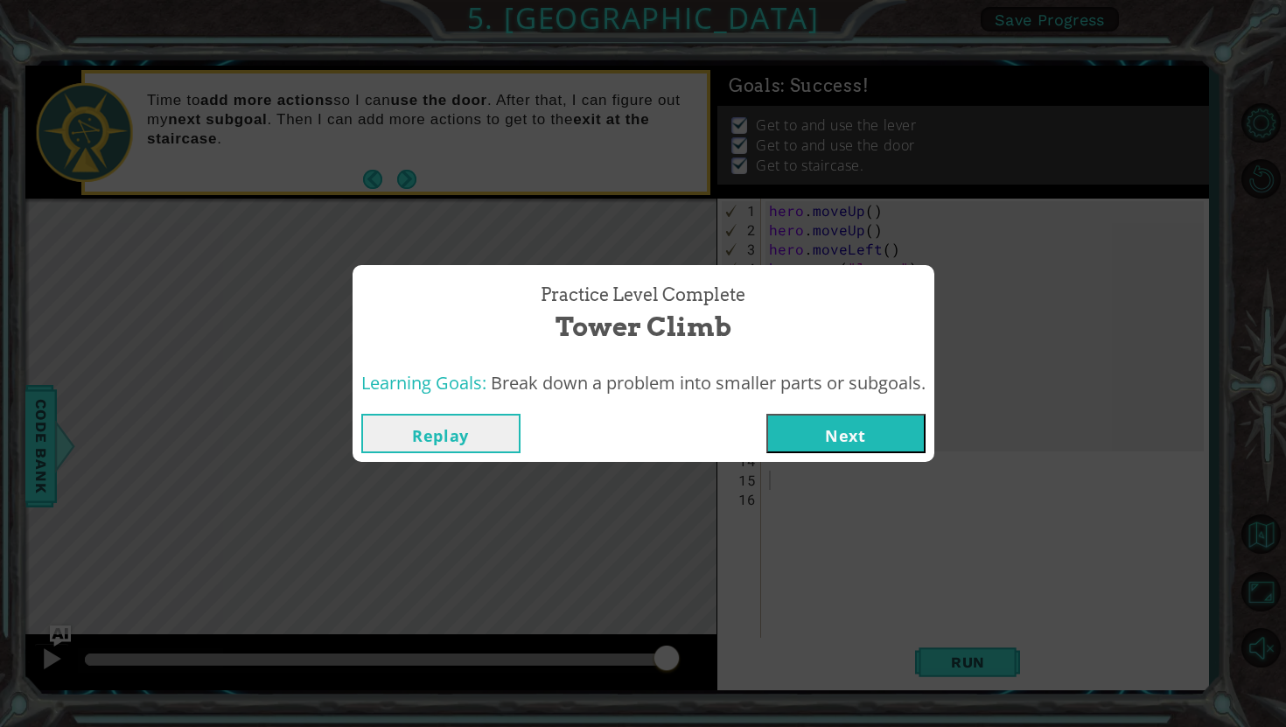
click at [902, 441] on button "Next" at bounding box center [845, 433] width 159 height 39
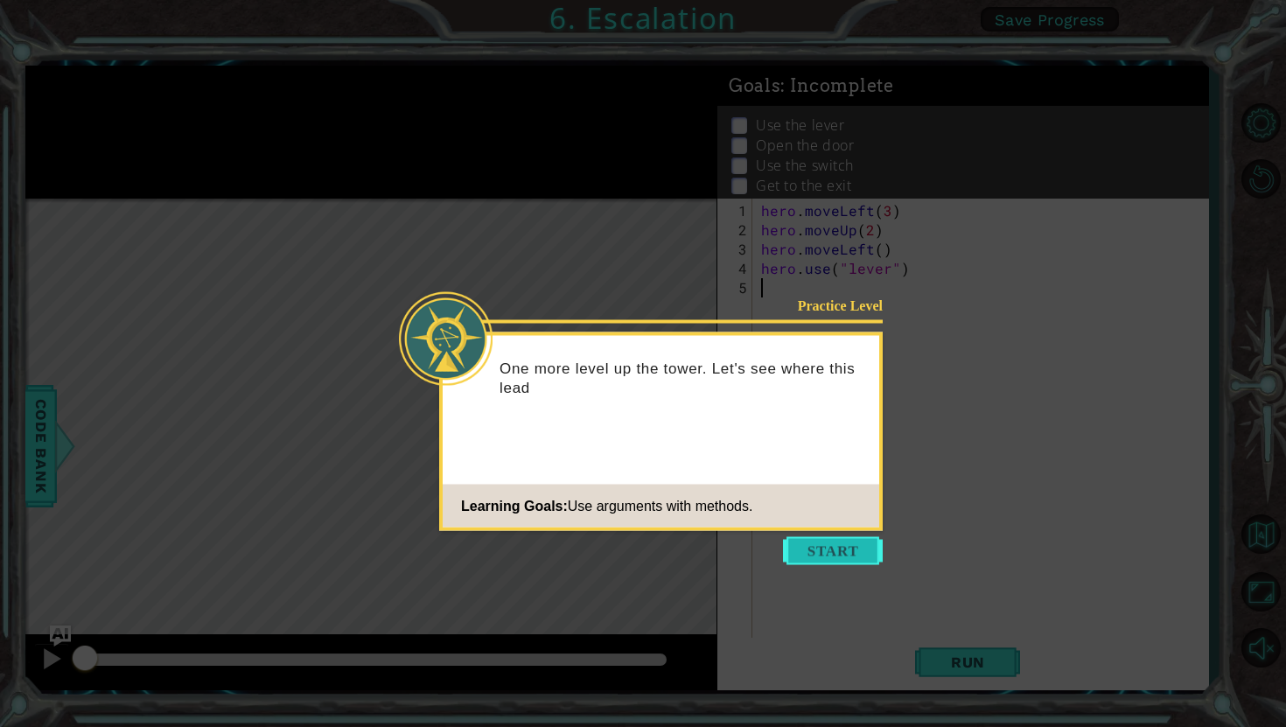
click at [844, 549] on button "Start" at bounding box center [833, 551] width 100 height 28
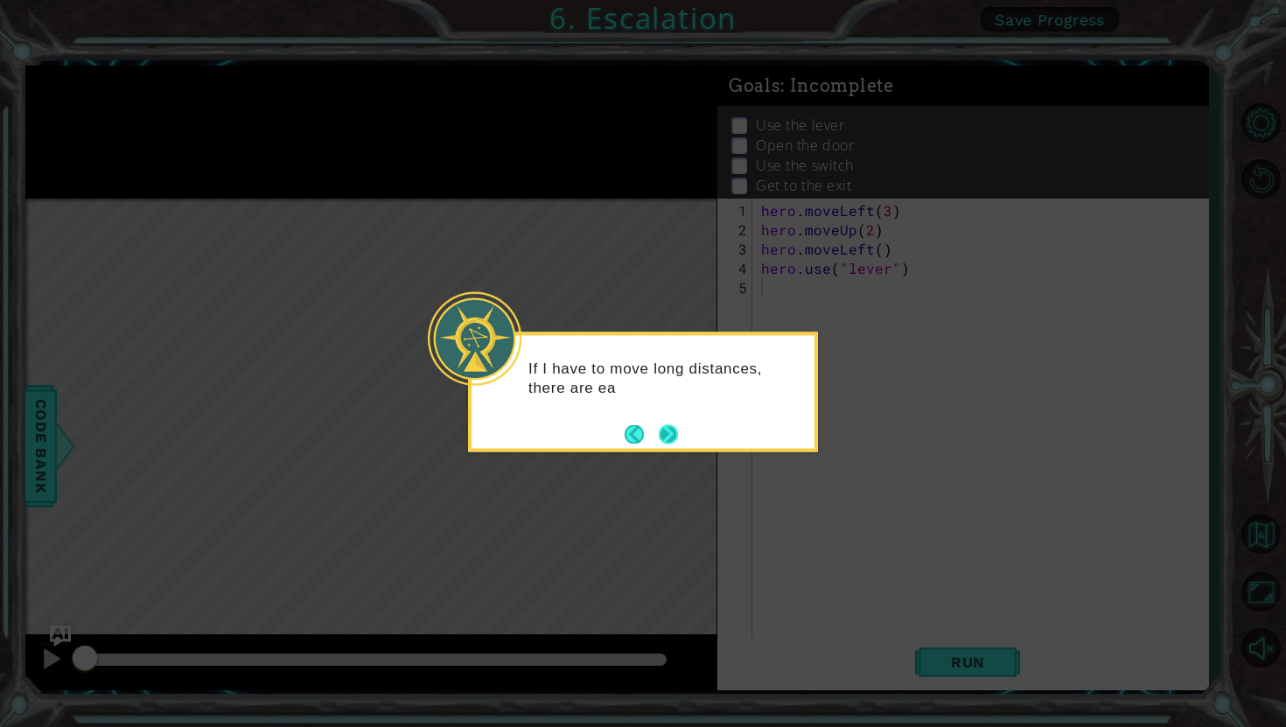
click at [671, 433] on button "Next" at bounding box center [668, 433] width 19 height 19
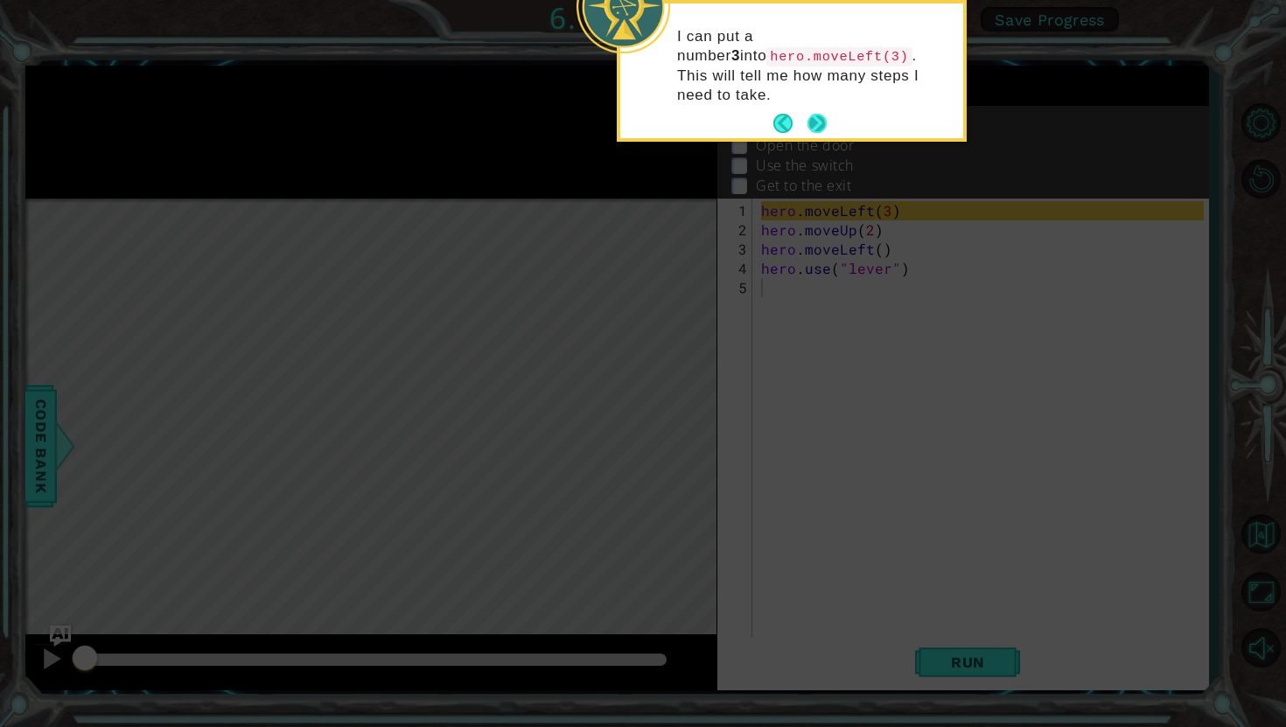
click at [813, 114] on button "Next" at bounding box center [816, 123] width 19 height 19
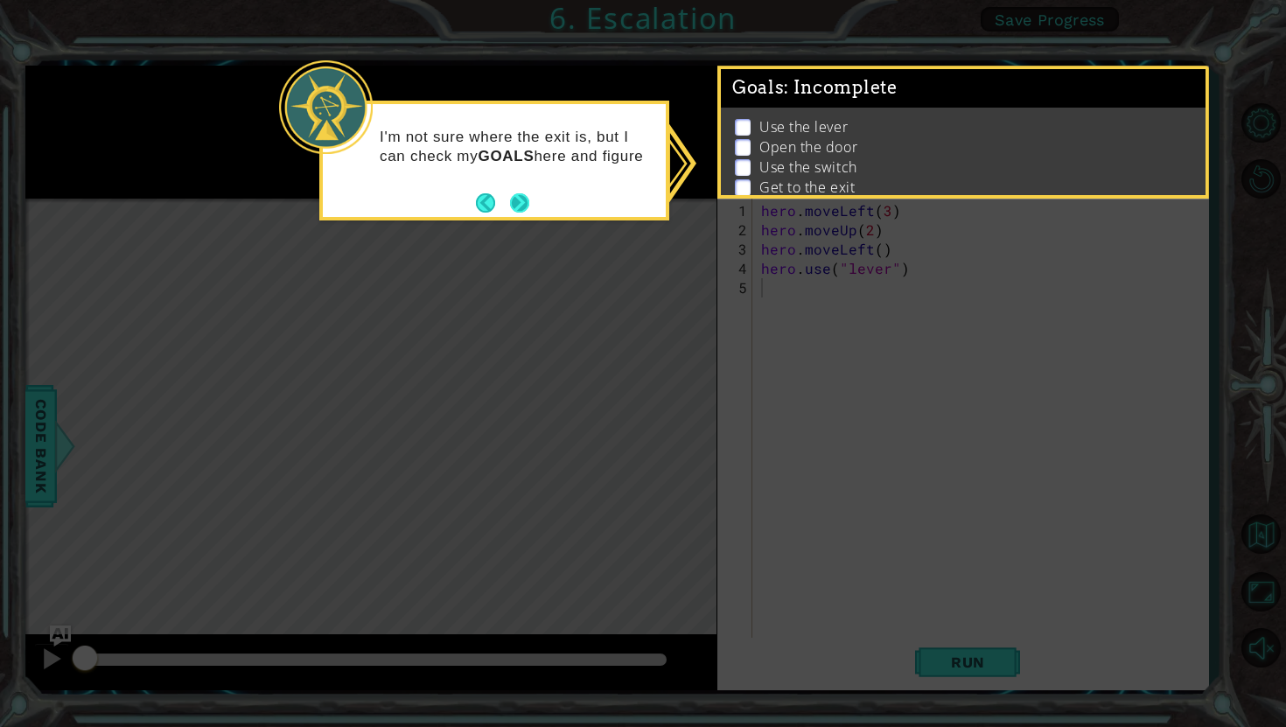
click at [519, 202] on button "Next" at bounding box center [519, 202] width 19 height 19
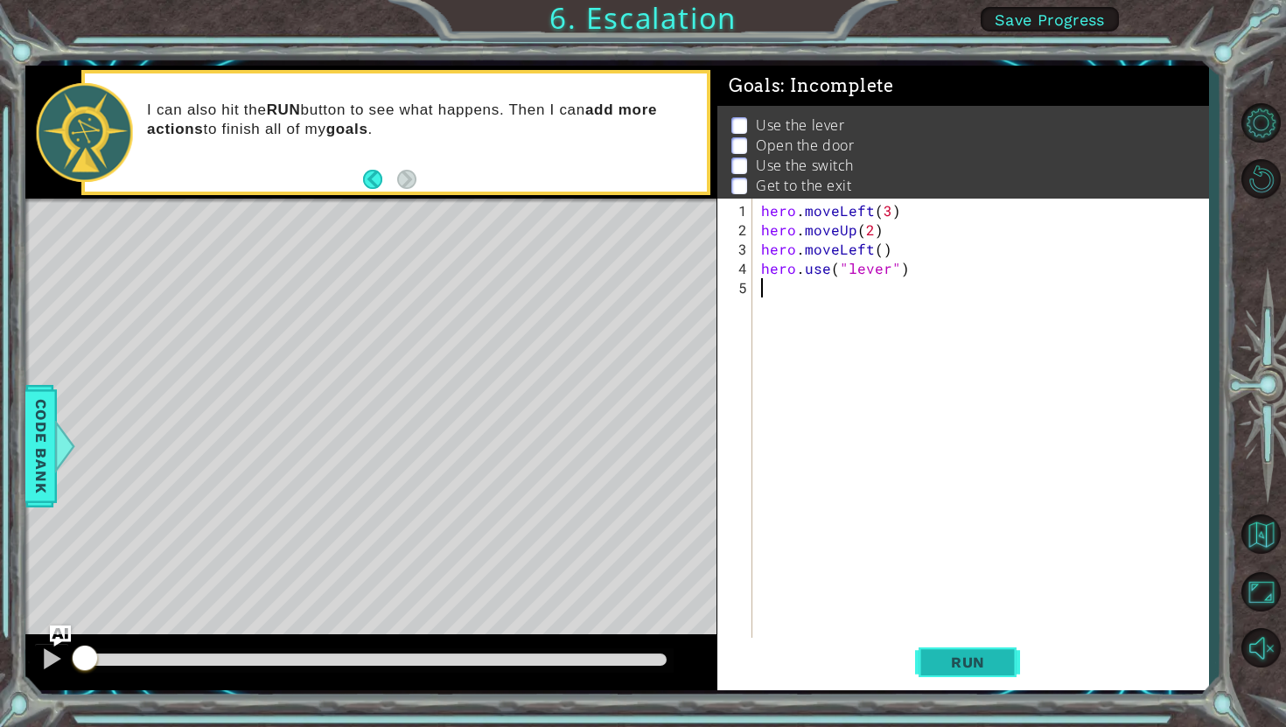
click at [946, 667] on span "Run" at bounding box center [967, 661] width 69 height 17
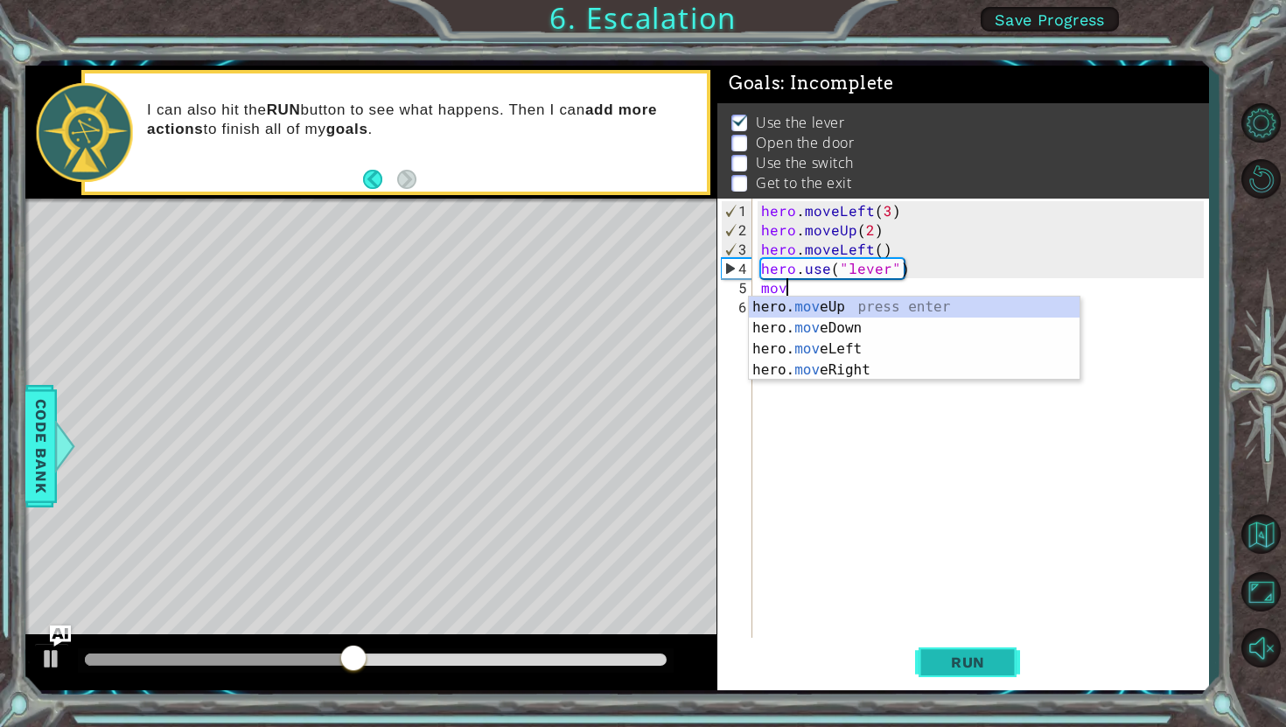
scroll to position [0, 1]
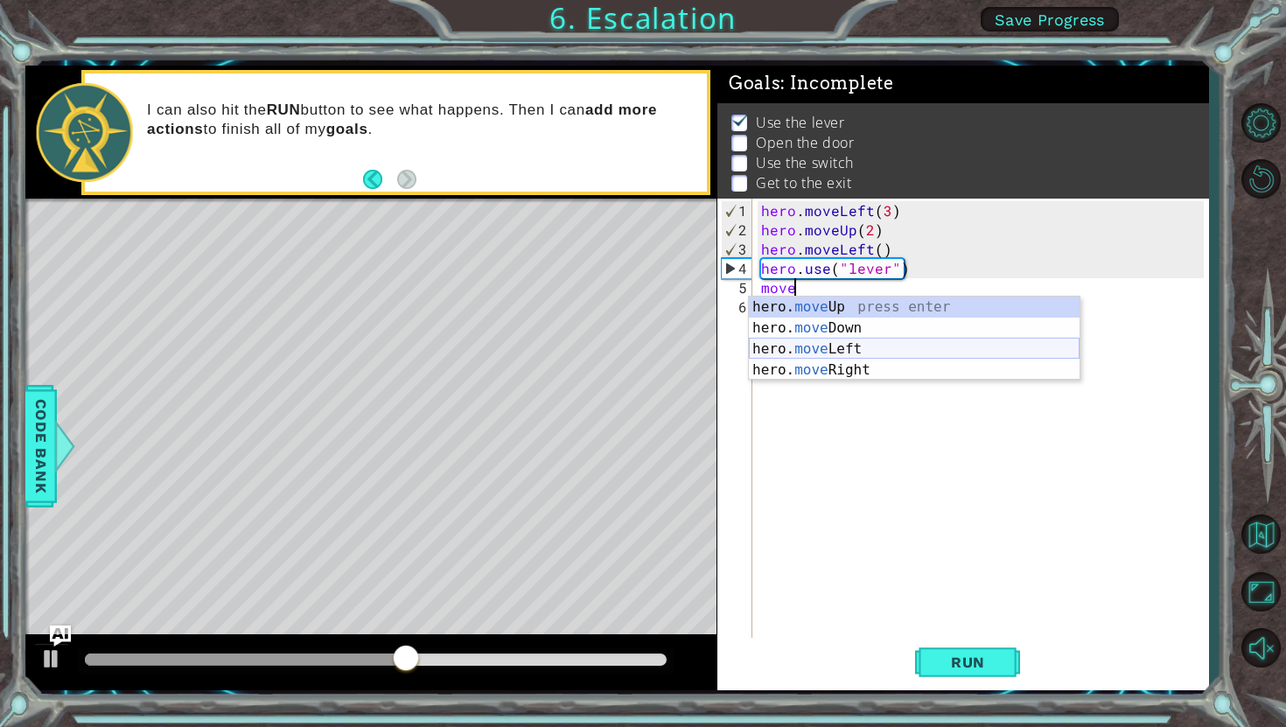
click at [857, 352] on div "hero. move Up press enter hero. move Down press enter hero. move Left press ent…" at bounding box center [914, 360] width 331 height 126
type textarea "hero.moveLeft(1)"
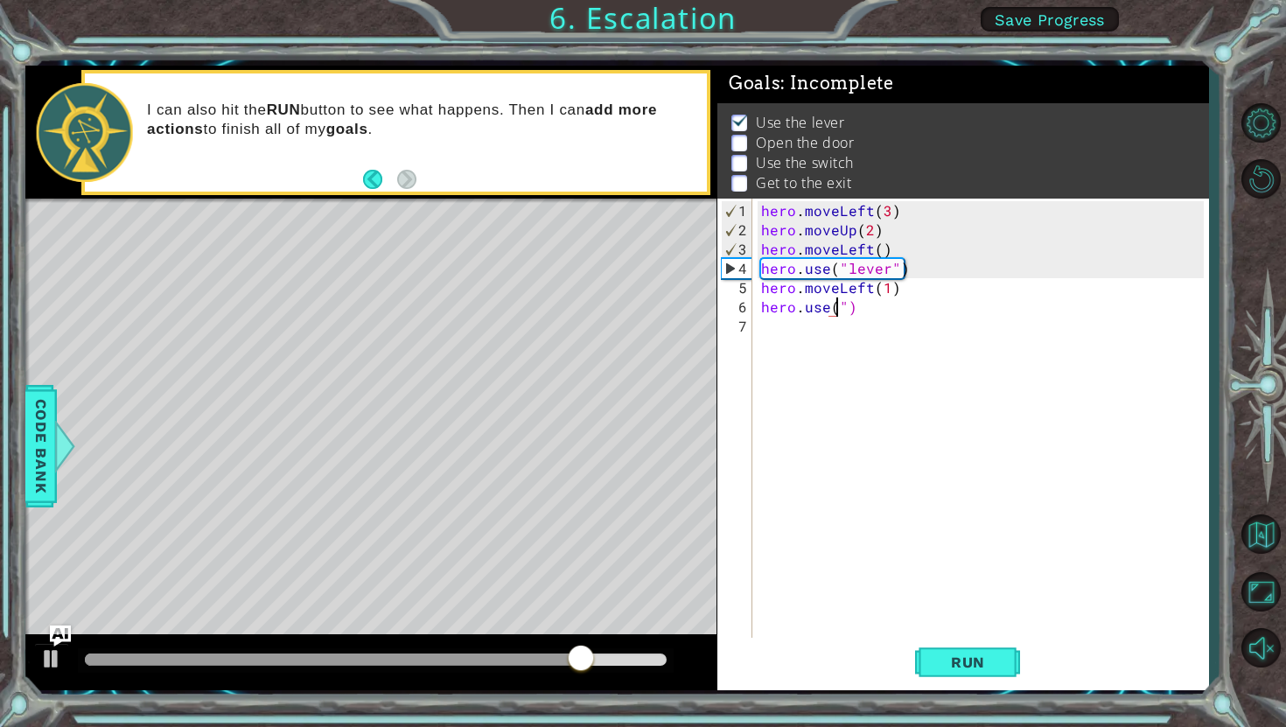
scroll to position [0, 4]
type textarea "hero.use("door")"
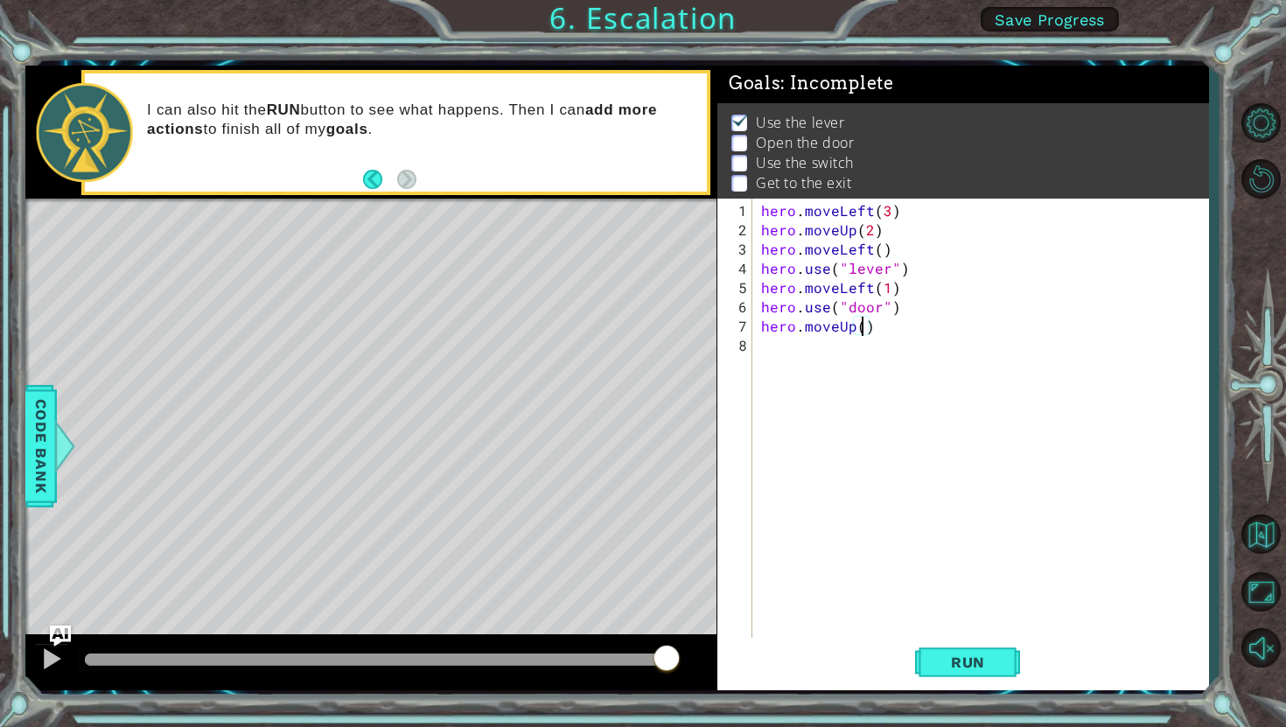
type textarea "hero.moveUp(2)"
click at [988, 671] on button "Run" at bounding box center [967, 662] width 105 height 49
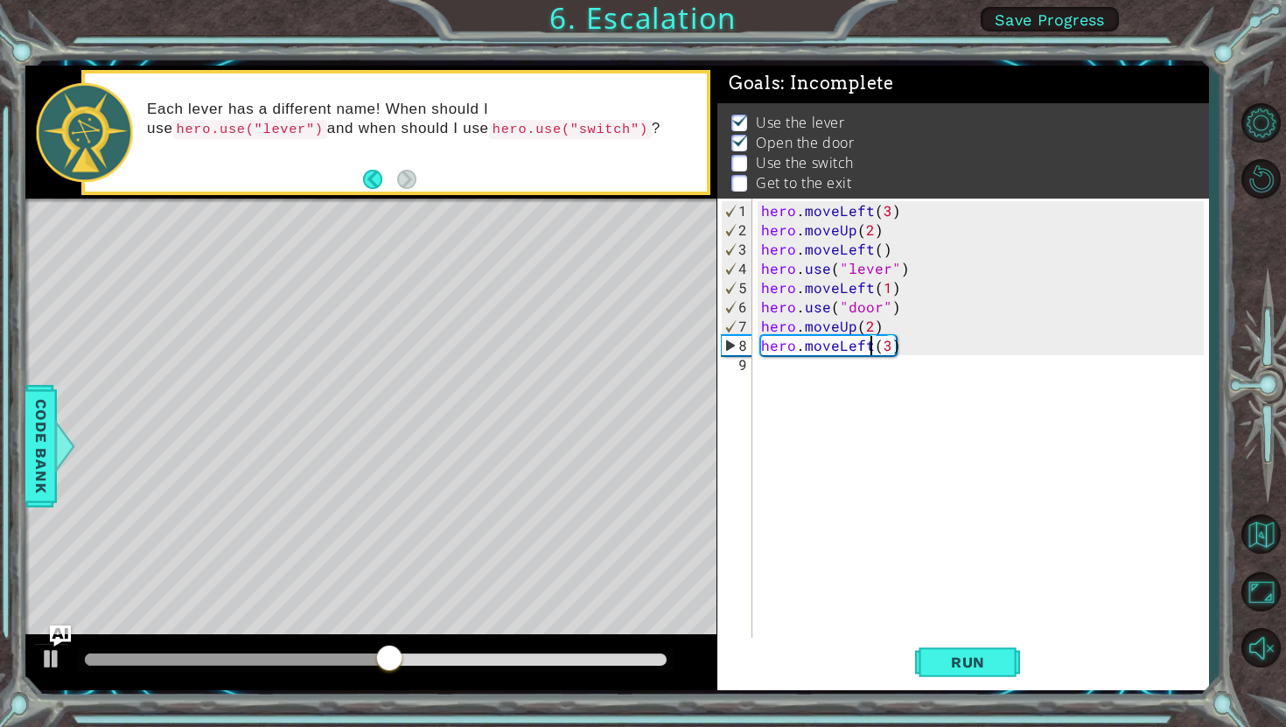
click at [869, 352] on div "hero . moveLeft ( 3 ) hero . moveUp ( 2 ) hero . moveLeft ( ) hero . use ( "lev…" at bounding box center [984, 441] width 455 height 481
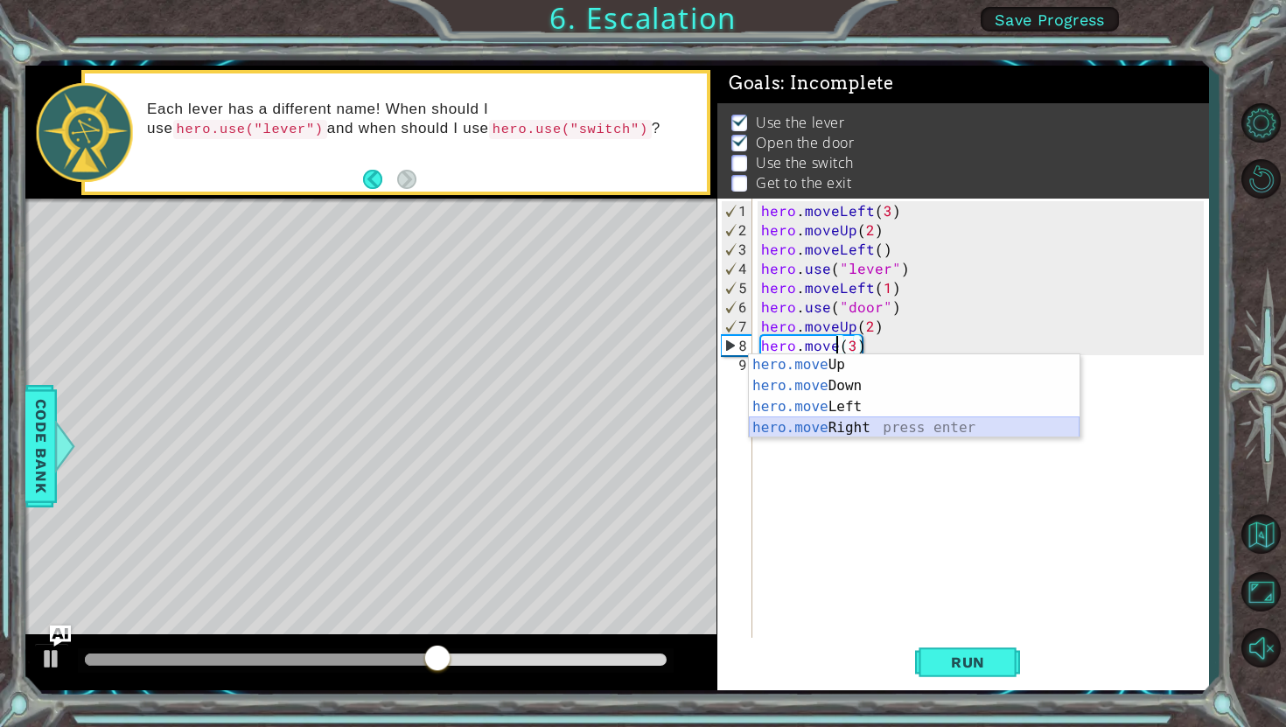
click at [859, 421] on div "hero.move Up press enter hero.move Down press enter hero.move Left press enter …" at bounding box center [914, 417] width 331 height 126
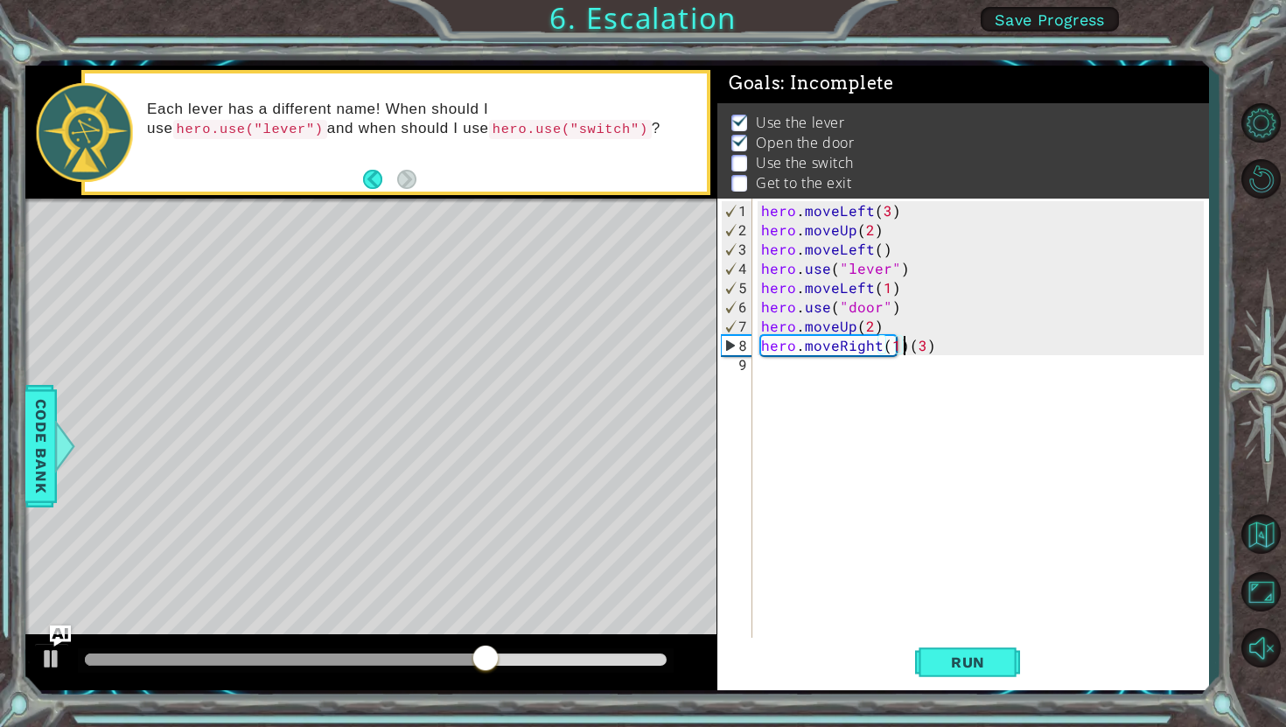
click at [902, 347] on div "hero . moveLeft ( 3 ) hero . moveUp ( 2 ) hero . moveLeft ( ) hero . use ( "lev…" at bounding box center [984, 441] width 455 height 481
type textarea "hero.moveRight(3)"
click at [954, 664] on span "Run" at bounding box center [967, 661] width 69 height 17
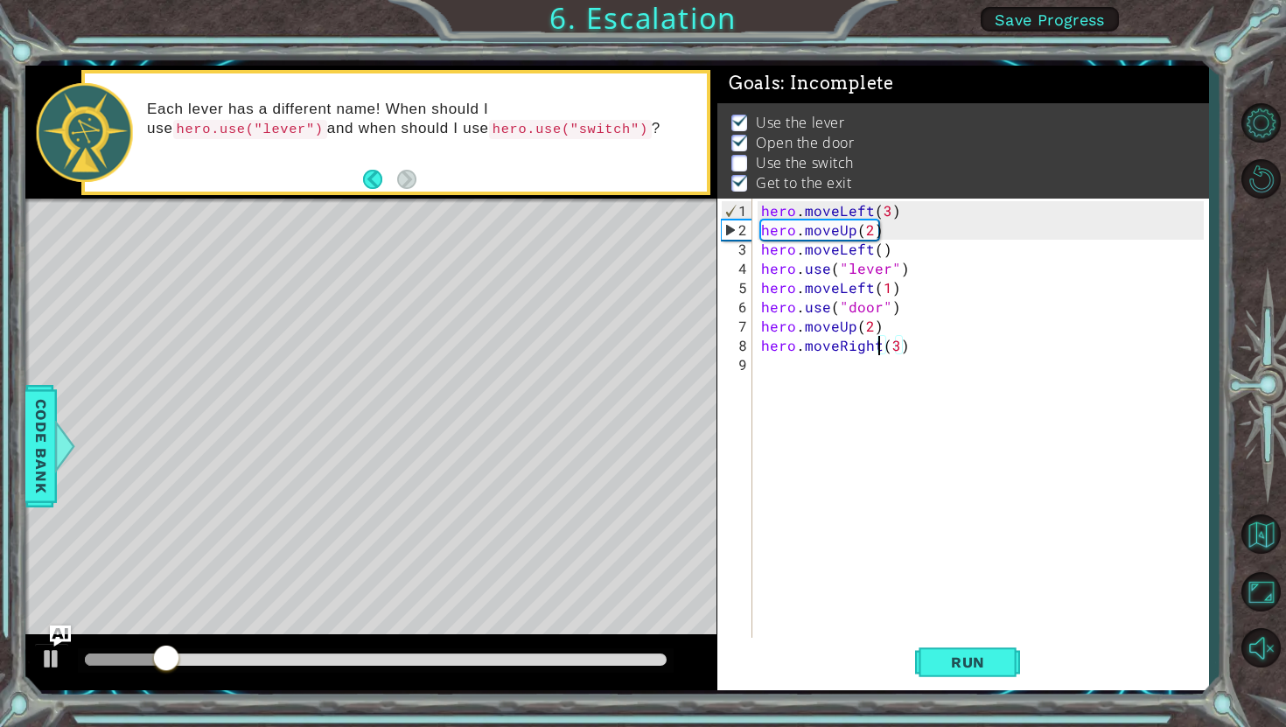
click at [768, 371] on div "hero . moveLeft ( 3 ) hero . moveUp ( 2 ) hero . moveLeft ( ) hero . use ( "lev…" at bounding box center [984, 441] width 455 height 481
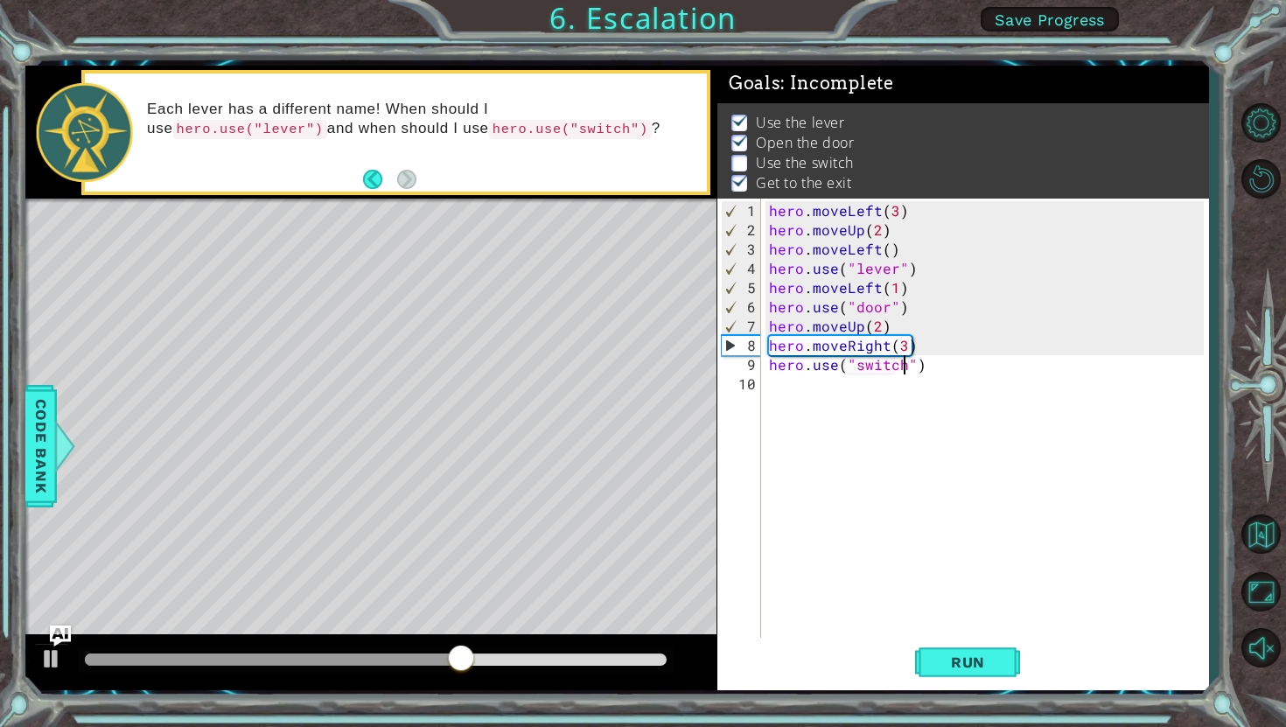
scroll to position [0, 8]
click at [958, 664] on span "Run" at bounding box center [967, 661] width 69 height 17
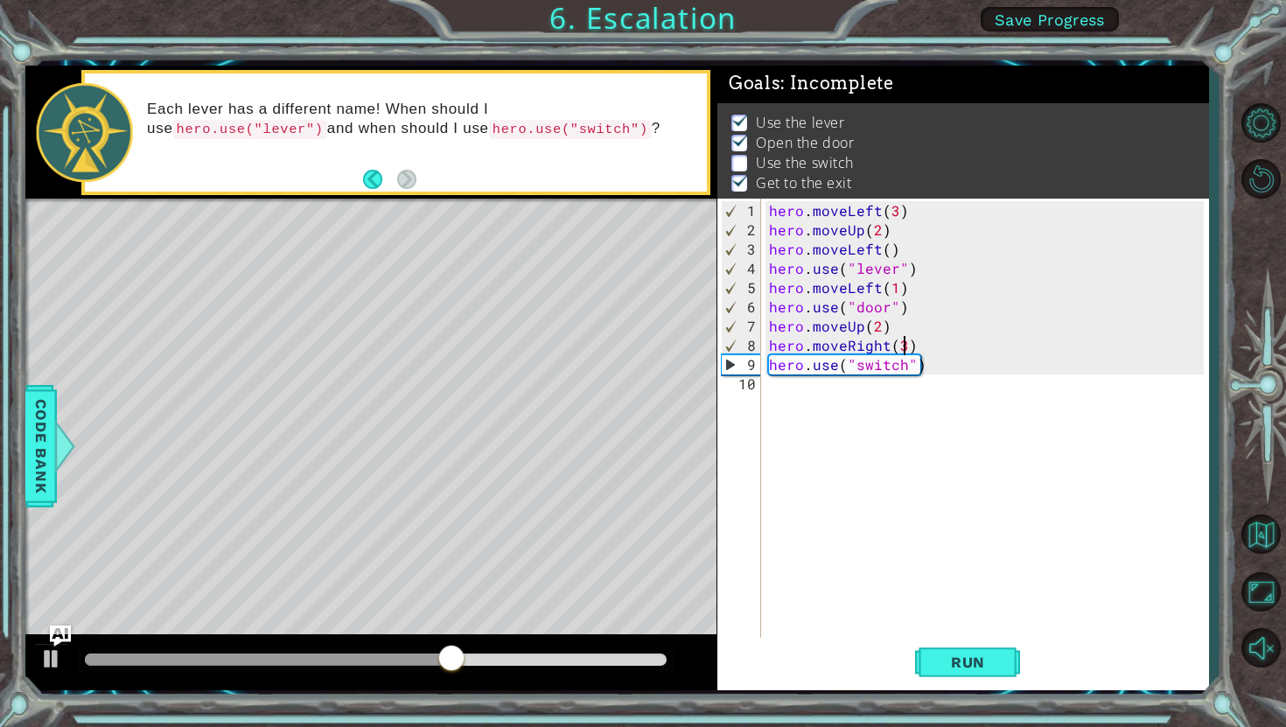
click at [904, 349] on div "hero . moveLeft ( 3 ) hero . moveUp ( 2 ) hero . moveLeft ( ) hero . use ( "lev…" at bounding box center [988, 441] width 447 height 481
type textarea "hero.moveRight(2)"
click at [947, 658] on span "Run" at bounding box center [967, 661] width 69 height 17
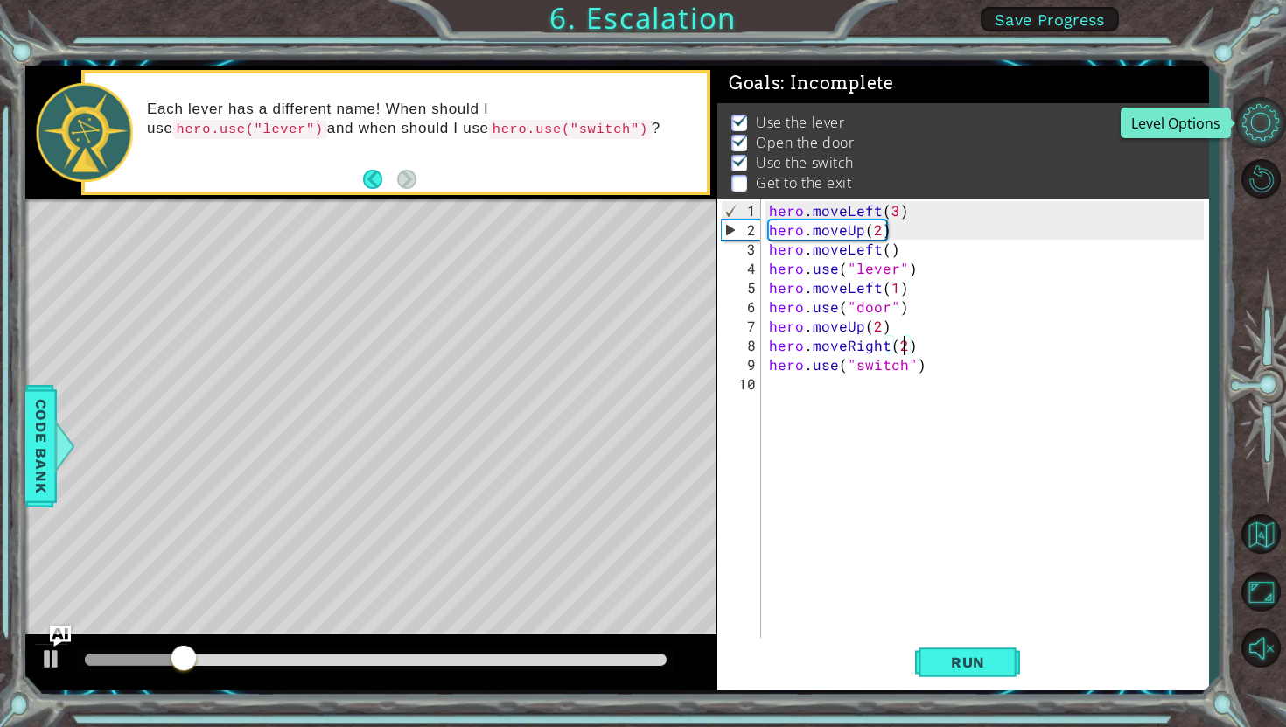
click at [1248, 111] on button "Level Options" at bounding box center [1260, 122] width 51 height 51
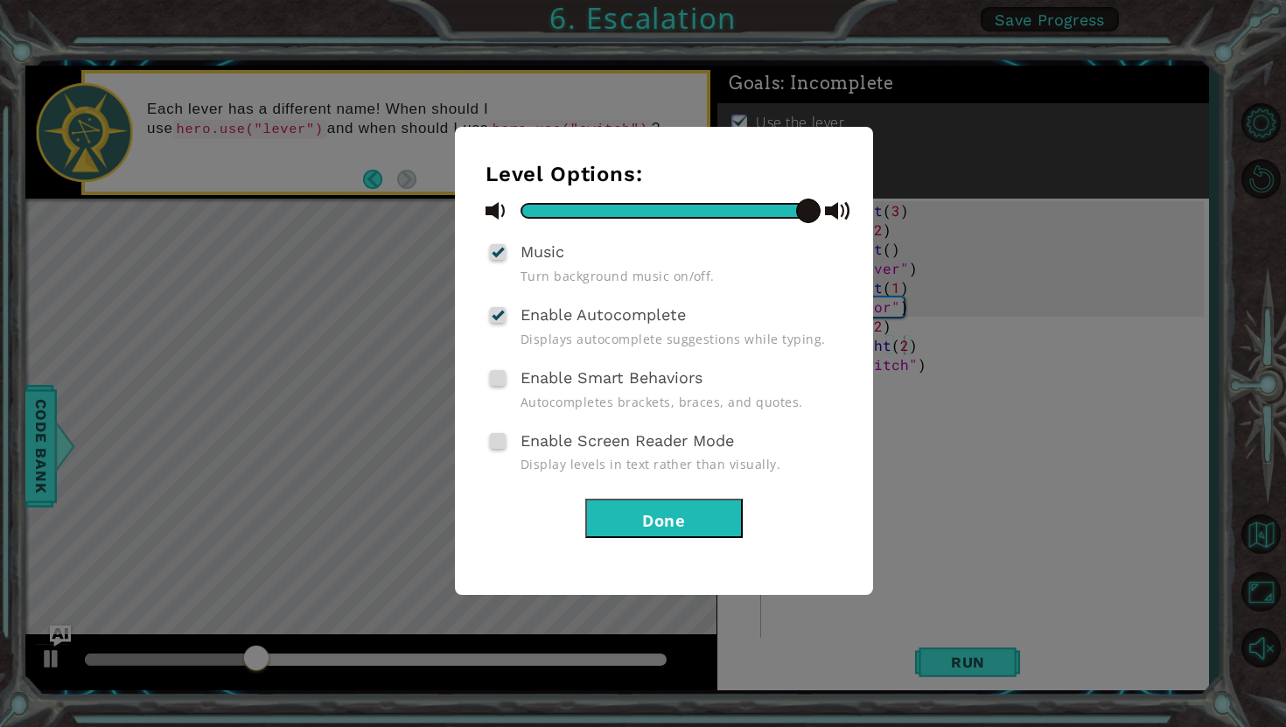
click at [500, 255] on div at bounding box center [498, 252] width 12 height 14
click at [0, 0] on input "Music" at bounding box center [0, 0] width 0 height 0
click at [500, 255] on span at bounding box center [498, 252] width 16 height 16
click at [0, 0] on input "Music" at bounding box center [0, 0] width 0 height 0
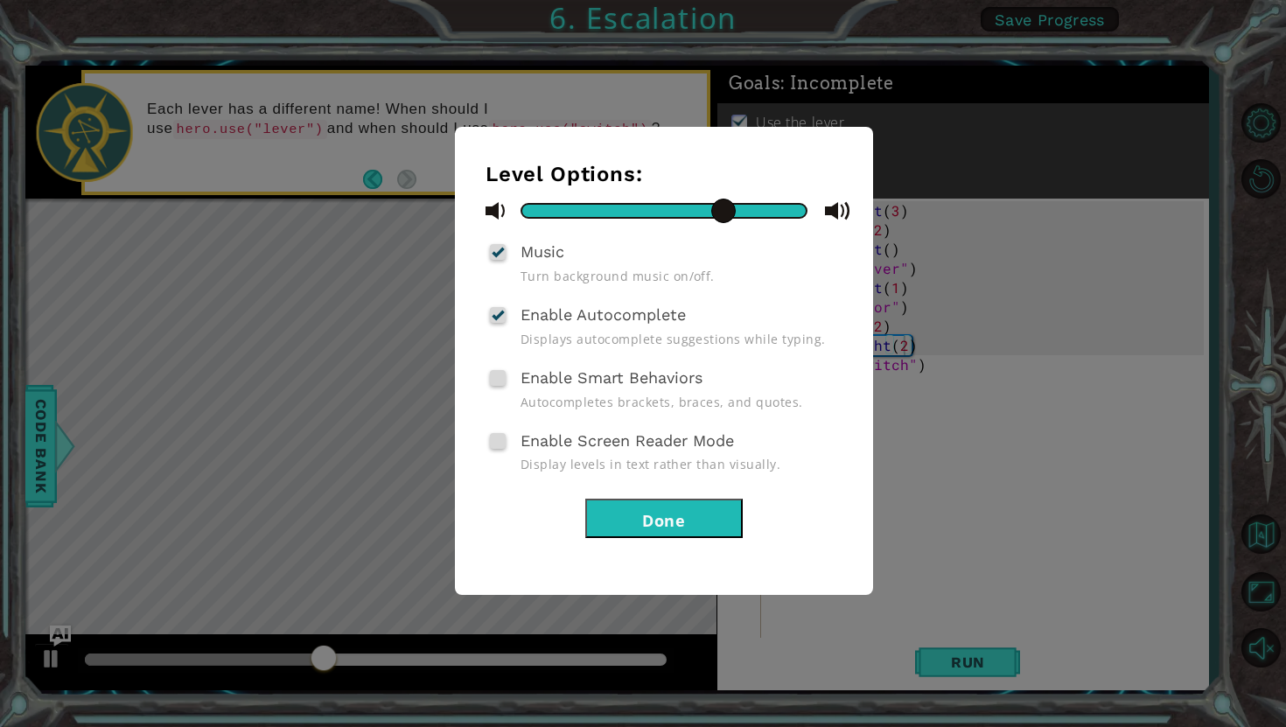
drag, startPoint x: 807, startPoint y: 218, endPoint x: 725, endPoint y: 208, distance: 82.8
click at [725, 208] on span at bounding box center [723, 211] width 24 height 24
click at [640, 513] on button "Done" at bounding box center [663, 518] width 157 height 39
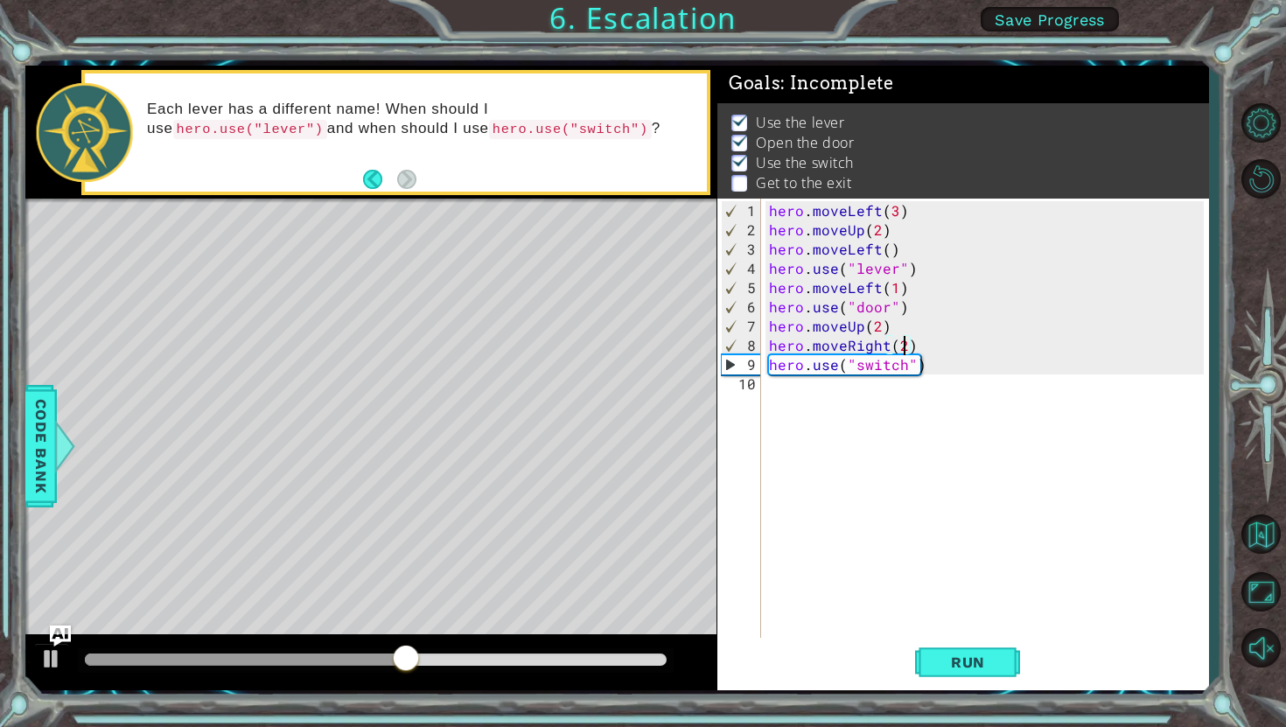
click at [771, 391] on div "hero . moveLeft ( 3 ) hero . moveUp ( 2 ) hero . moveLeft ( ) hero . use ( "lev…" at bounding box center [988, 441] width 447 height 481
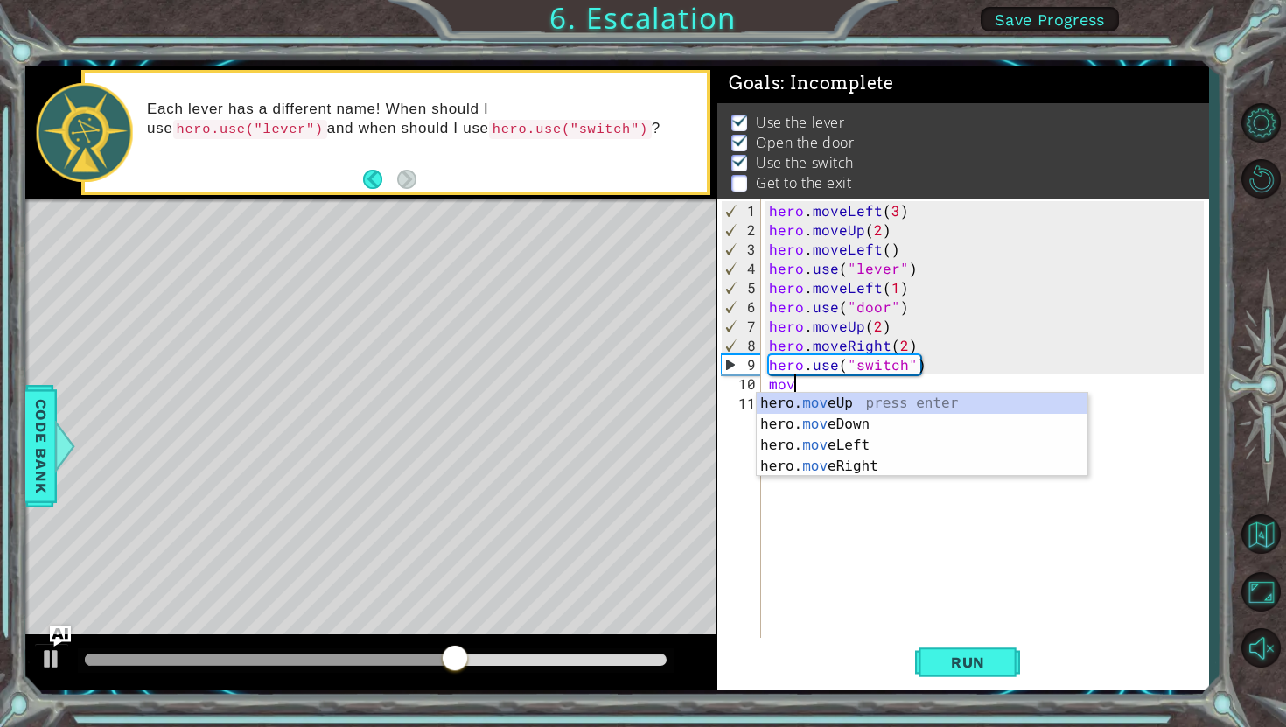
scroll to position [0, 1]
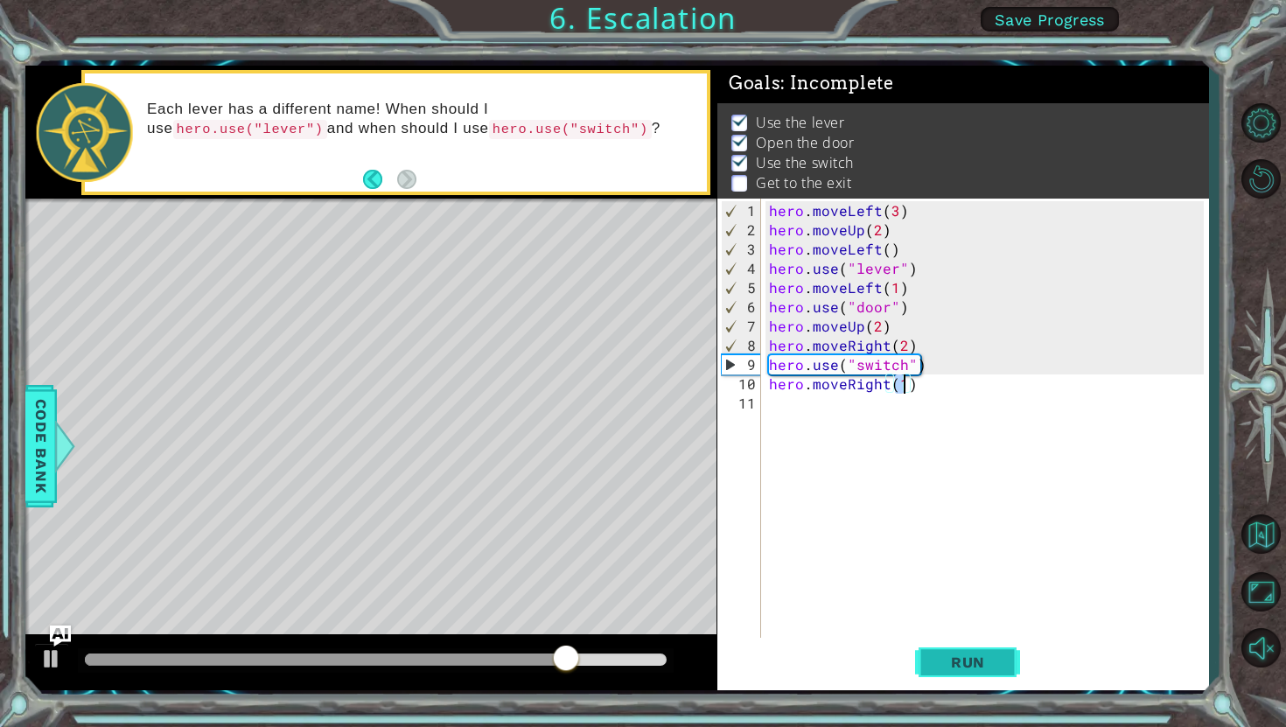
type textarea "hero.moveRight(1)"
click at [942, 667] on span "Run" at bounding box center [967, 661] width 69 height 17
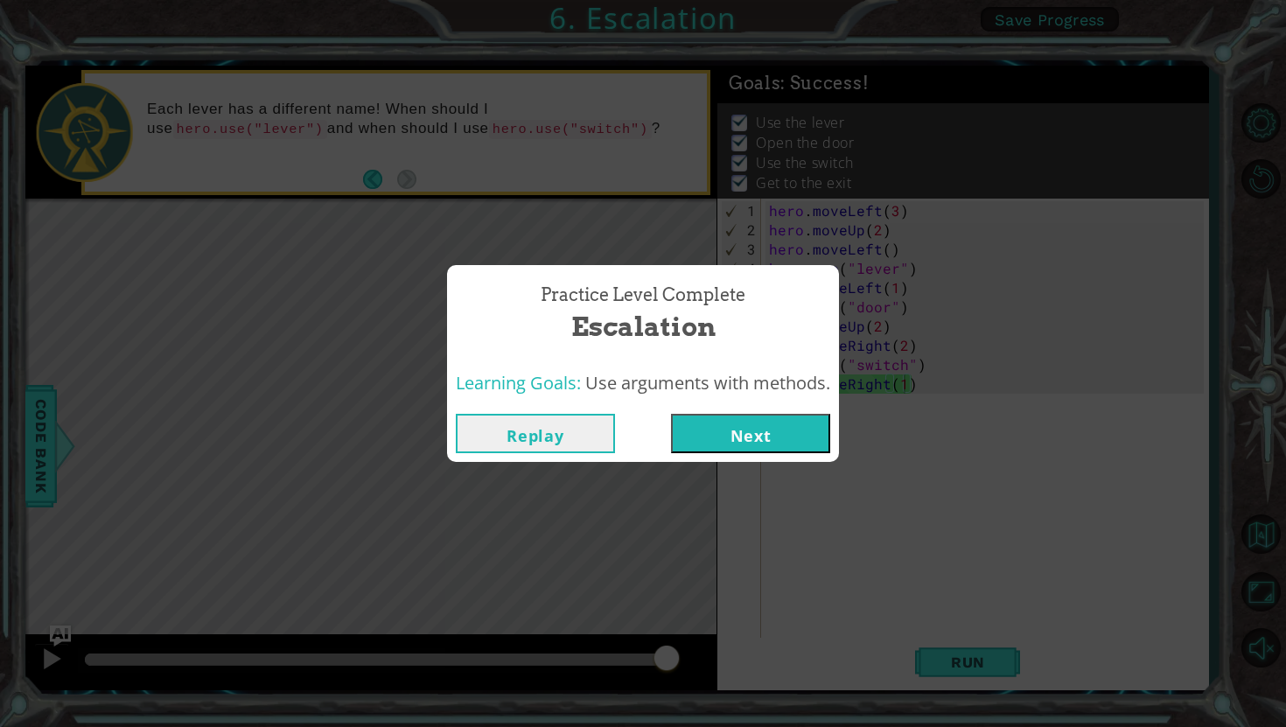
click at [744, 448] on button "Next" at bounding box center [750, 433] width 159 height 39
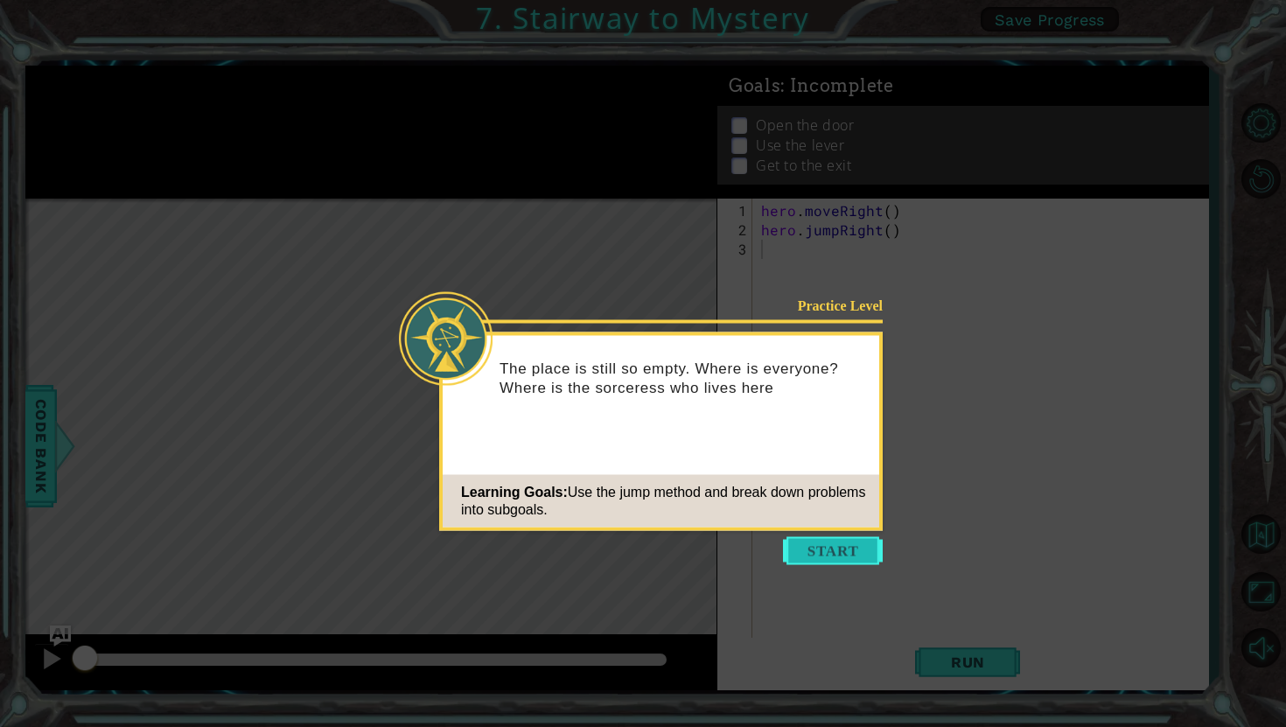
click at [804, 555] on button "Start" at bounding box center [833, 551] width 100 height 28
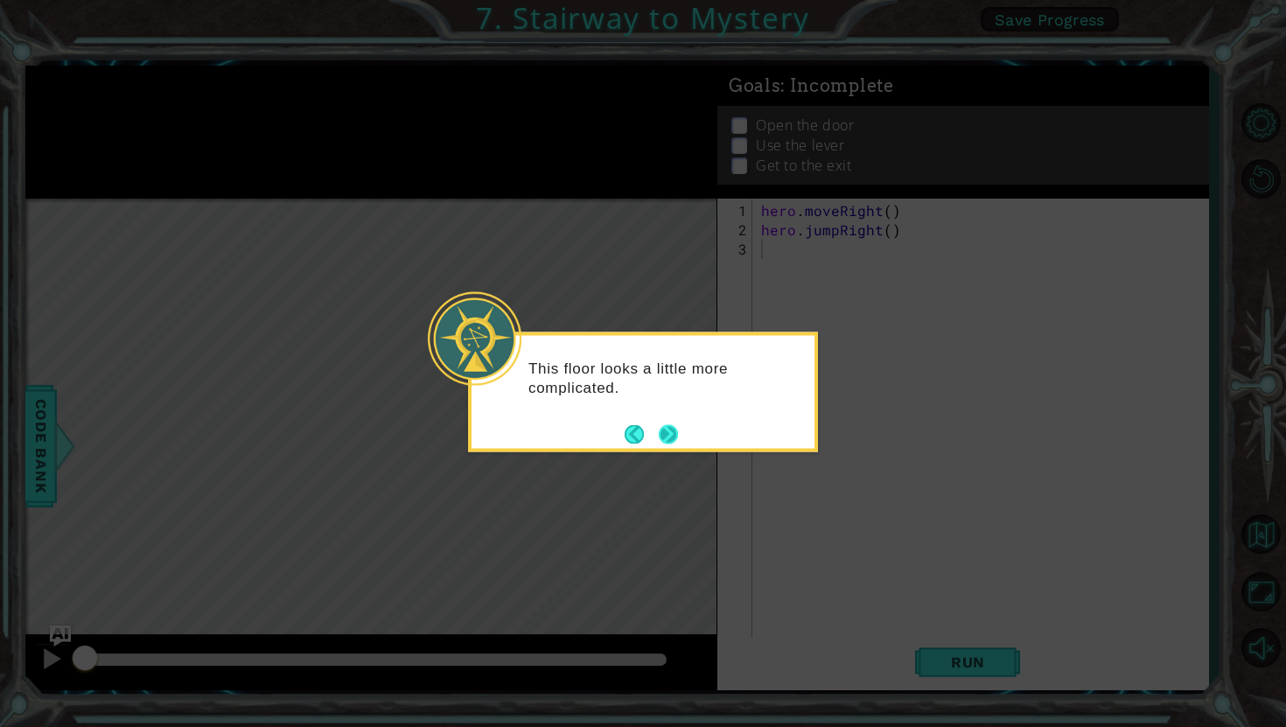
click at [675, 433] on button "Next" at bounding box center [668, 433] width 19 height 19
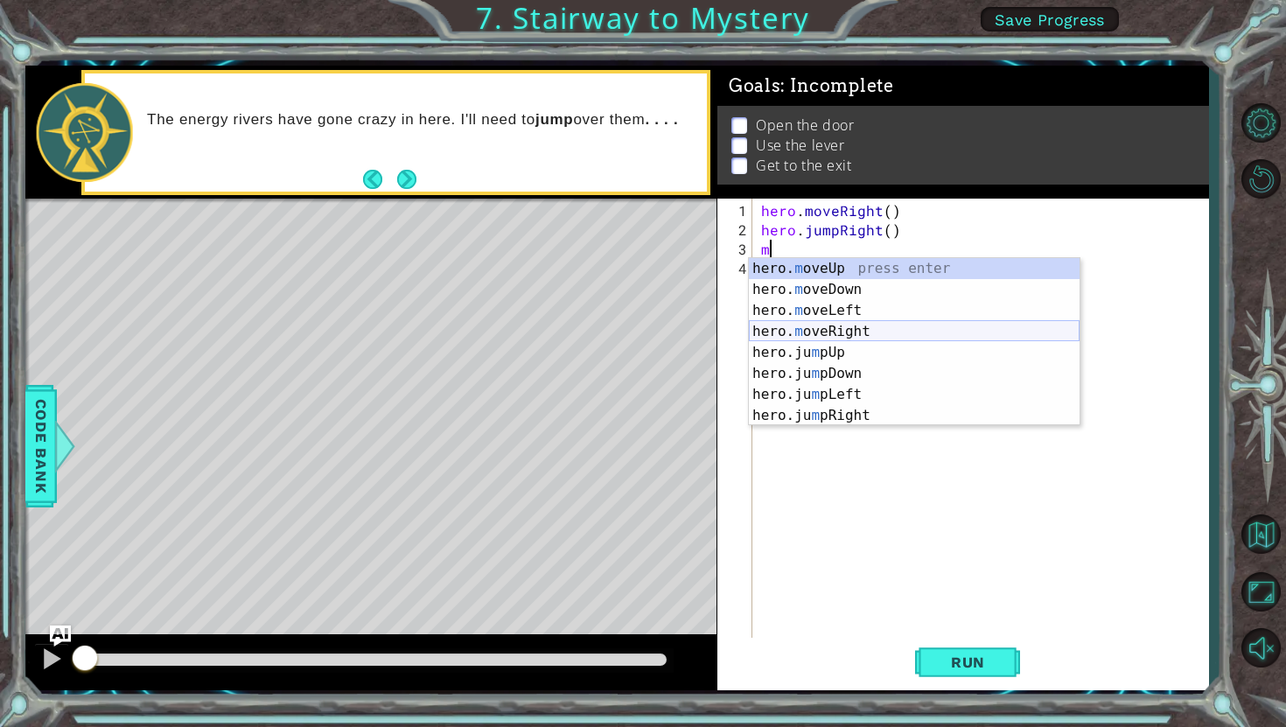
click at [827, 328] on div "hero. m oveUp press enter hero. m oveDown press enter hero. m oveLeft press ent…" at bounding box center [914, 363] width 331 height 210
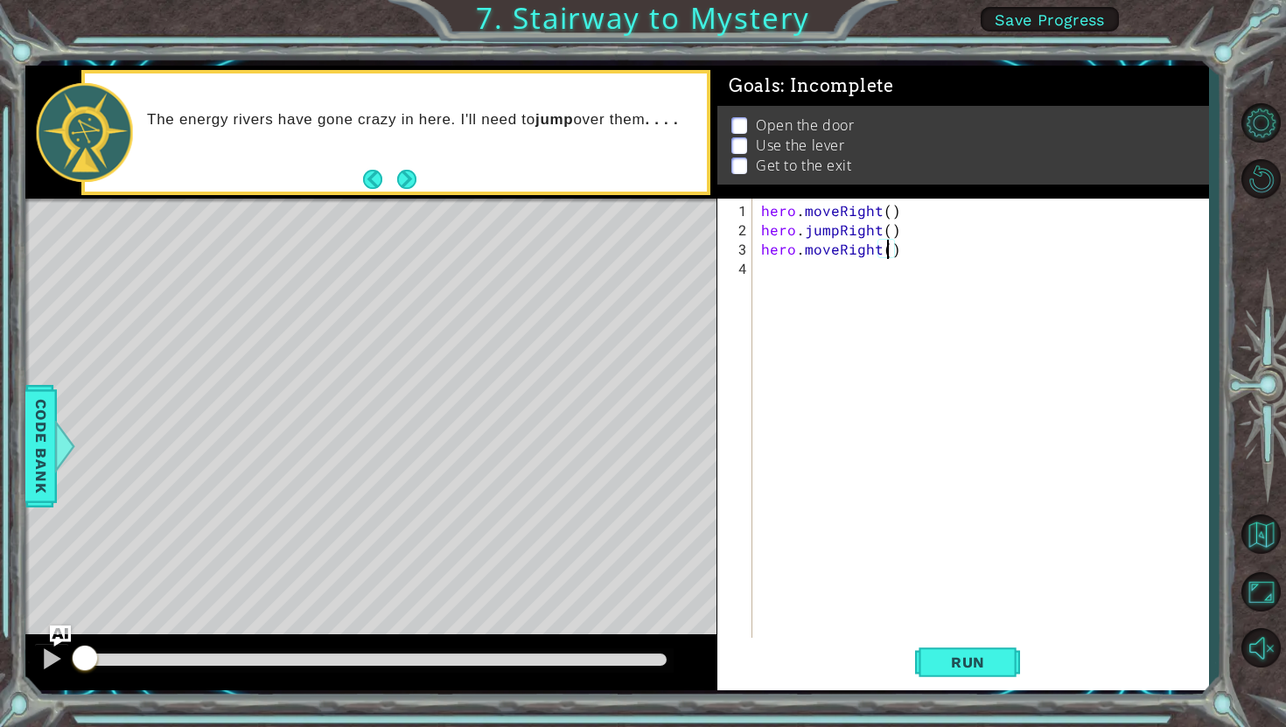
type textarea "hero.moveRight(2)"
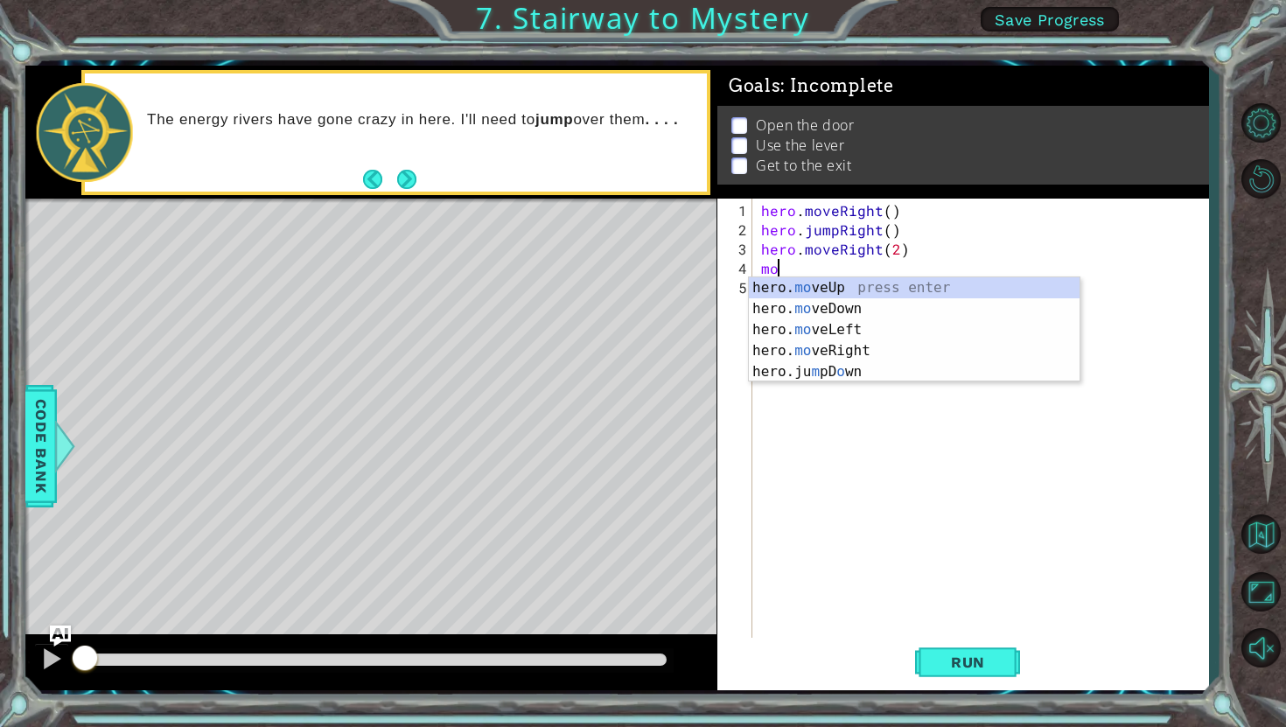
type textarea "hero.moveUp(1)"
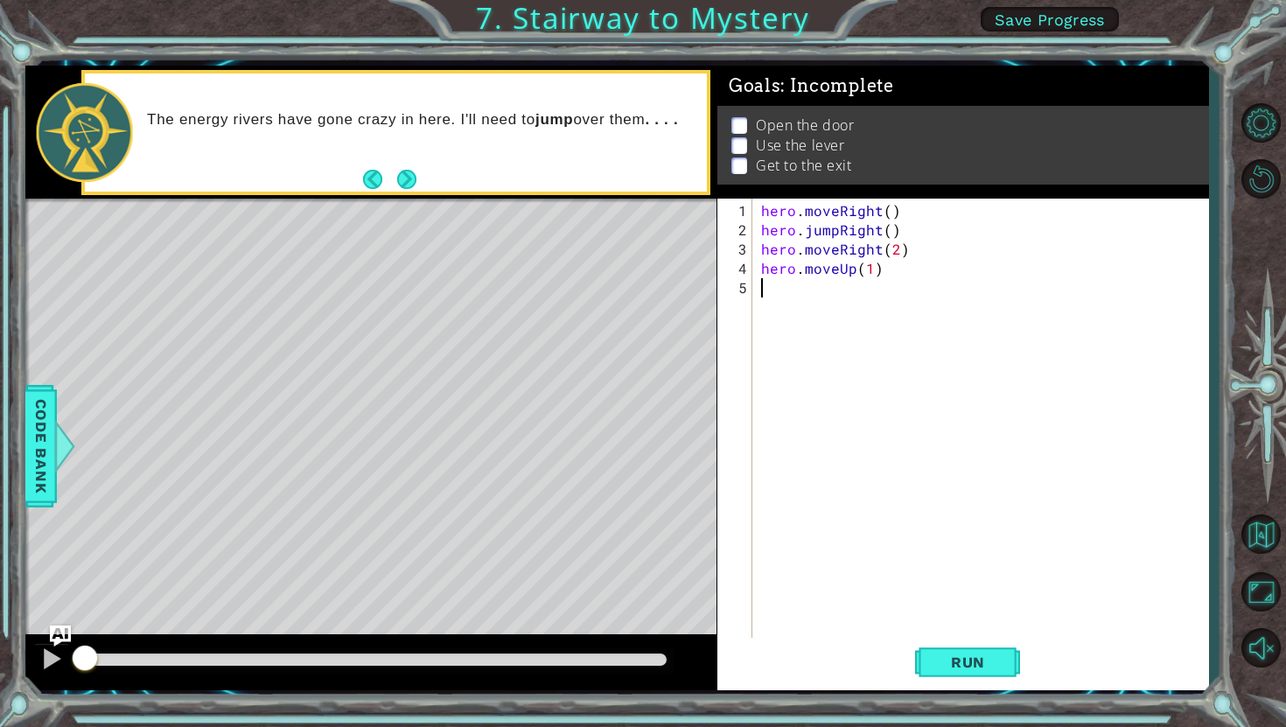
click at [769, 293] on div "hero . moveRight ( ) hero . jumpRight ( ) hero . moveRight ( 2 ) hero . moveUp …" at bounding box center [984, 441] width 455 height 481
click at [412, 173] on button "Next" at bounding box center [406, 179] width 19 height 19
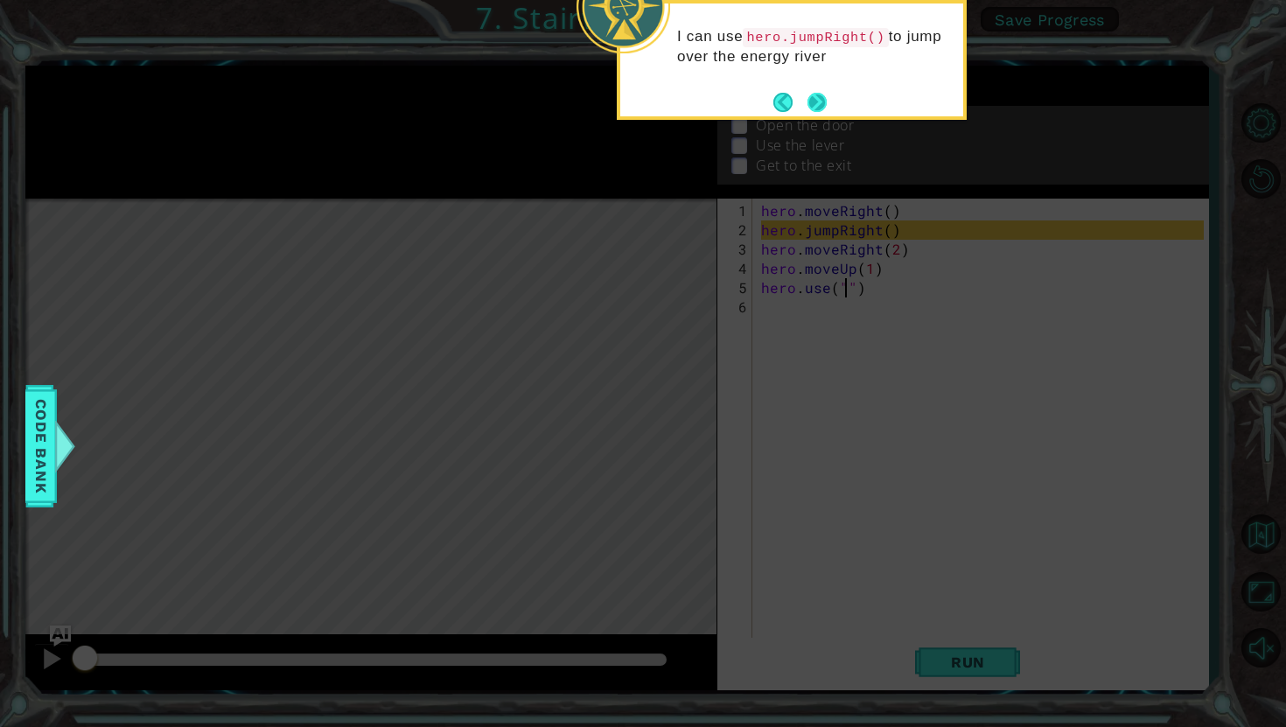
click at [814, 104] on button "Next" at bounding box center [816, 102] width 19 height 19
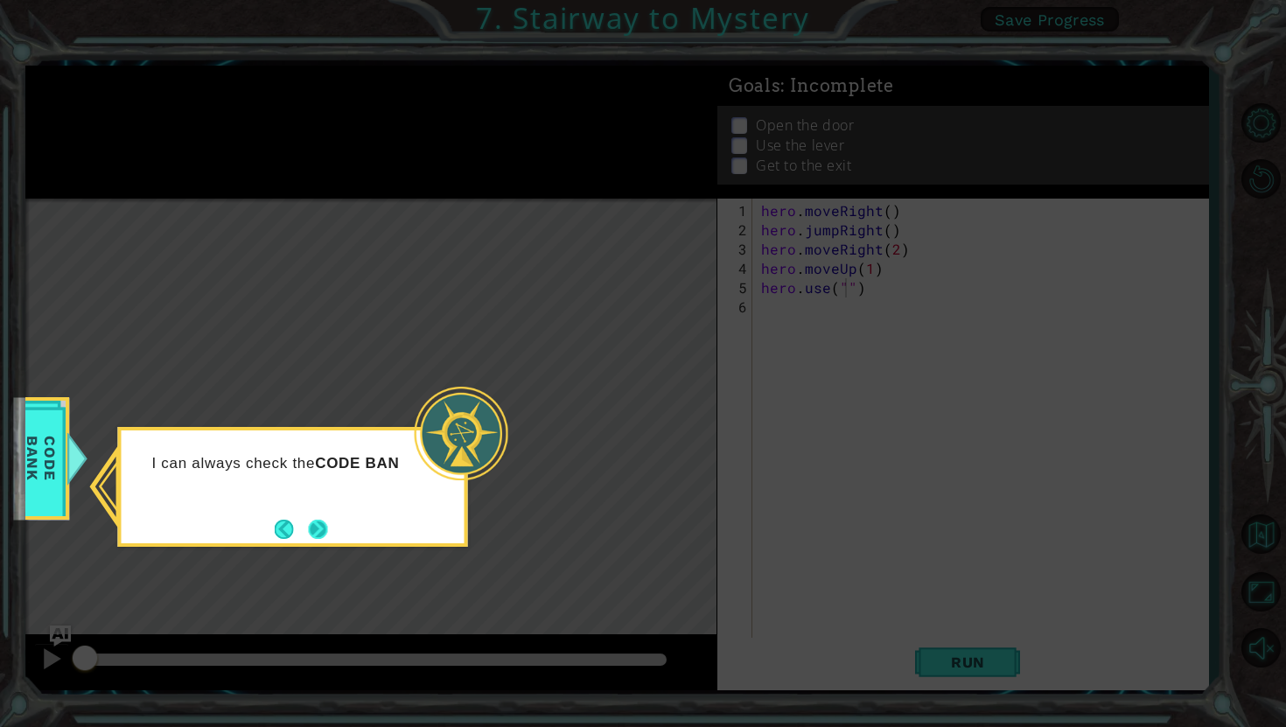
click at [321, 531] on button "Next" at bounding box center [317, 529] width 19 height 19
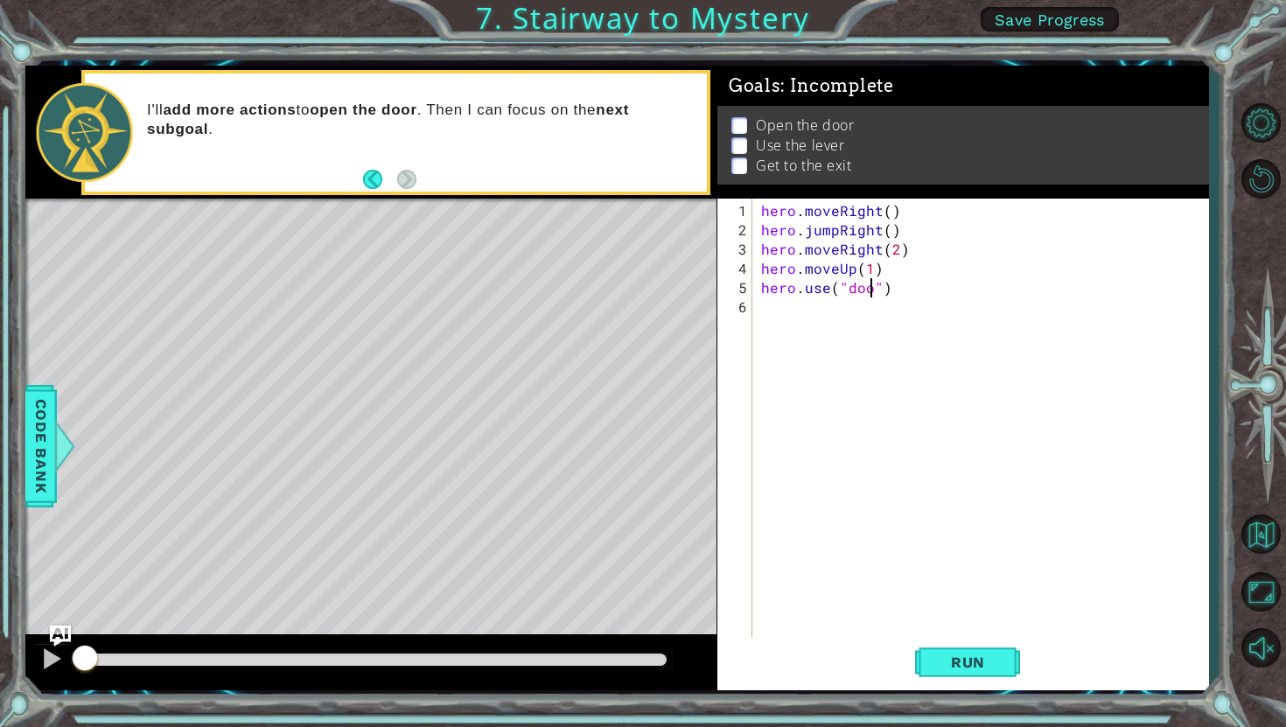
type textarea "hero.use("door")"
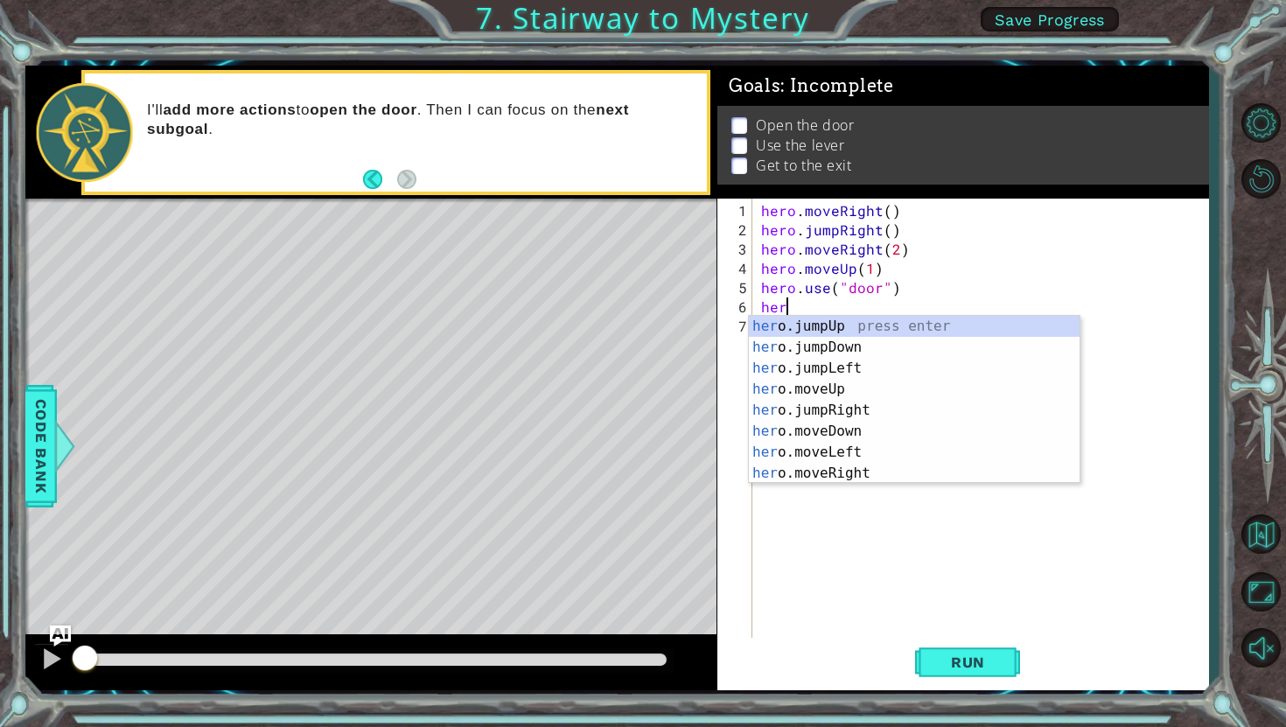
scroll to position [0, 1]
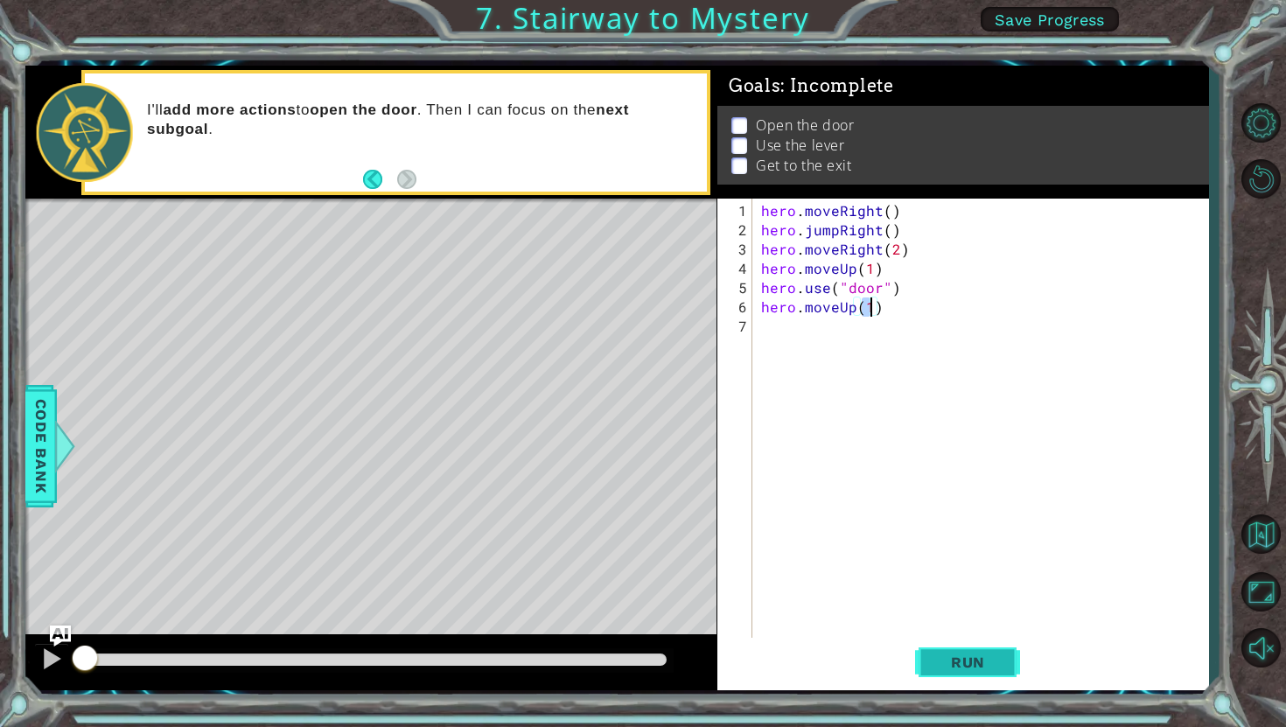
click at [936, 664] on span "Run" at bounding box center [967, 661] width 69 height 17
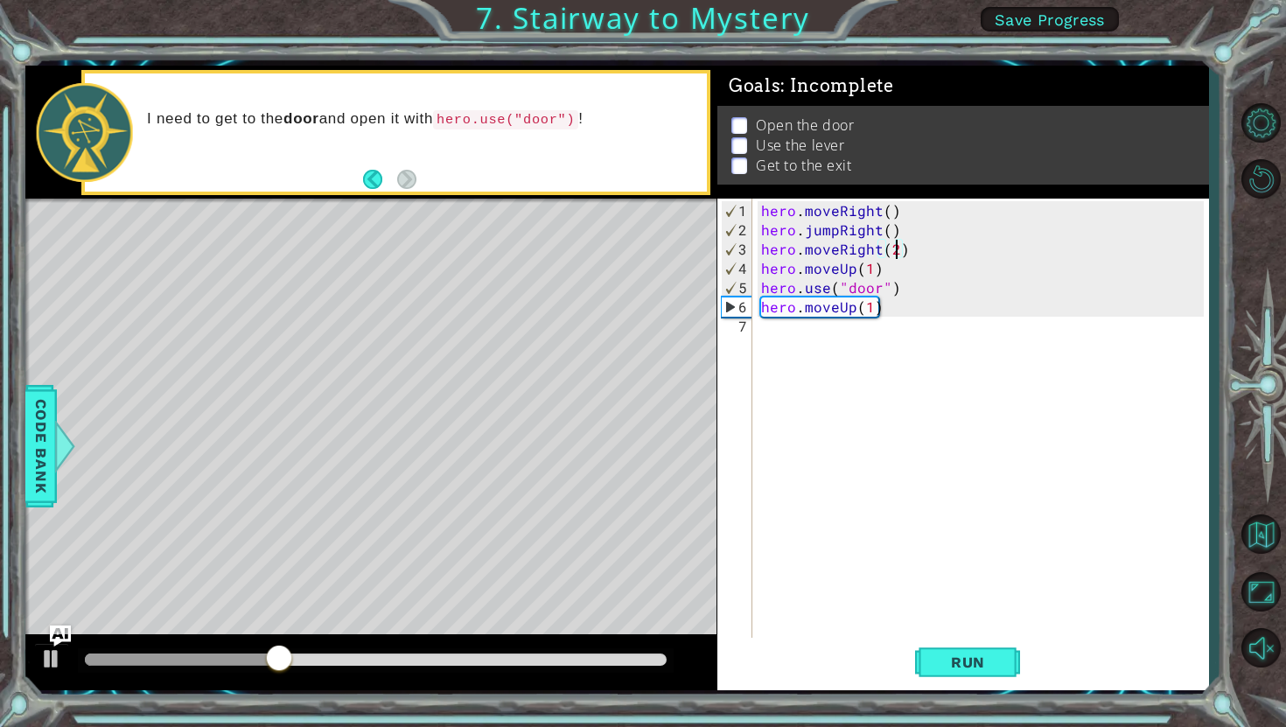
click at [892, 252] on div "hero . moveRight ( ) hero . jumpRight ( ) hero . moveRight ( 2 ) hero . moveUp …" at bounding box center [984, 441] width 455 height 481
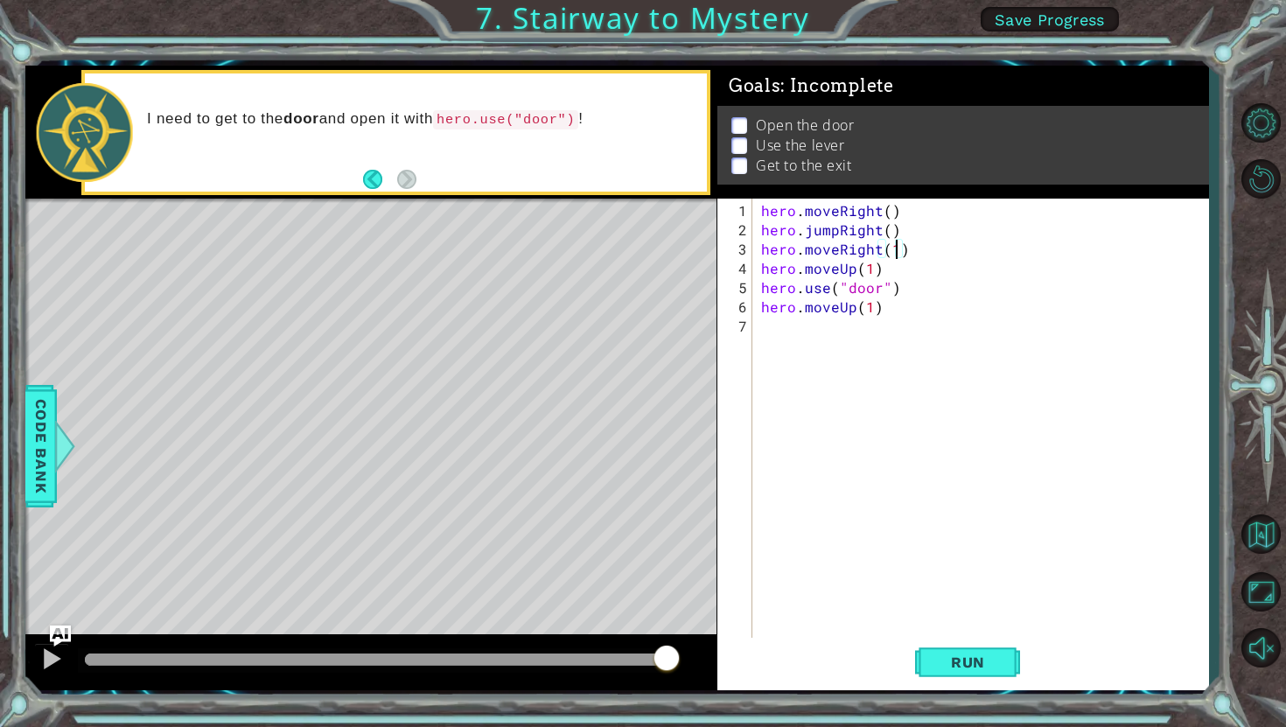
scroll to position [0, 8]
click at [959, 671] on button "Run" at bounding box center [967, 662] width 105 height 49
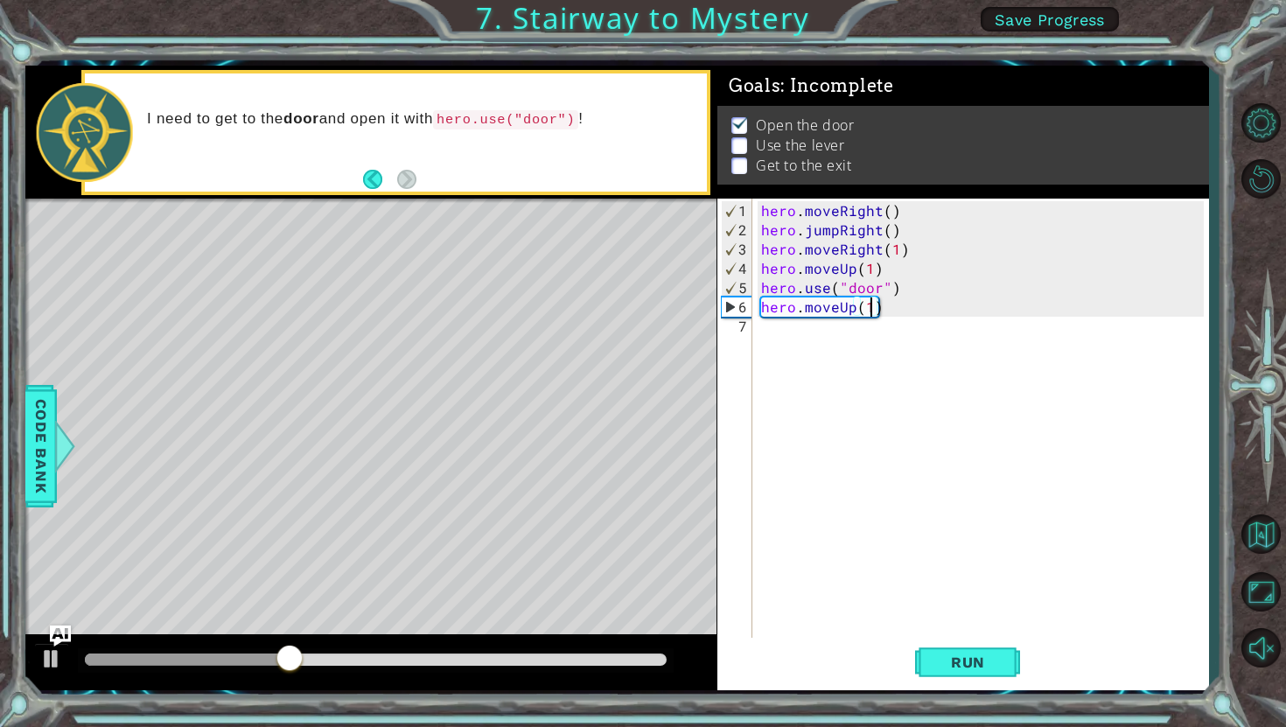
click at [870, 305] on div "hero . moveRight ( ) hero . jumpRight ( ) hero . moveRight ( 1 ) hero . moveUp …" at bounding box center [984, 441] width 455 height 481
type textarea "hero.moveUp(2)"
click at [766, 332] on div "hero . moveRight ( ) hero . jumpRight ( ) hero . moveRight ( 1 ) hero . moveUp …" at bounding box center [984, 441] width 455 height 481
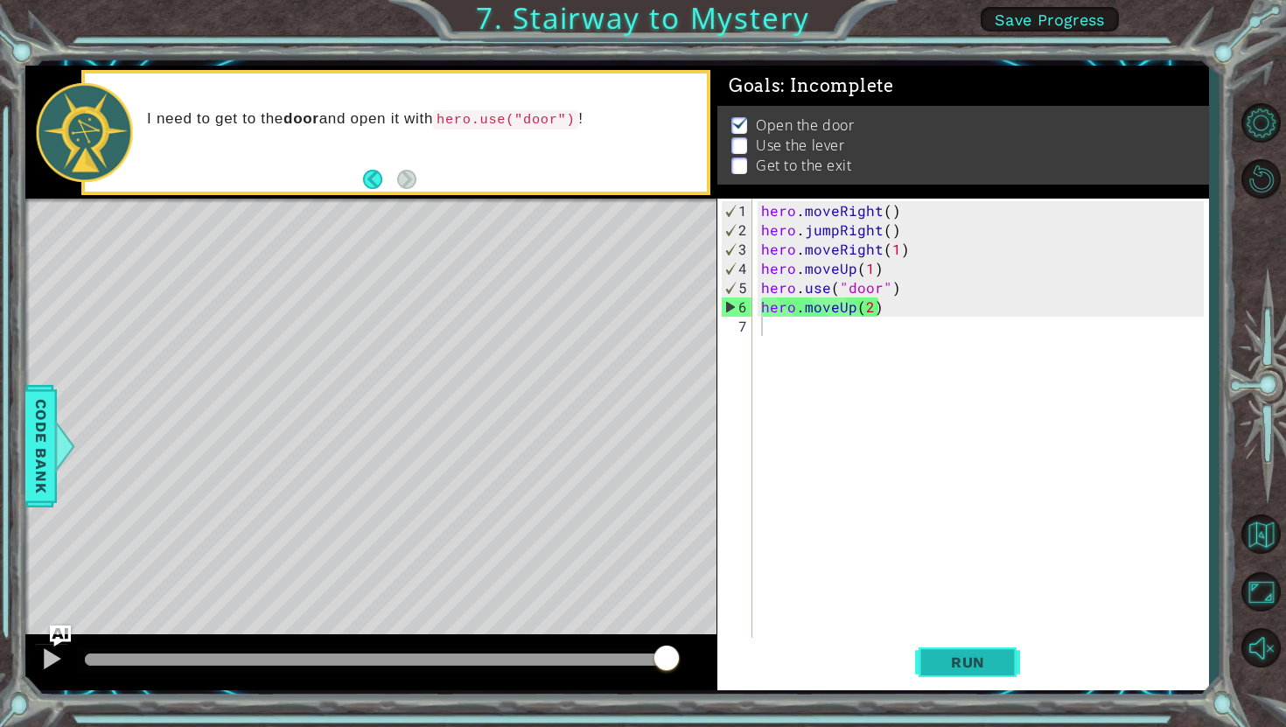
click at [973, 663] on span "Run" at bounding box center [967, 661] width 69 height 17
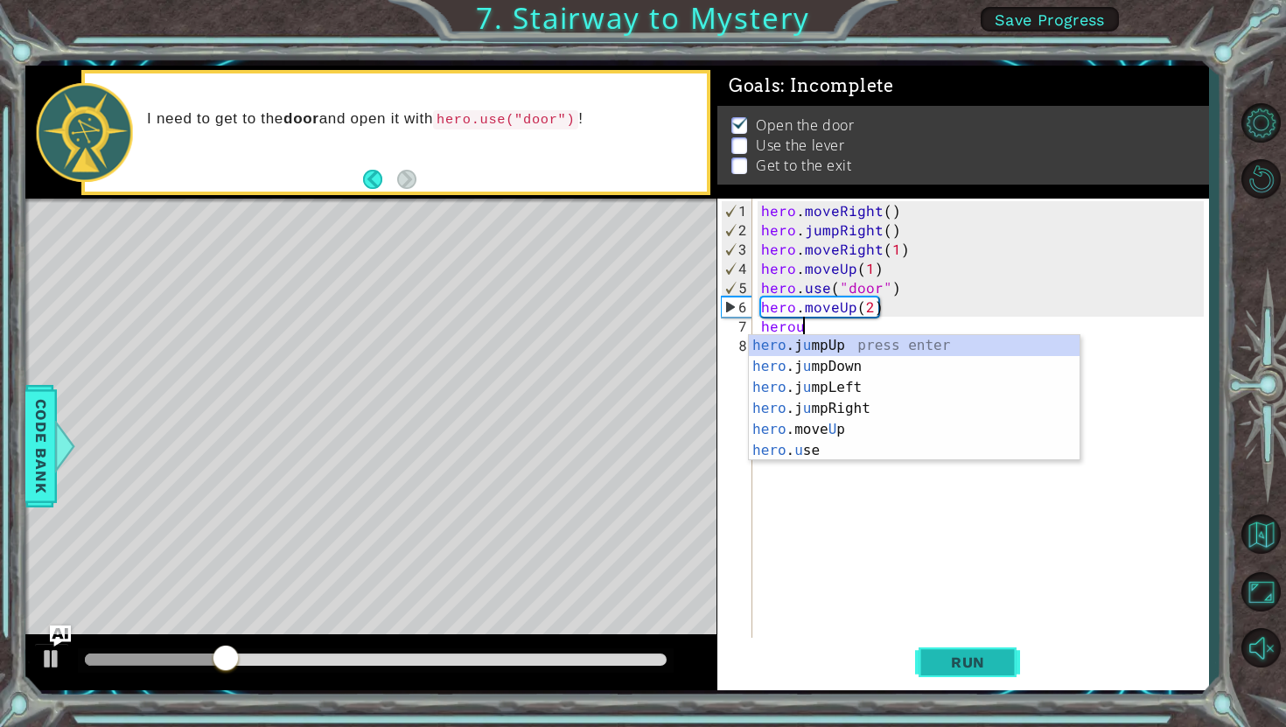
scroll to position [0, 2]
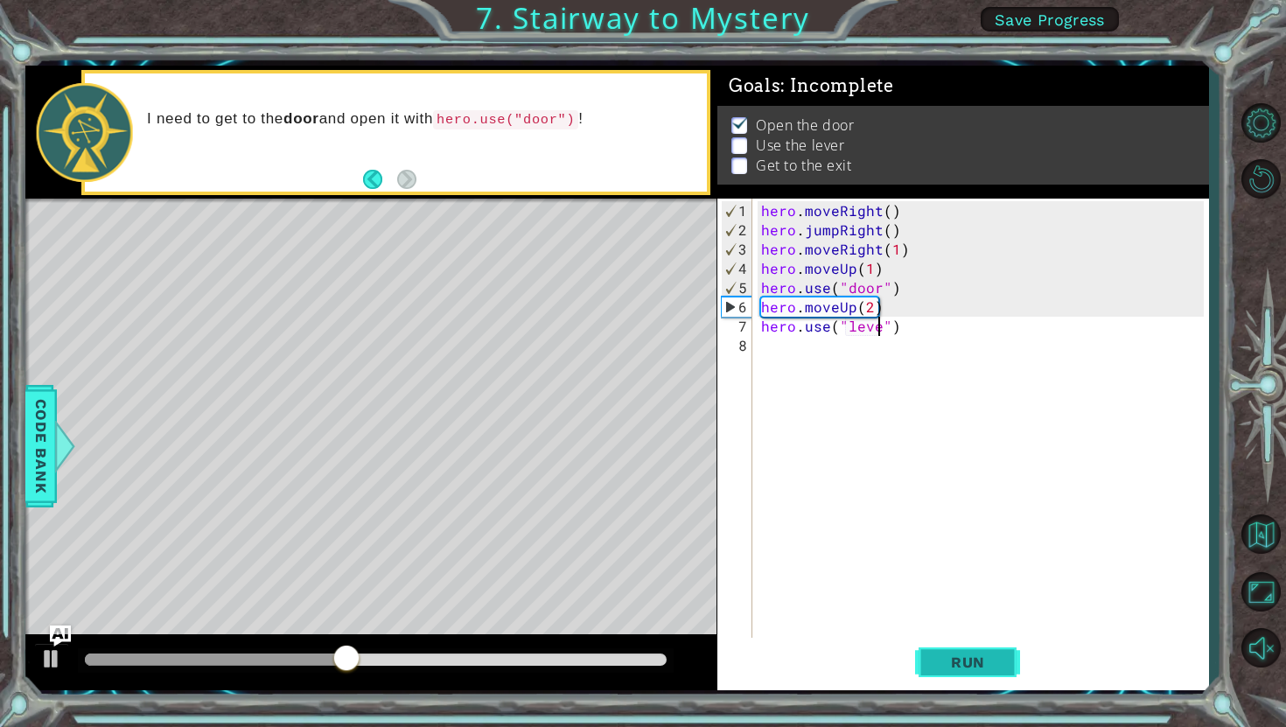
type textarea "hero.use("lever")"
click at [760, 326] on div "hero . moveRight ( ) hero . jumpRight ( ) hero . moveRight ( 1 ) hero . moveUp …" at bounding box center [984, 441] width 455 height 481
type textarea "hero.use("lever")"
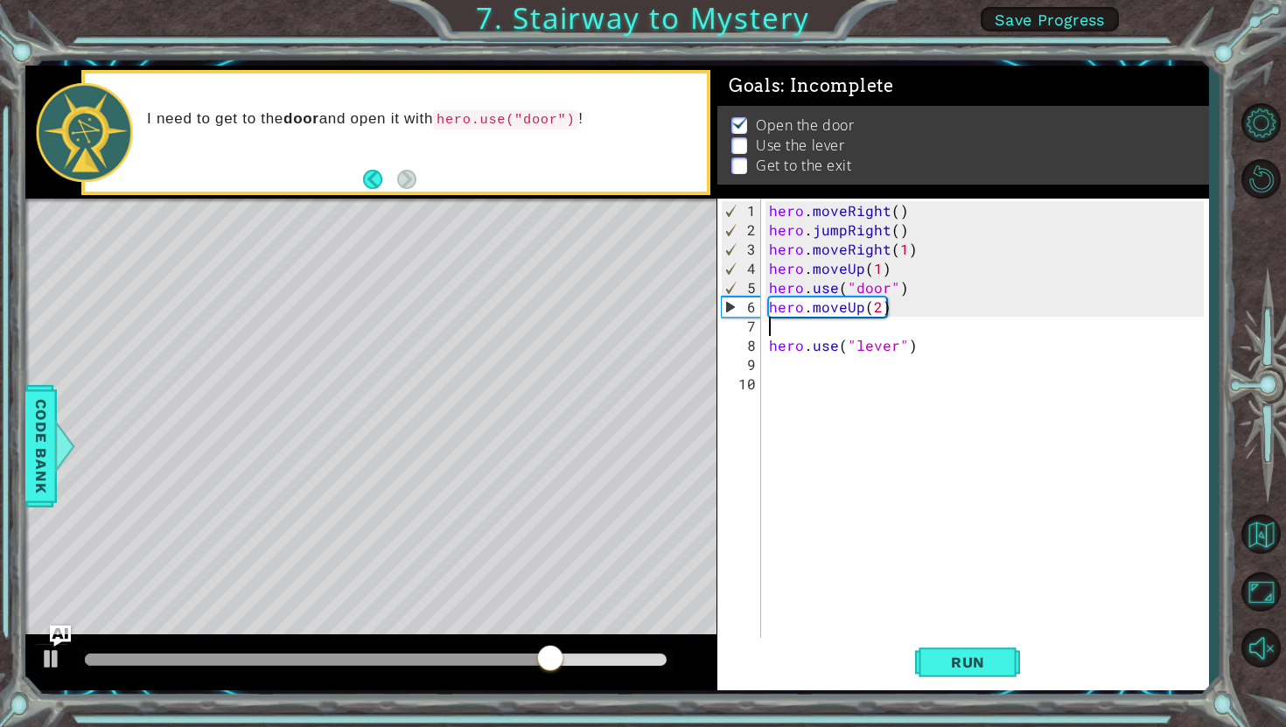
click at [768, 328] on div "hero . moveRight ( ) hero . jumpRight ( ) hero . moveRight ( 1 ) hero . moveUp …" at bounding box center [988, 441] width 447 height 481
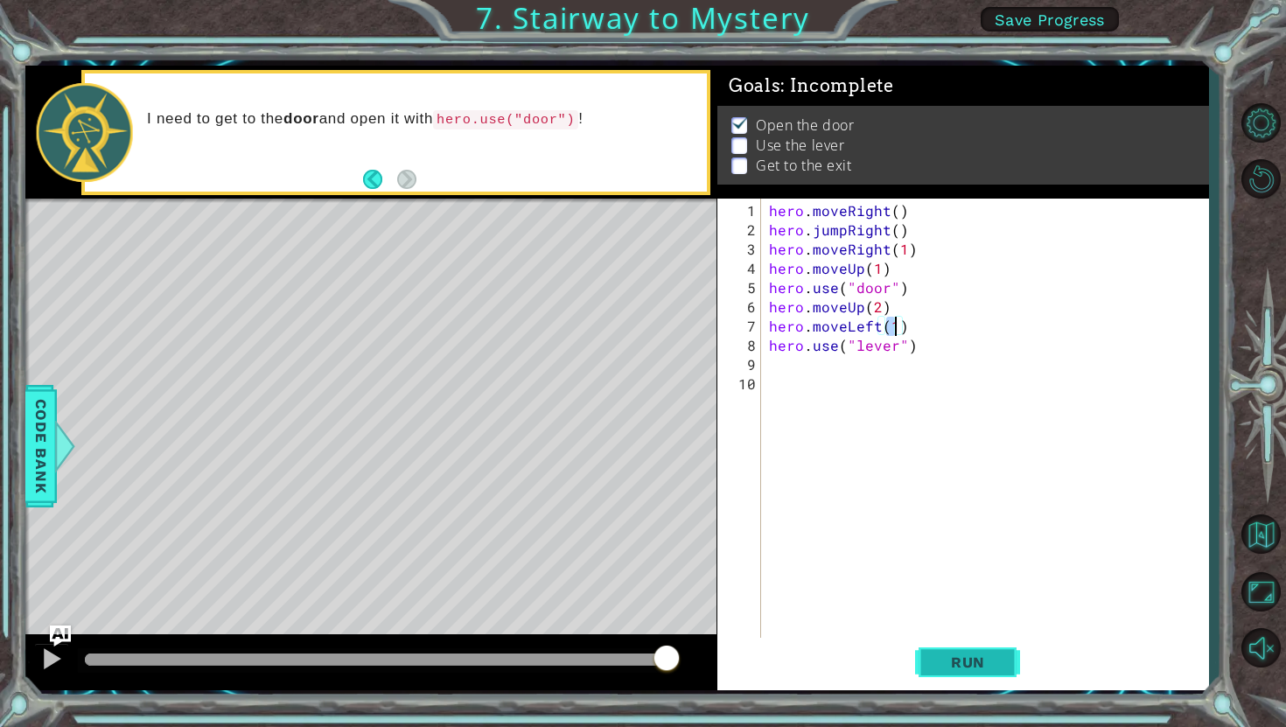
type textarea "hero.moveLeft(1)"
click at [960, 654] on span "Run" at bounding box center [967, 661] width 69 height 17
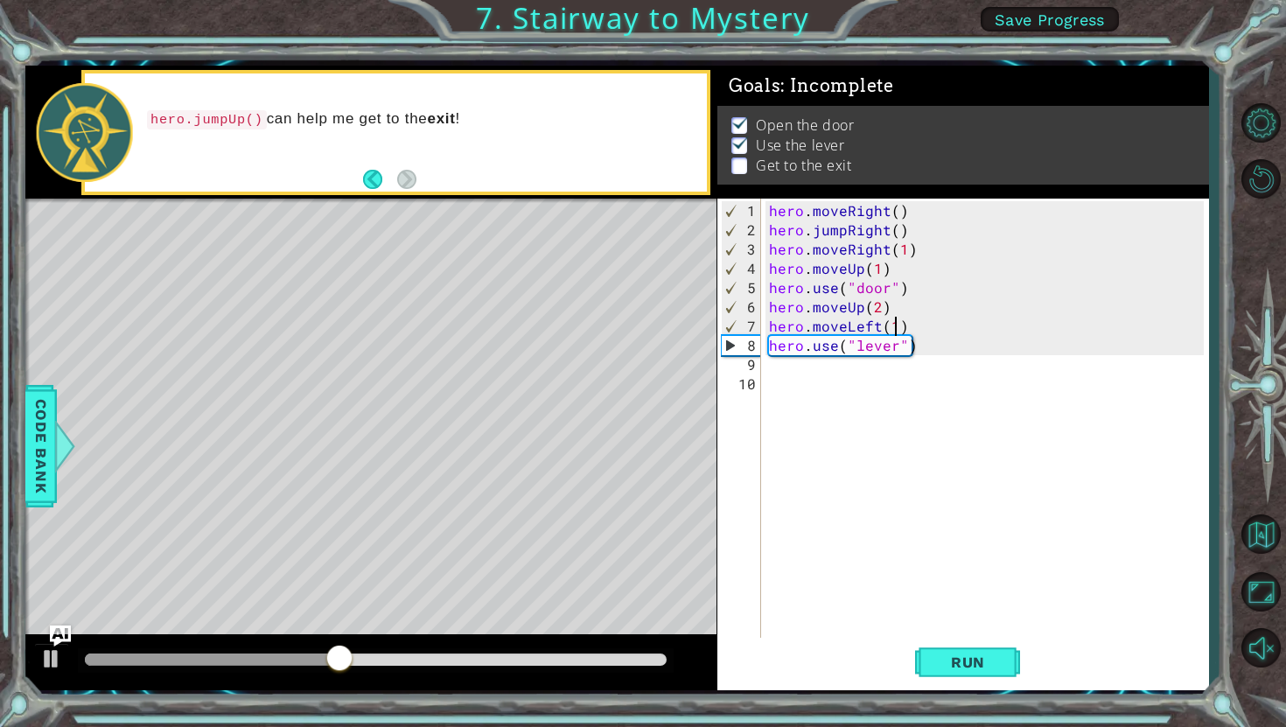
click at [780, 366] on div "hero . moveRight ( ) hero . jumpRight ( ) hero . moveRight ( 1 ) hero . moveUp …" at bounding box center [988, 441] width 447 height 481
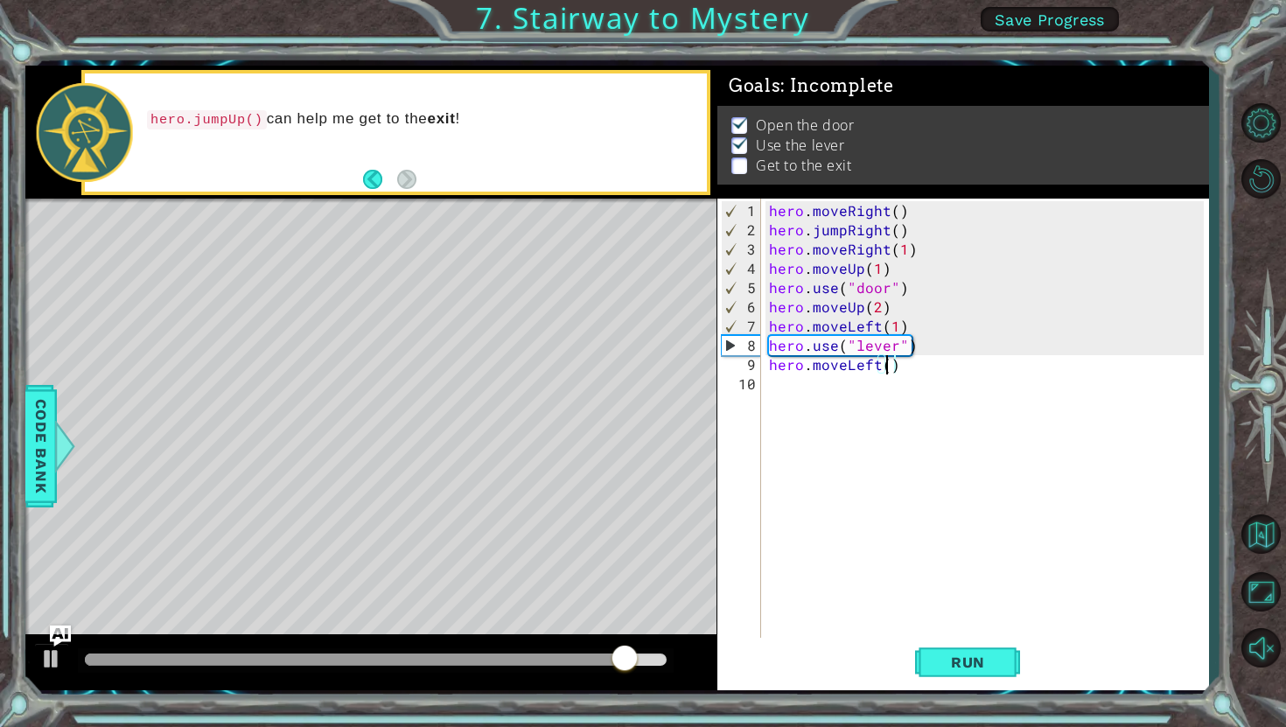
type textarea "hero.moveLeft(2)"
click at [792, 388] on div "hero . moveRight ( ) hero . jumpRight ( ) hero . moveRight ( 1 ) hero . moveUp …" at bounding box center [988, 441] width 447 height 481
type textarea "m"
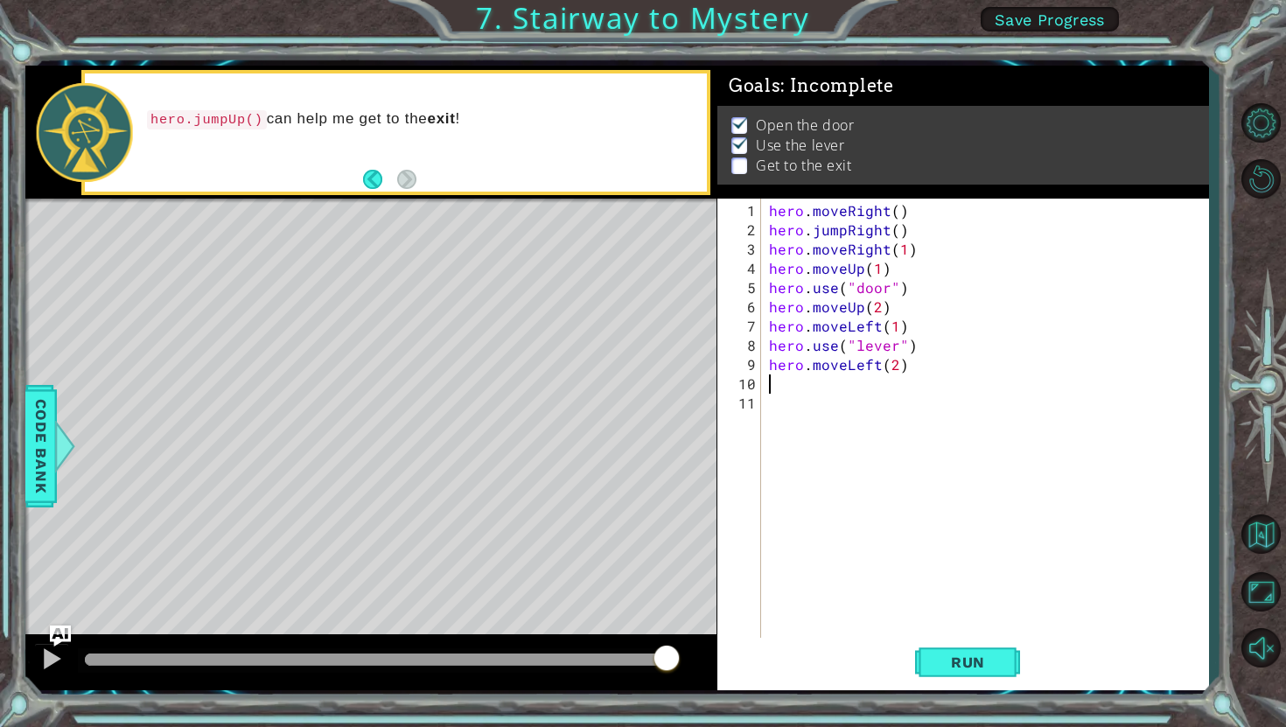
type textarea "m"
type textarea "hero.moveRight(2)"
click at [967, 666] on span "Run" at bounding box center [967, 661] width 69 height 17
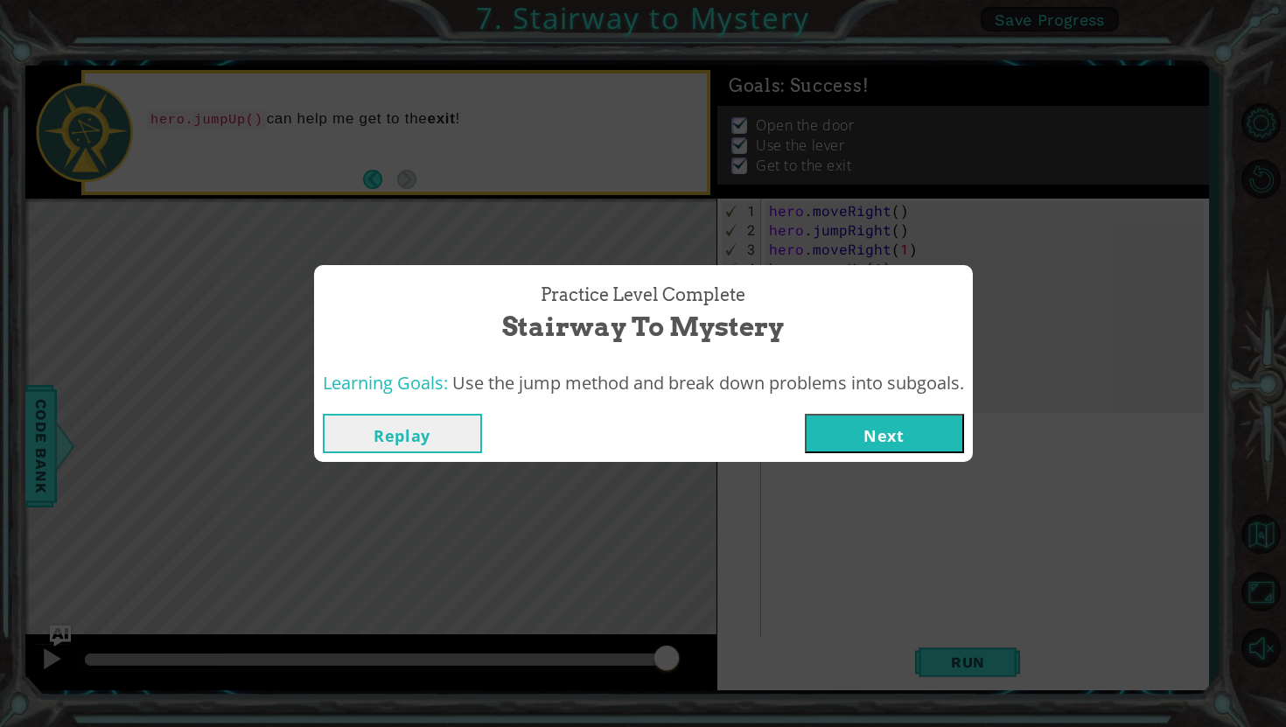
click at [906, 429] on button "Next" at bounding box center [884, 433] width 159 height 39
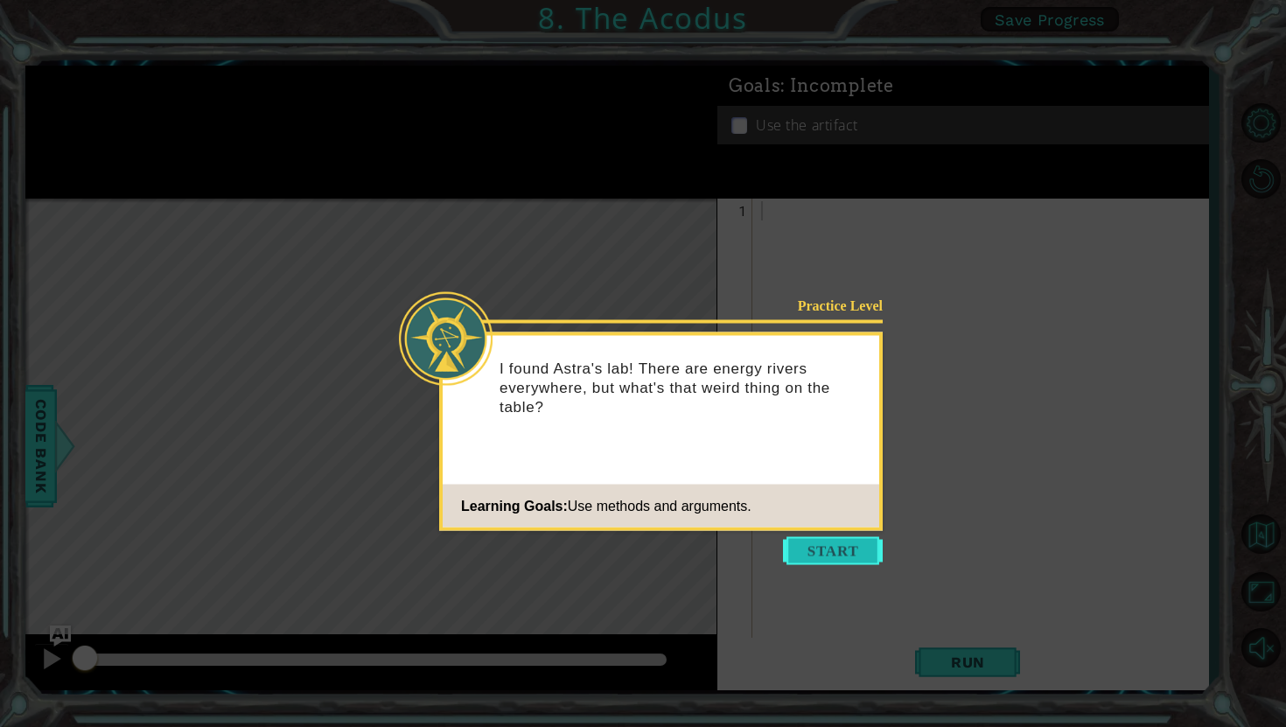
click at [840, 553] on button "Start" at bounding box center [833, 551] width 100 height 28
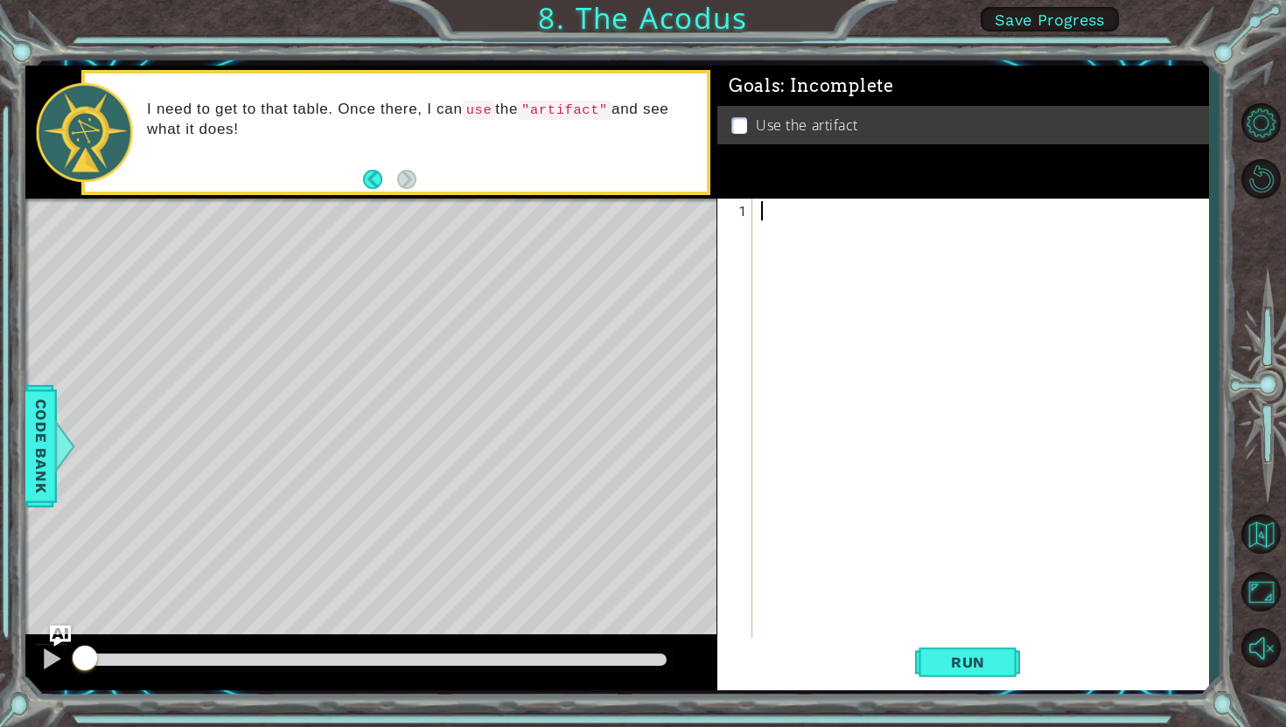
click at [1052, 17] on span "Save Progress" at bounding box center [1050, 19] width 110 height 18
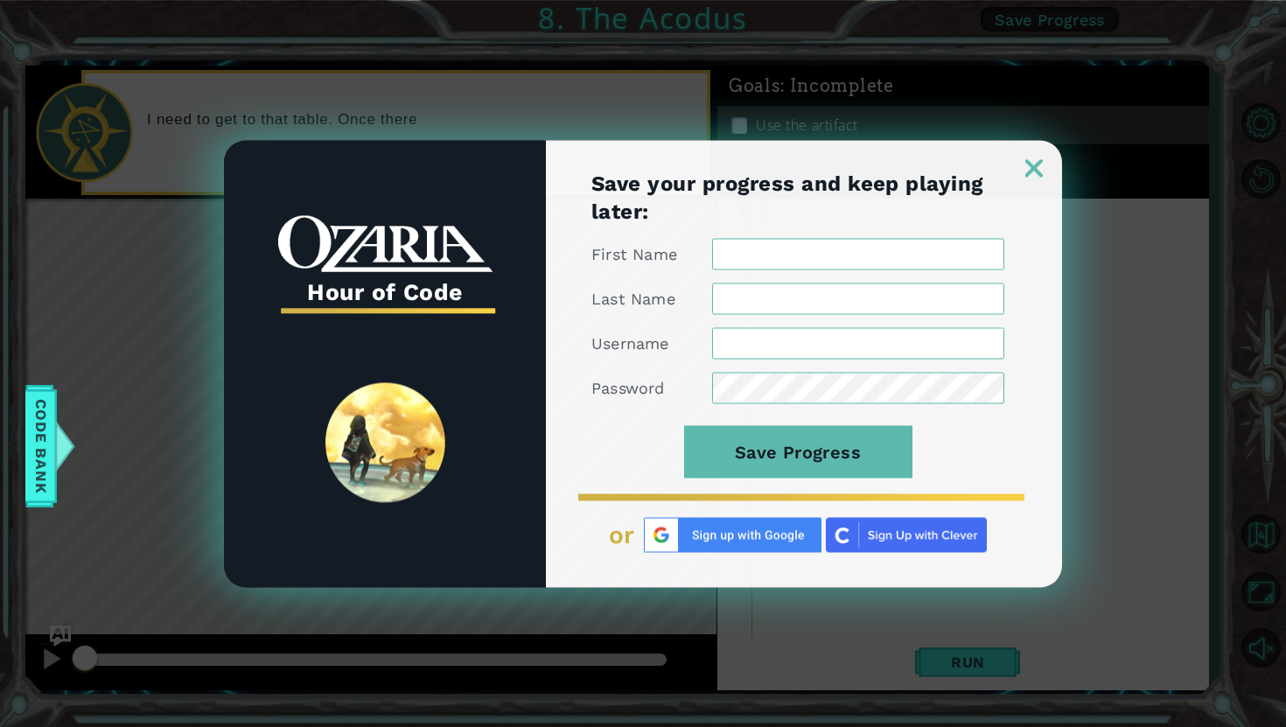
click at [860, 260] on input "First Name" at bounding box center [858, 253] width 292 height 31
click at [722, 537] on img at bounding box center [733, 534] width 178 height 35
click at [715, 533] on img at bounding box center [733, 534] width 178 height 35
click at [783, 249] on input "First Name" at bounding box center [858, 253] width 292 height 31
type input "Jacquelyn"
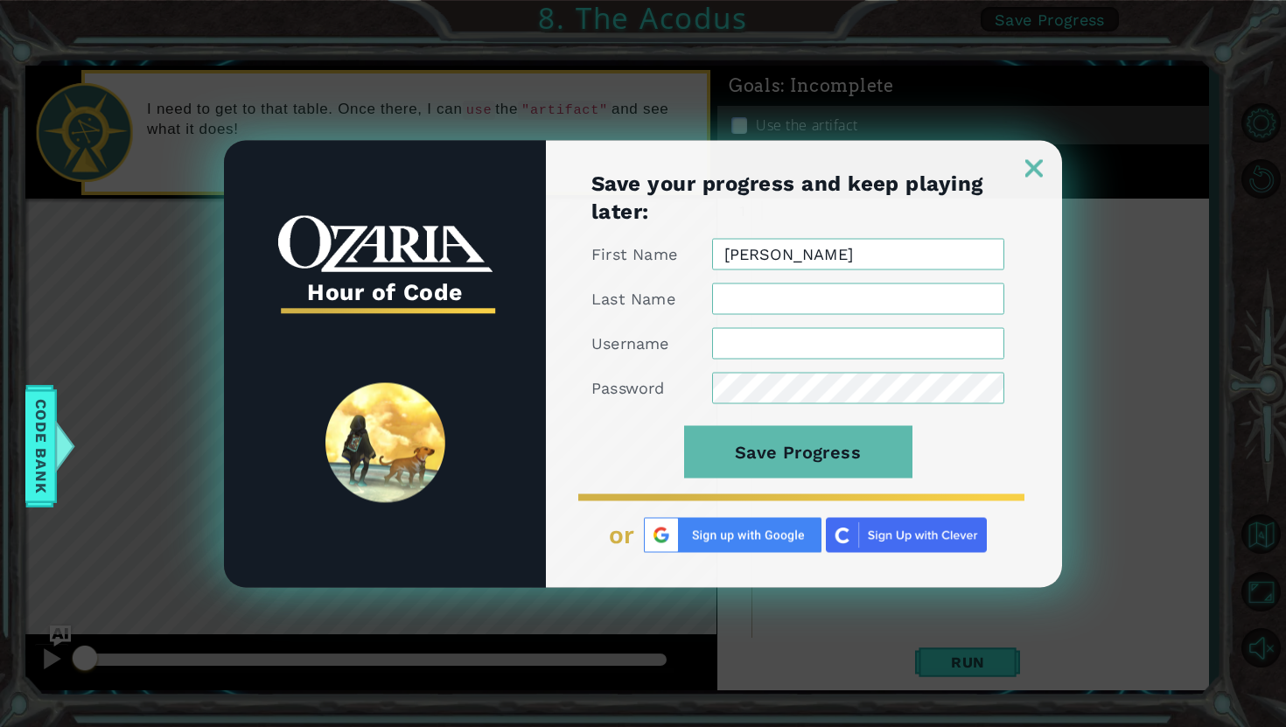
click at [743, 291] on input "Last Name" at bounding box center [858, 298] width 292 height 31
type input "Syhalath"
click at [730, 347] on input "Username" at bounding box center [858, 342] width 292 height 31
type input "10033853"
click at [684, 425] on button "Save Progress" at bounding box center [798, 451] width 228 height 52
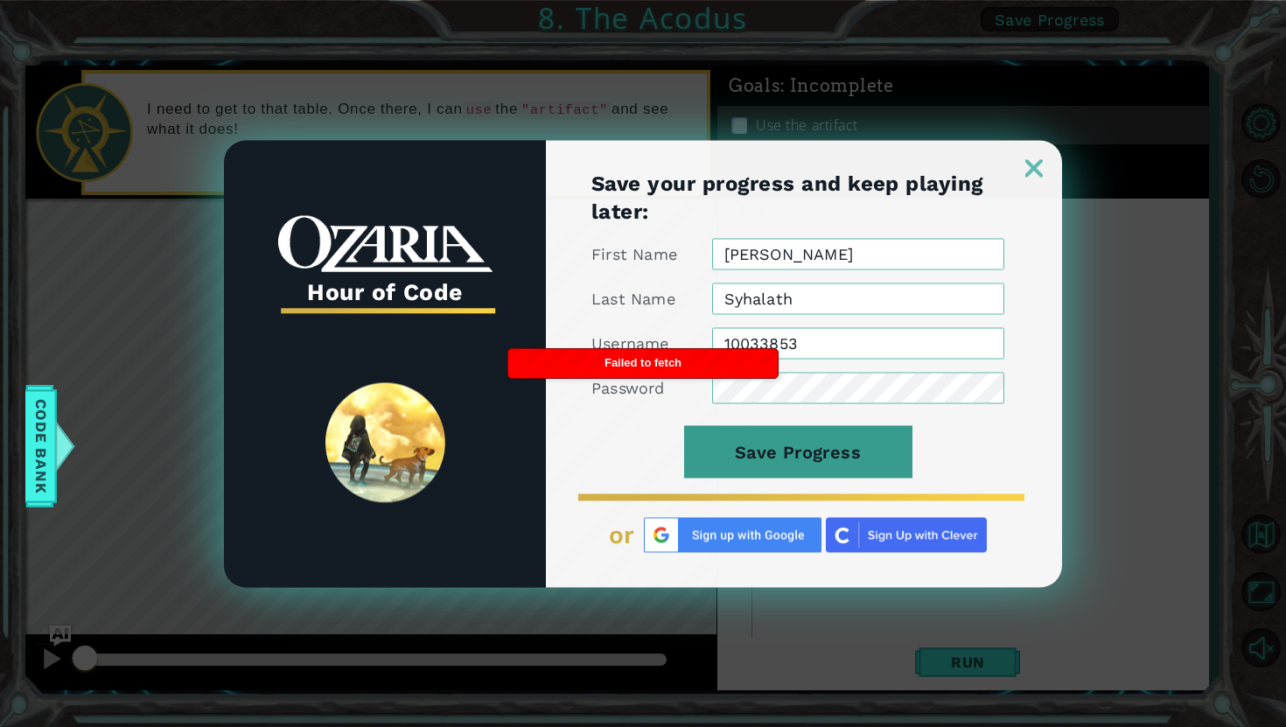
click at [780, 447] on button "Save Progress" at bounding box center [798, 451] width 228 height 52
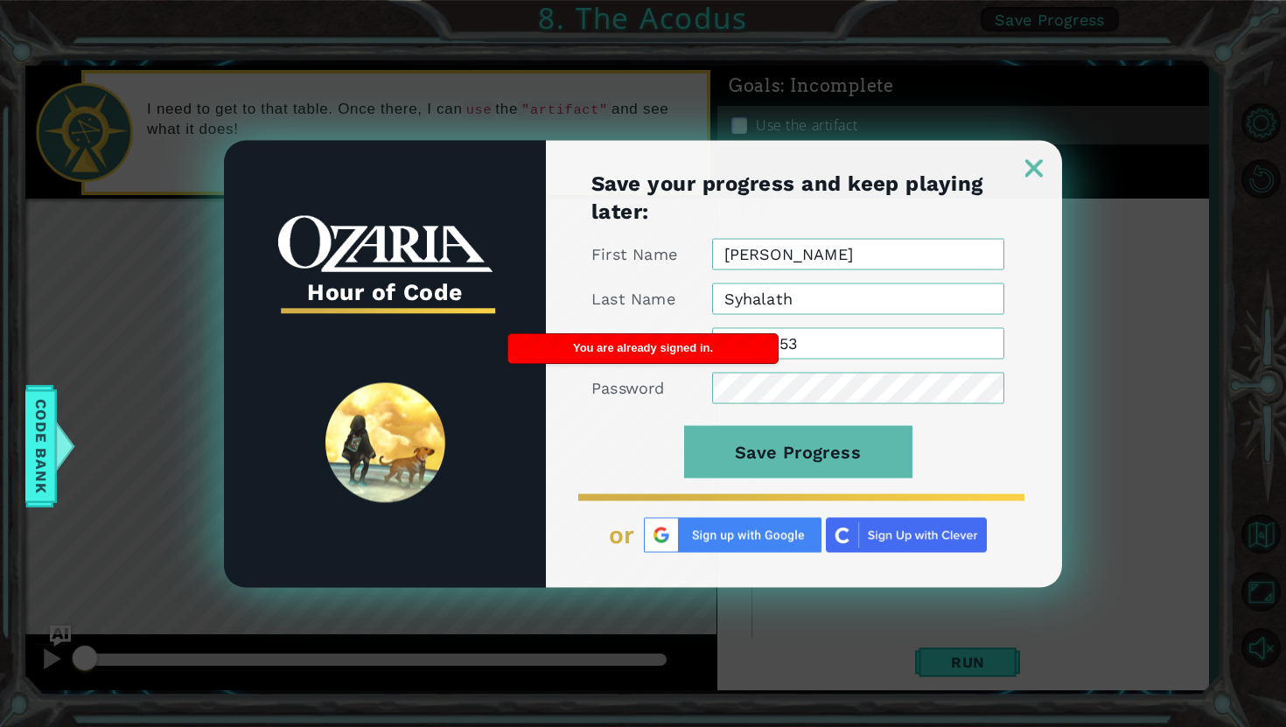
click at [1029, 169] on img at bounding box center [1033, 167] width 17 height 17
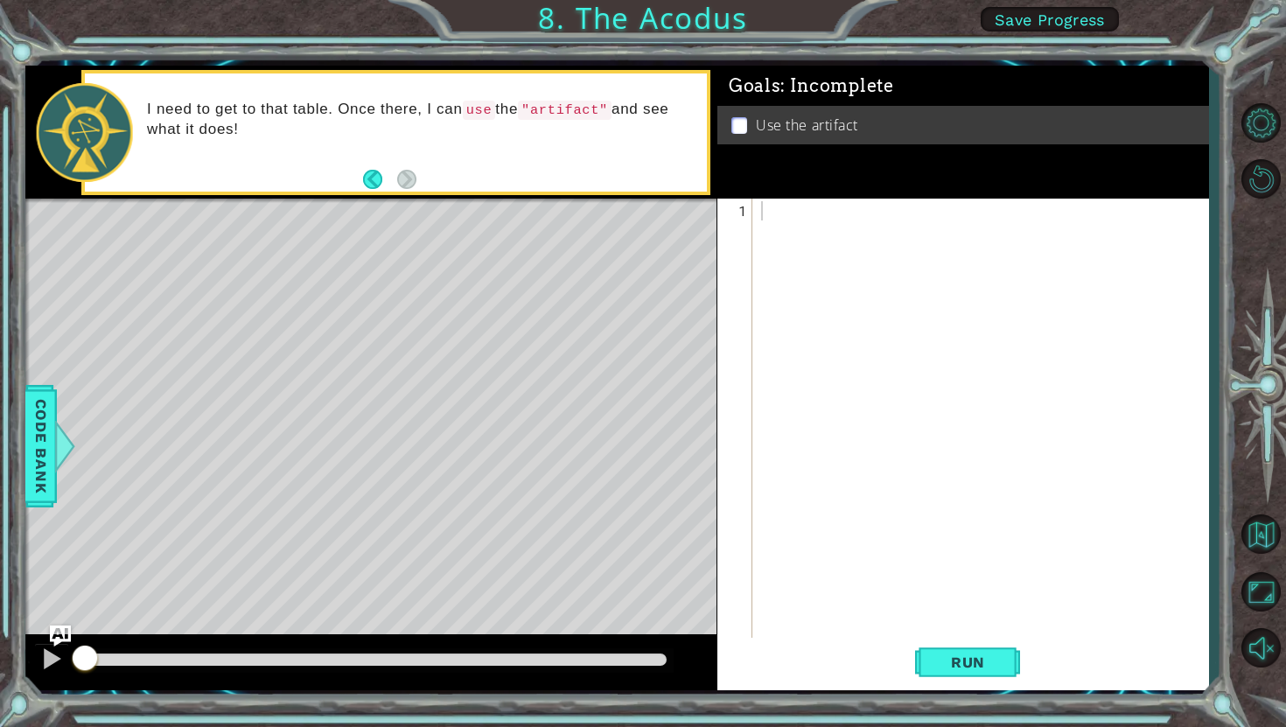
click at [1056, 4] on div "1 ההההההההההההההההההההההההההההההההההההההההההההההההההההההההההההההההההההההההההההה…" at bounding box center [643, 363] width 1286 height 727
click at [1056, 17] on span "Save Progress" at bounding box center [1050, 19] width 110 height 18
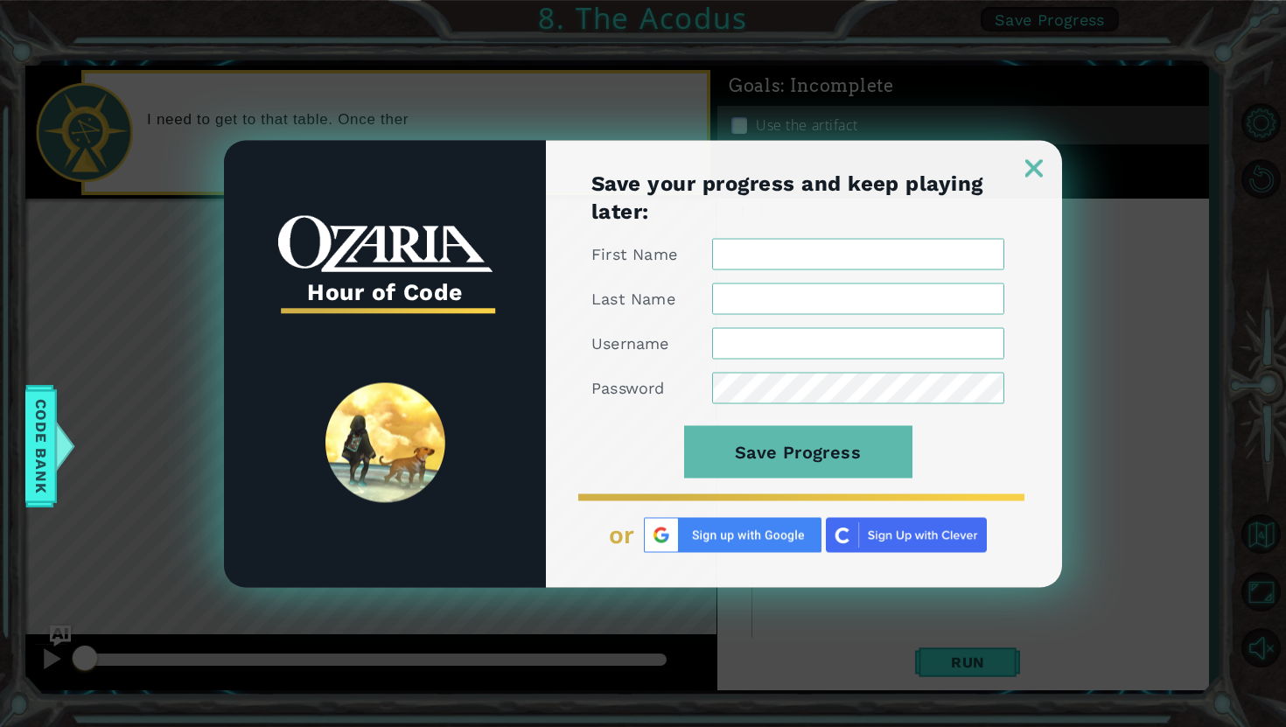
click at [751, 536] on img at bounding box center [733, 534] width 178 height 35
click at [1032, 155] on link at bounding box center [1034, 157] width 56 height 14
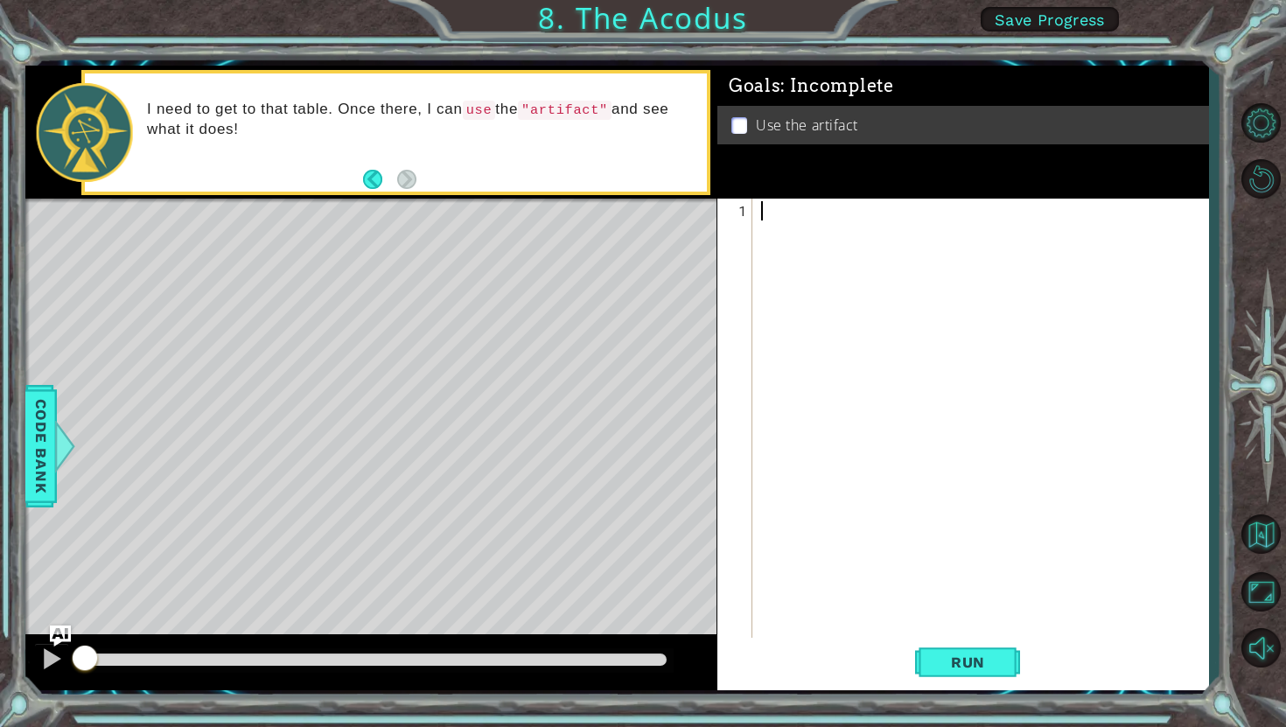
click at [1034, 17] on span "Save Progress" at bounding box center [1050, 19] width 110 height 18
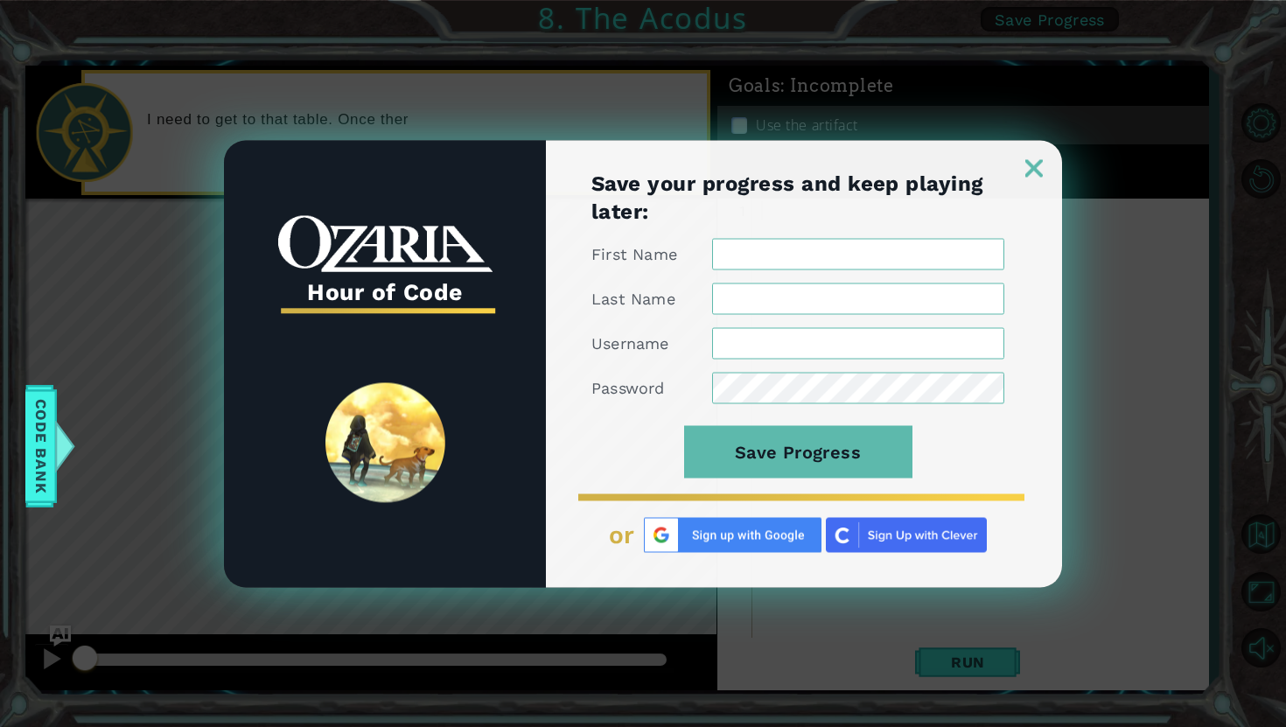
click at [682, 536] on img at bounding box center [733, 534] width 178 height 35
click at [712, 527] on img at bounding box center [733, 534] width 178 height 35
click at [712, 526] on img at bounding box center [733, 534] width 178 height 35
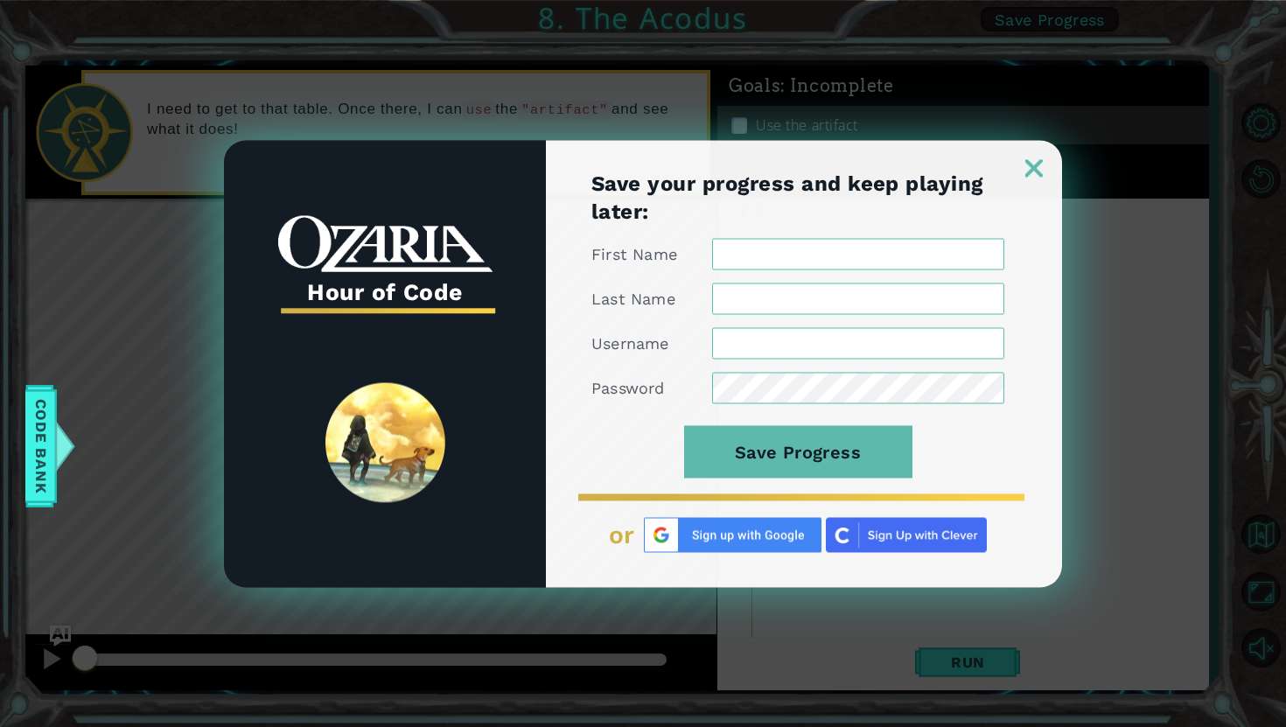
click at [712, 526] on img at bounding box center [733, 534] width 178 height 35
click at [712, 525] on img at bounding box center [733, 534] width 178 height 35
click at [712, 534] on img at bounding box center [733, 534] width 178 height 35
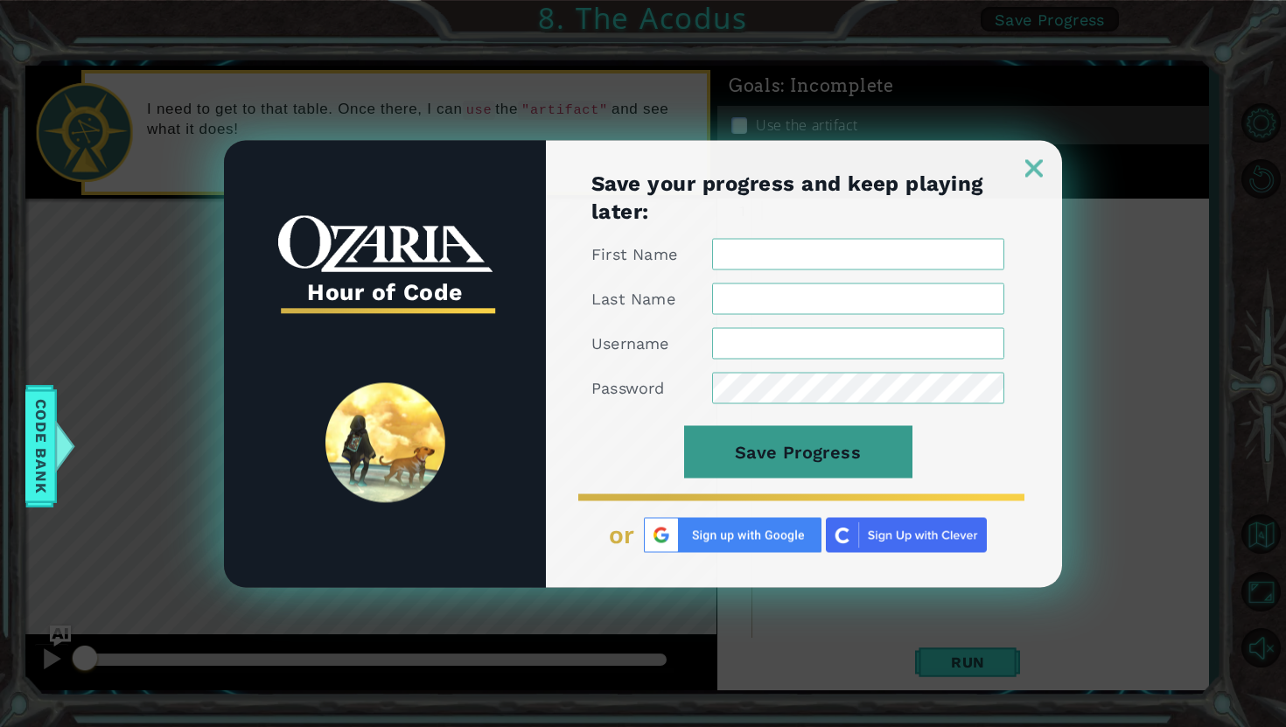
click at [771, 435] on button "Save Progress" at bounding box center [798, 451] width 228 height 52
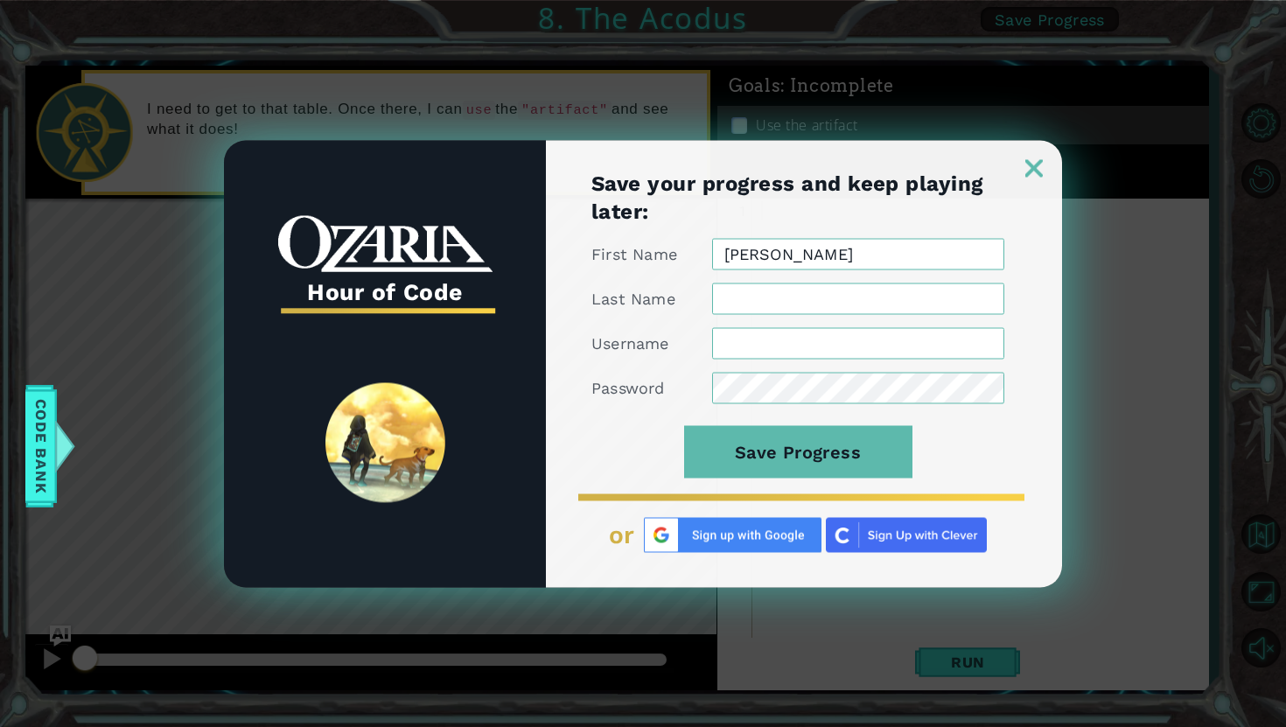
type input "Jacquelyn"
click at [780, 287] on input "Last Name" at bounding box center [858, 298] width 292 height 31
type input "Syhalath"
click at [809, 351] on input "Username" at bounding box center [858, 342] width 292 height 31
type input "10033853"
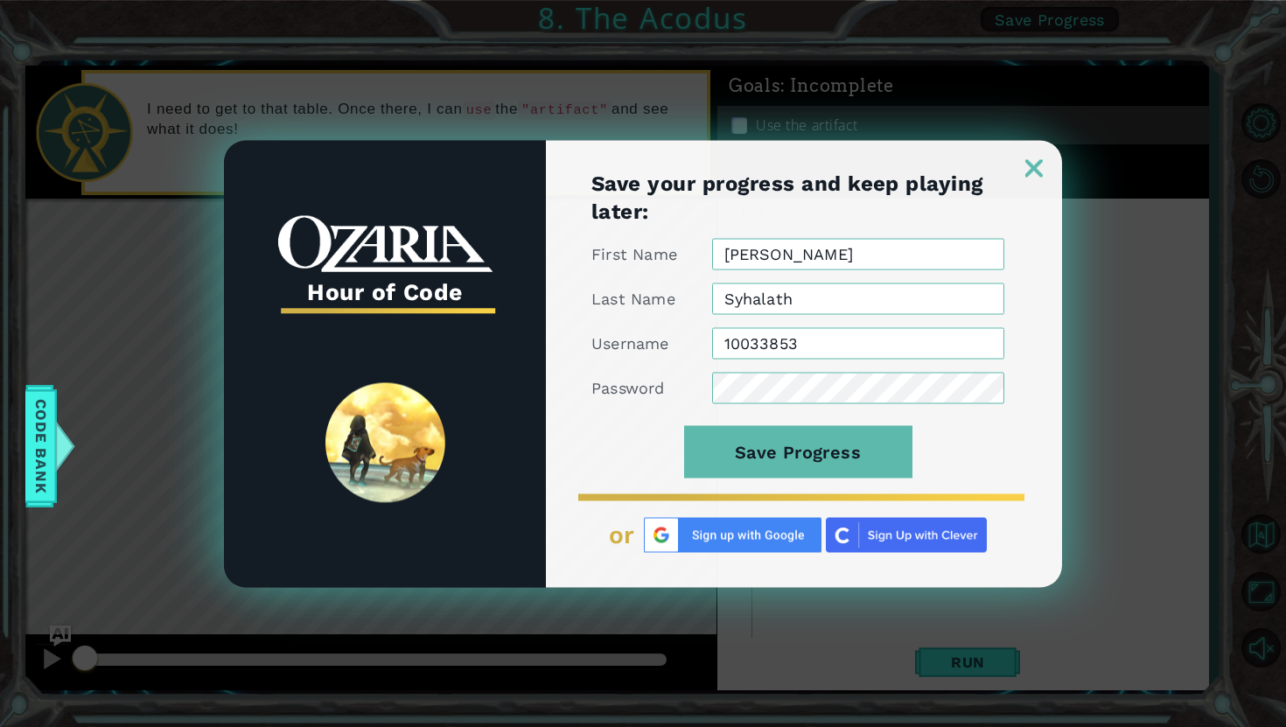
click at [684, 425] on button "Save Progress" at bounding box center [798, 451] width 228 height 52
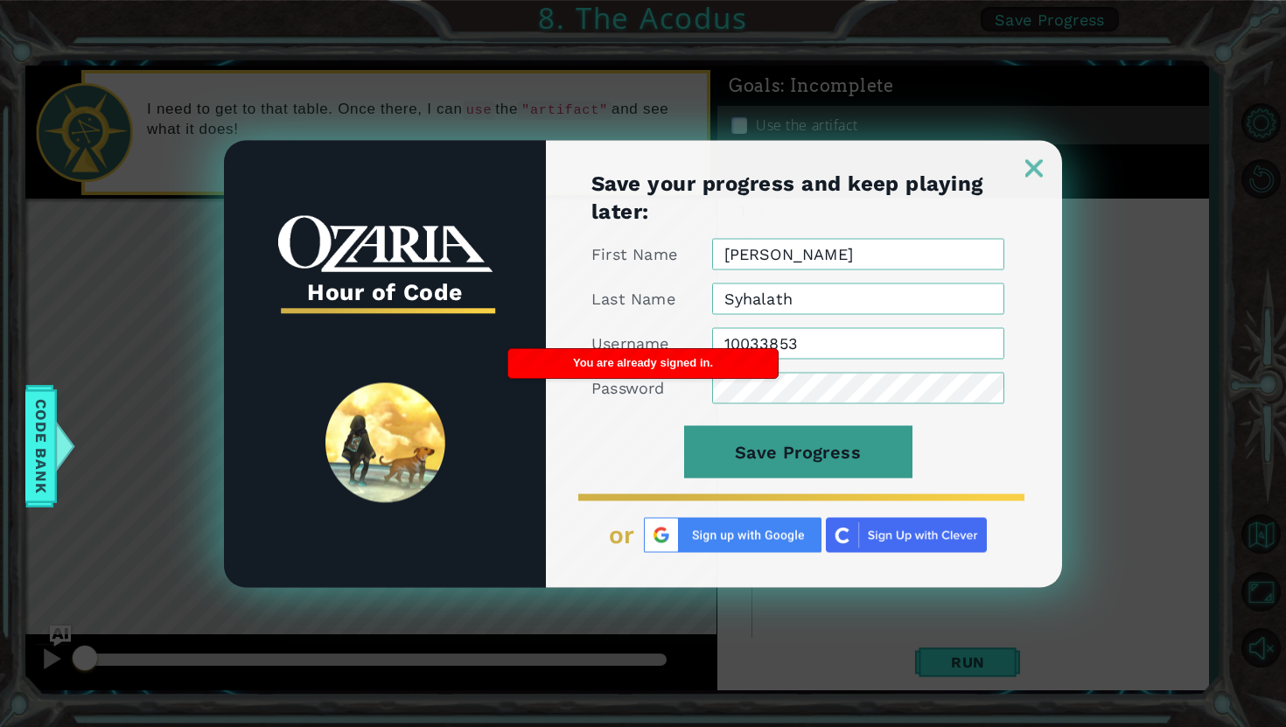
click at [846, 443] on button "Save Progress" at bounding box center [798, 451] width 228 height 52
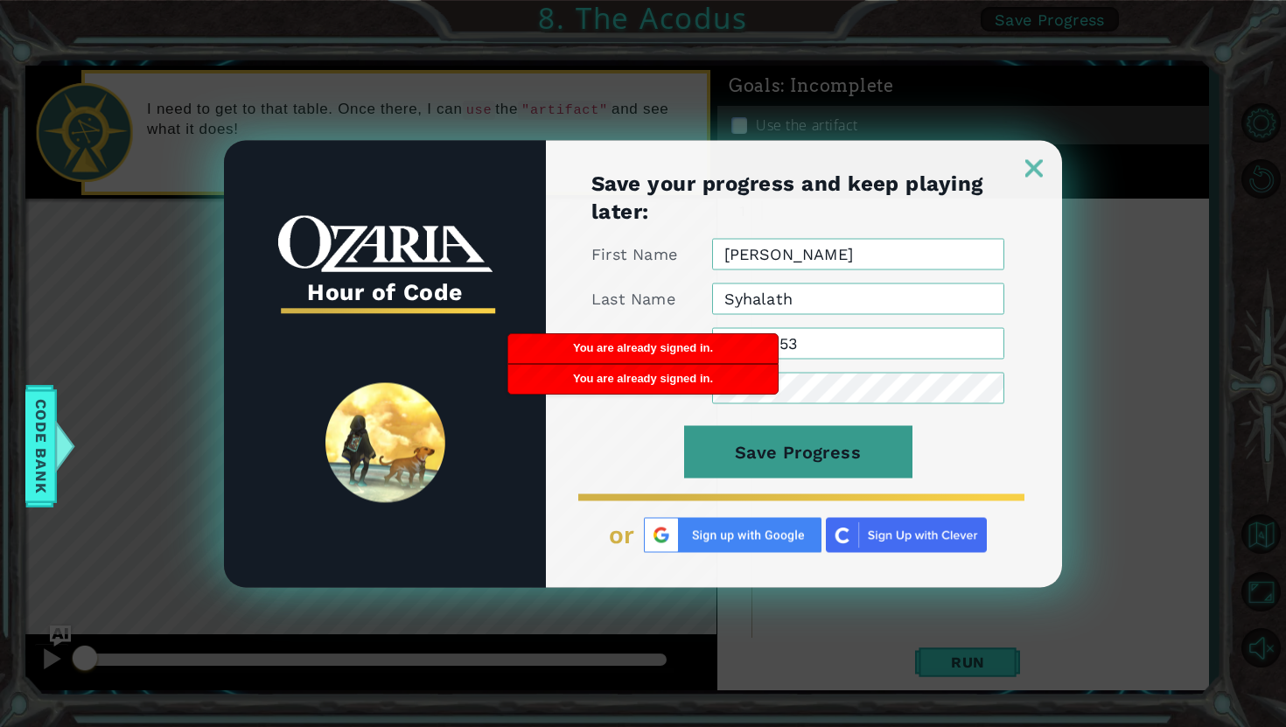
click at [846, 443] on button "Save Progress" at bounding box center [798, 451] width 228 height 52
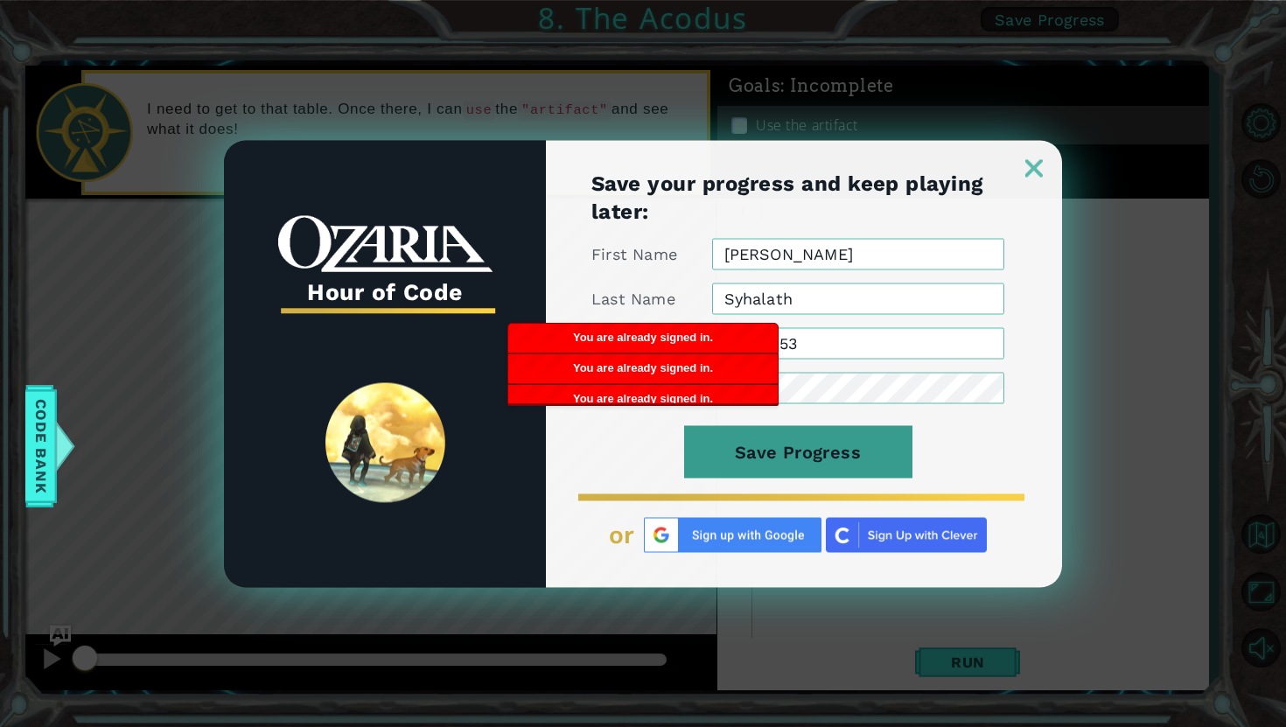
click at [846, 443] on button "Save Progress" at bounding box center [798, 451] width 228 height 52
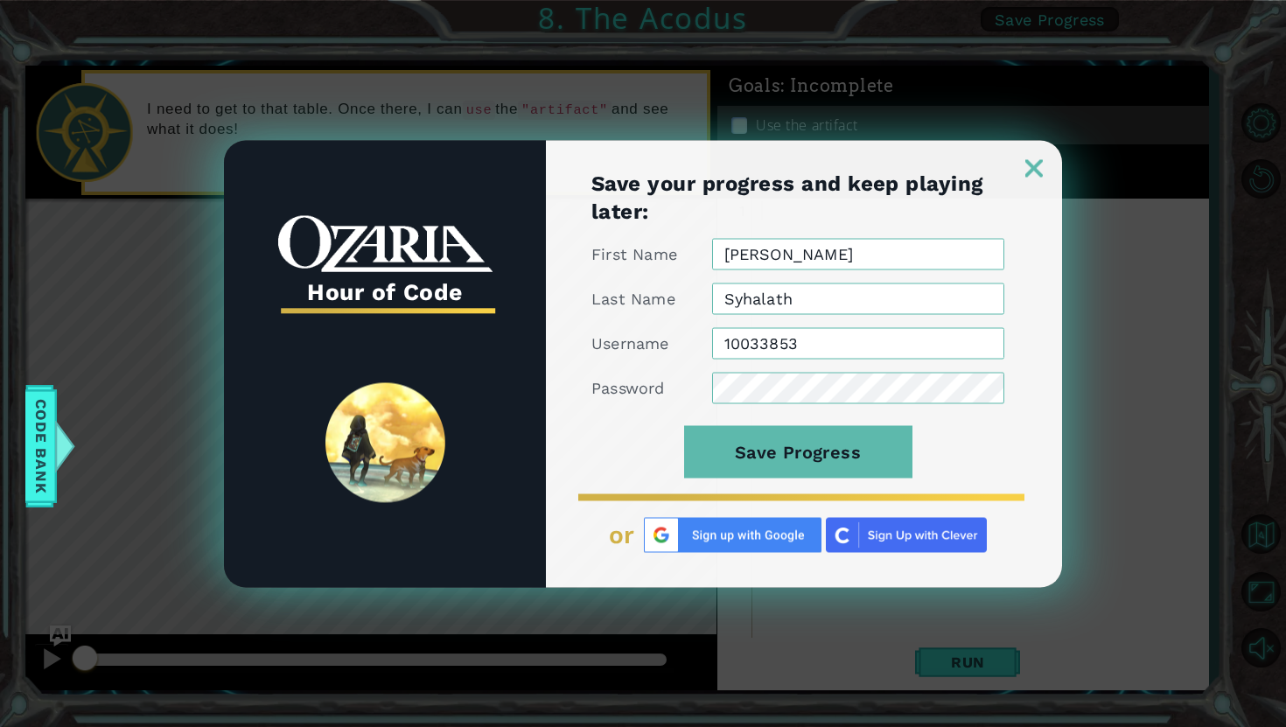
click at [1032, 167] on img at bounding box center [1033, 167] width 17 height 17
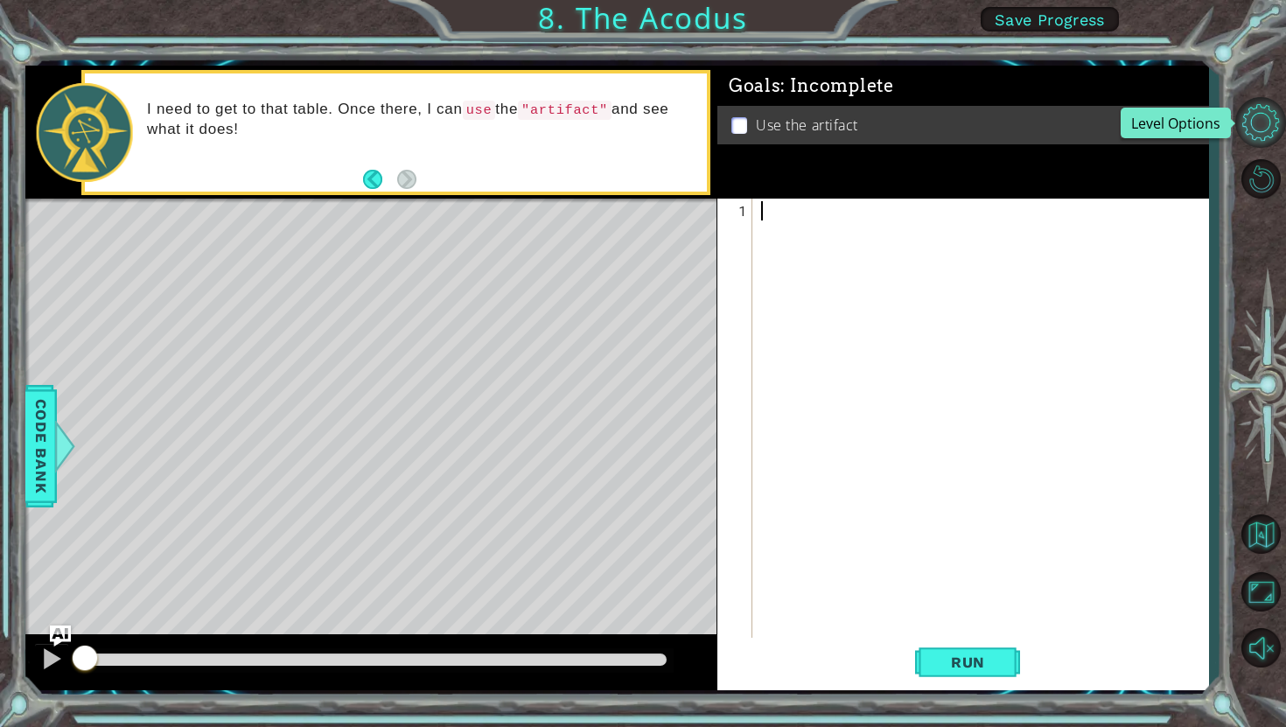
click at [1274, 122] on button "Level Options" at bounding box center [1260, 122] width 51 height 51
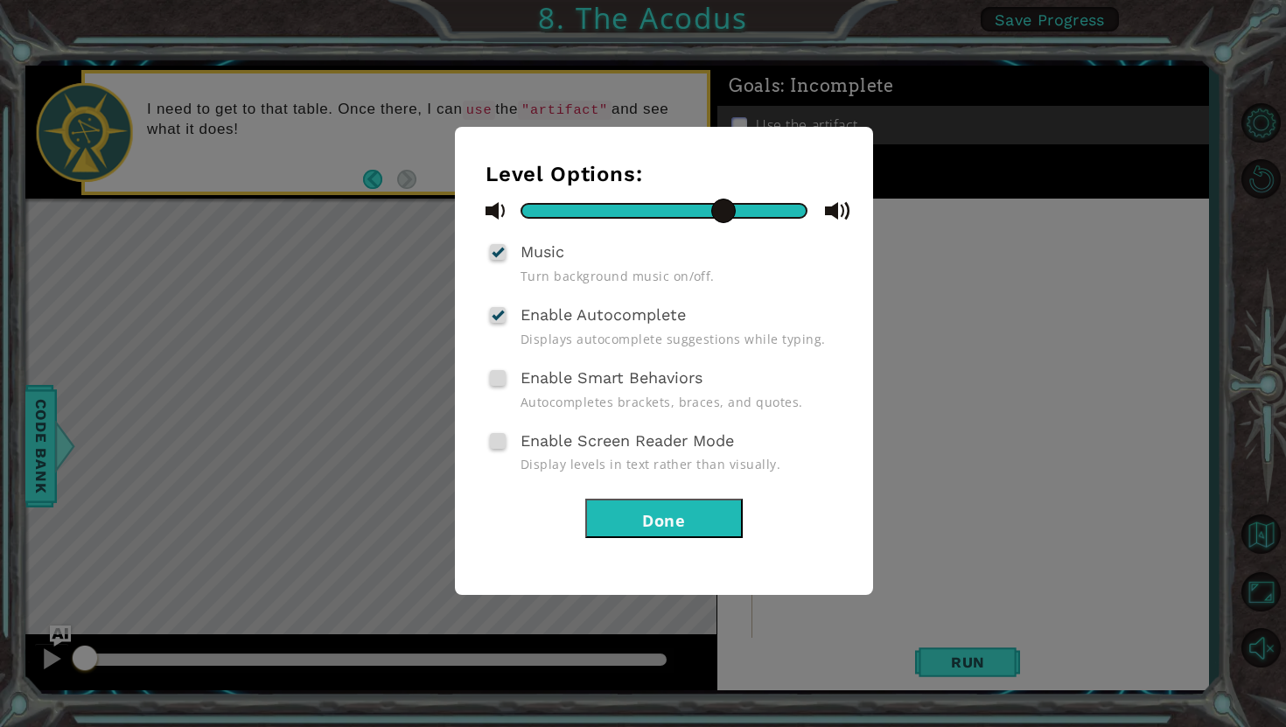
click at [717, 501] on button "Done" at bounding box center [663, 518] width 157 height 39
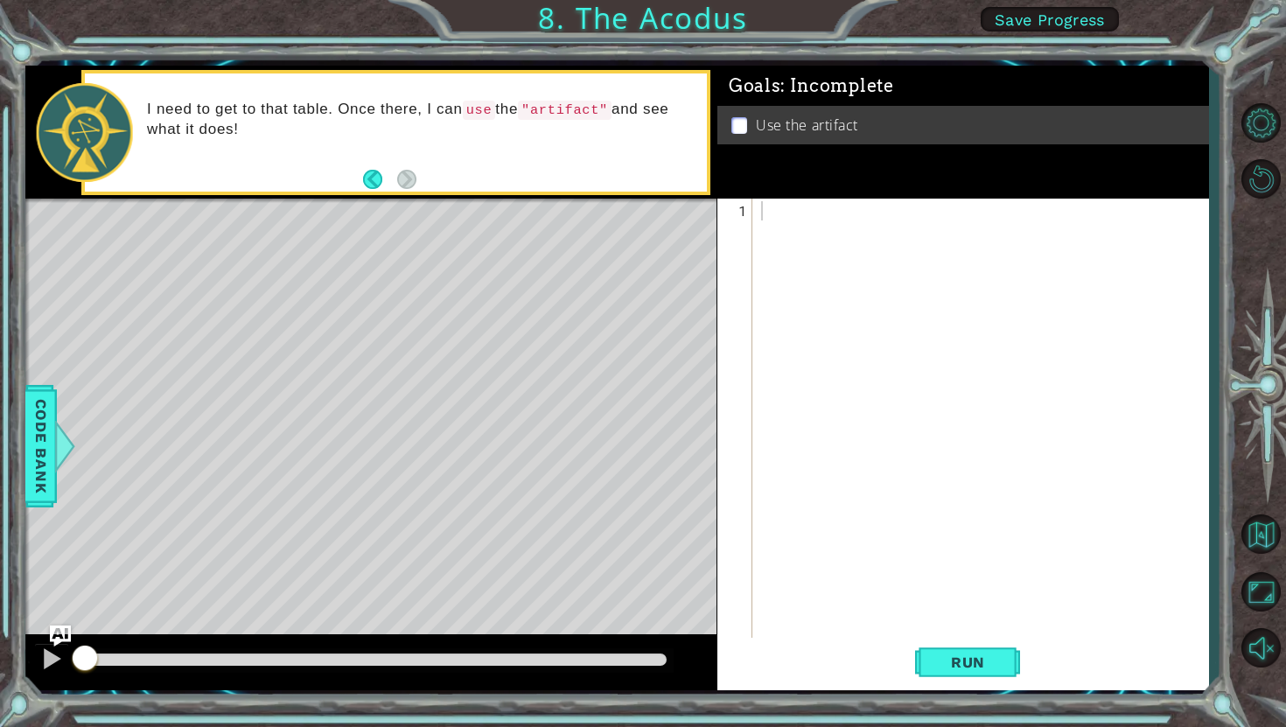
click at [1036, 28] on span "Save Progress" at bounding box center [1050, 19] width 110 height 18
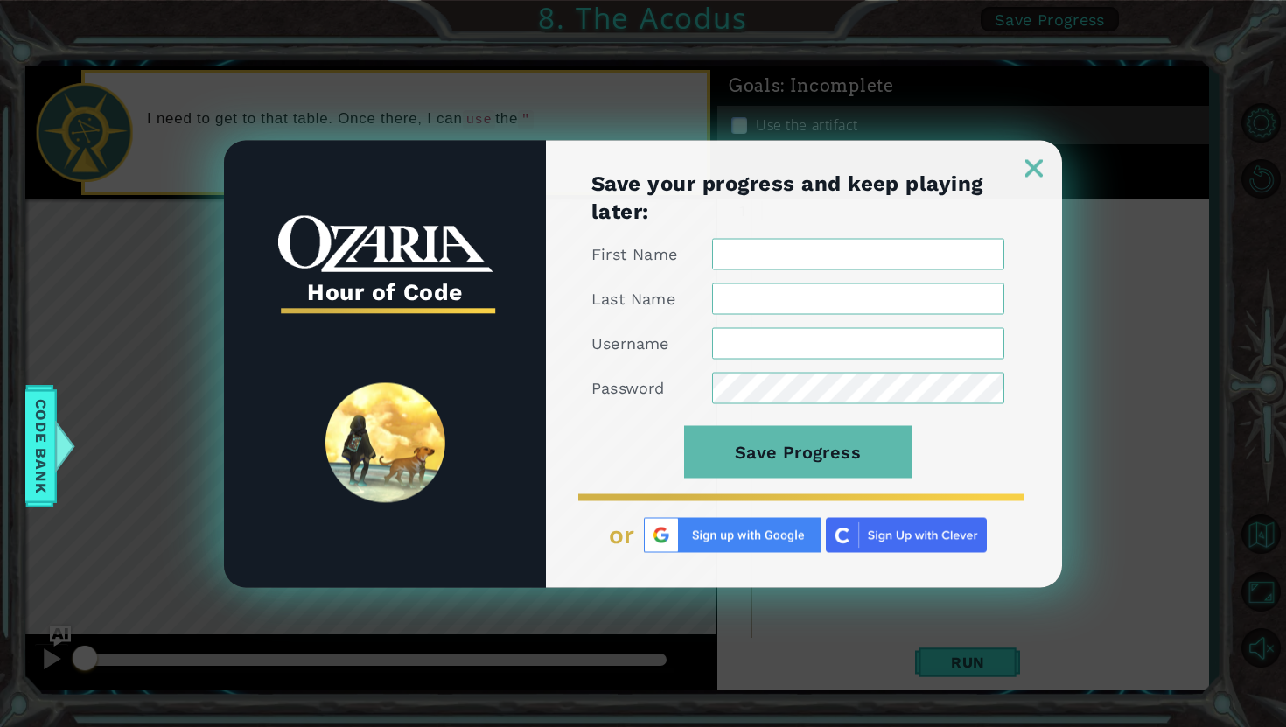
click at [360, 530] on div "Hour of Code" at bounding box center [385, 363] width 322 height 447
click at [751, 538] on img at bounding box center [733, 534] width 178 height 35
click at [882, 525] on img at bounding box center [906, 534] width 161 height 35
click at [734, 538] on img at bounding box center [733, 534] width 178 height 35
click at [662, 539] on img at bounding box center [733, 534] width 178 height 35
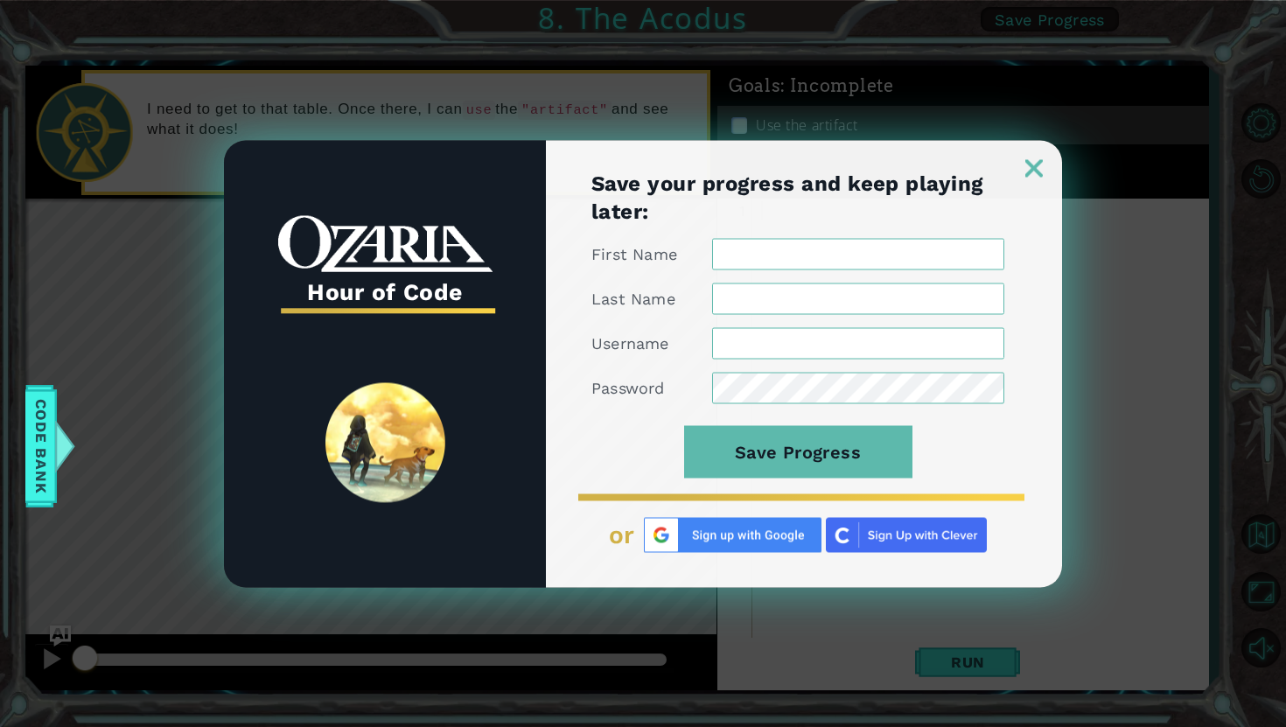
click at [864, 541] on img at bounding box center [906, 534] width 161 height 35
click at [724, 528] on img at bounding box center [733, 534] width 178 height 35
click at [1033, 160] on img at bounding box center [1033, 167] width 17 height 17
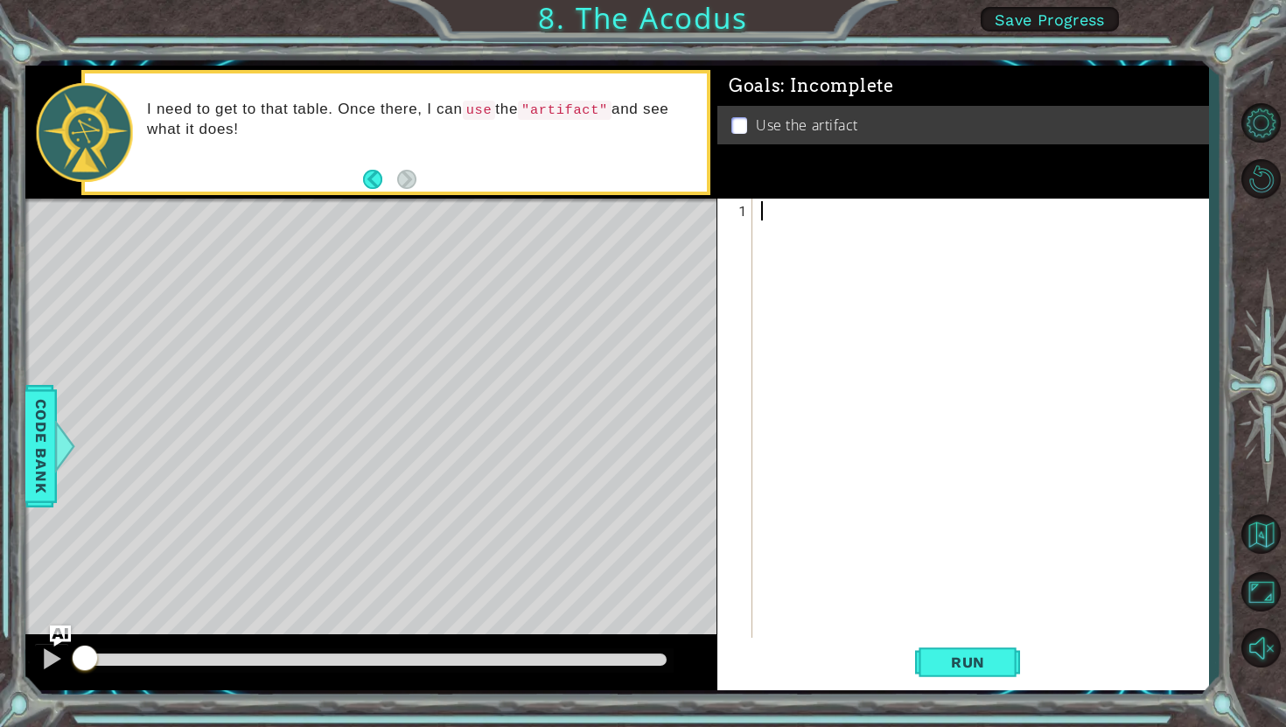
click at [1086, 18] on span "Save Progress" at bounding box center [1050, 19] width 110 height 18
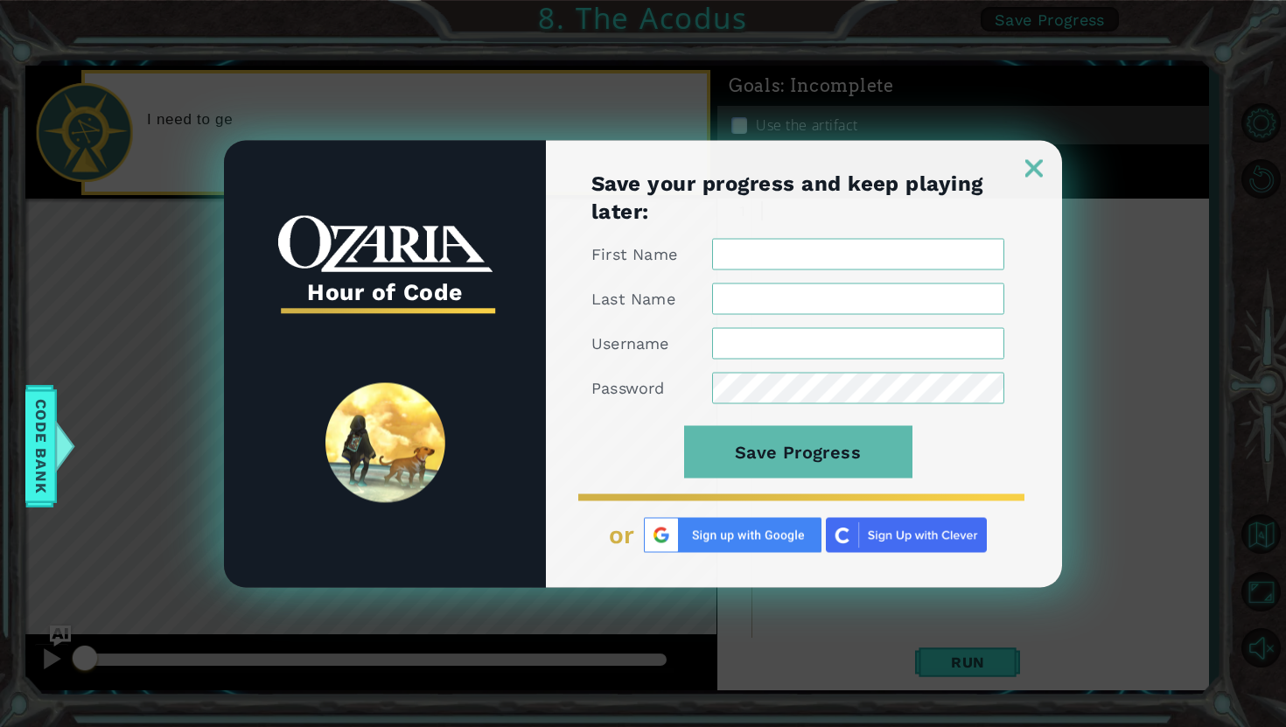
click at [1022, 180] on div "Save your progress and keep playing later: First Name Last Name Username Passwo…" at bounding box center [804, 378] width 516 height 418
click at [1043, 166] on div at bounding box center [804, 158] width 516 height 37
click at [1022, 166] on div at bounding box center [804, 158] width 516 height 37
click at [1036, 168] on img at bounding box center [1033, 167] width 17 height 17
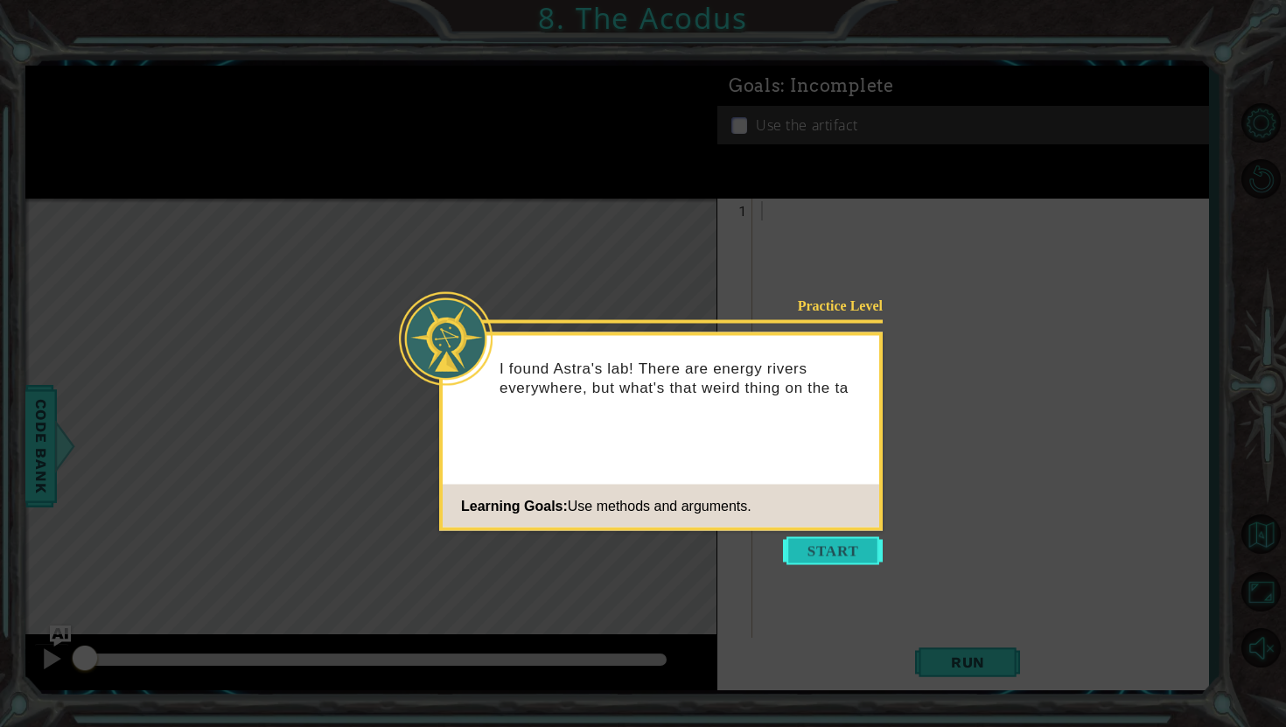
click at [840, 562] on button "Start" at bounding box center [833, 551] width 100 height 28
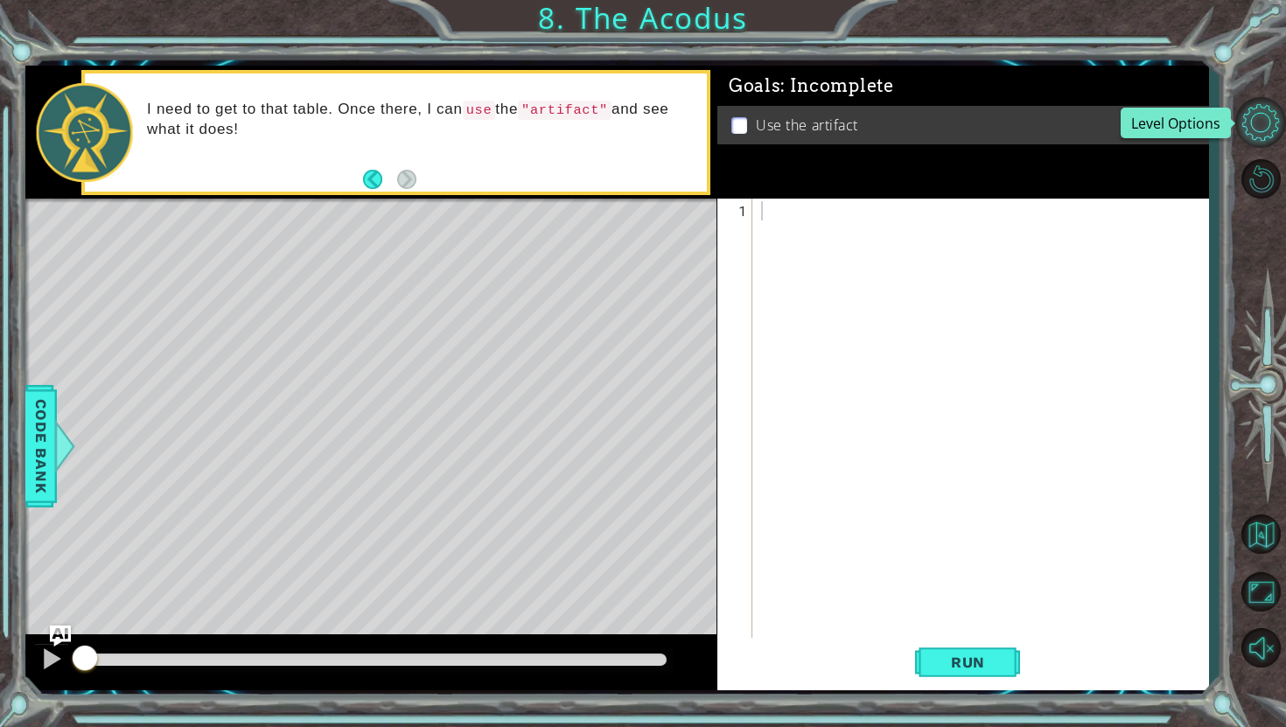
click at [1270, 125] on button "Level Options" at bounding box center [1260, 122] width 51 height 51
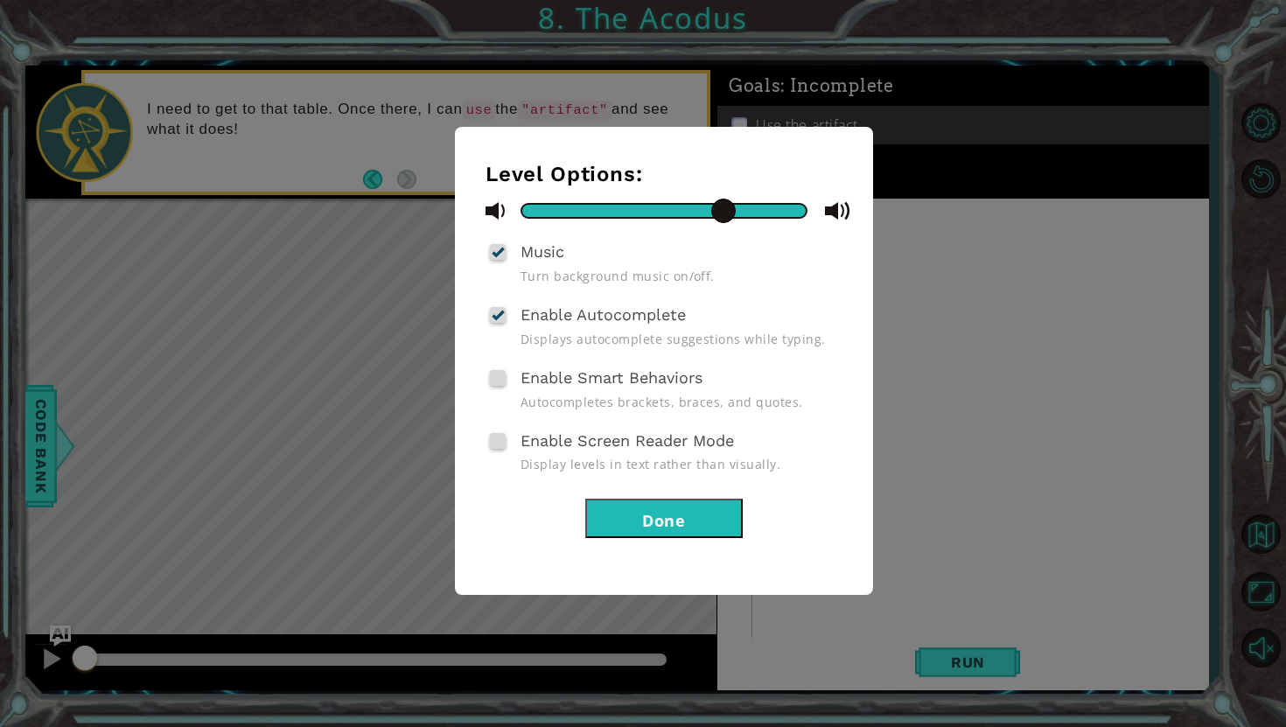
click at [629, 508] on button "Done" at bounding box center [663, 518] width 157 height 39
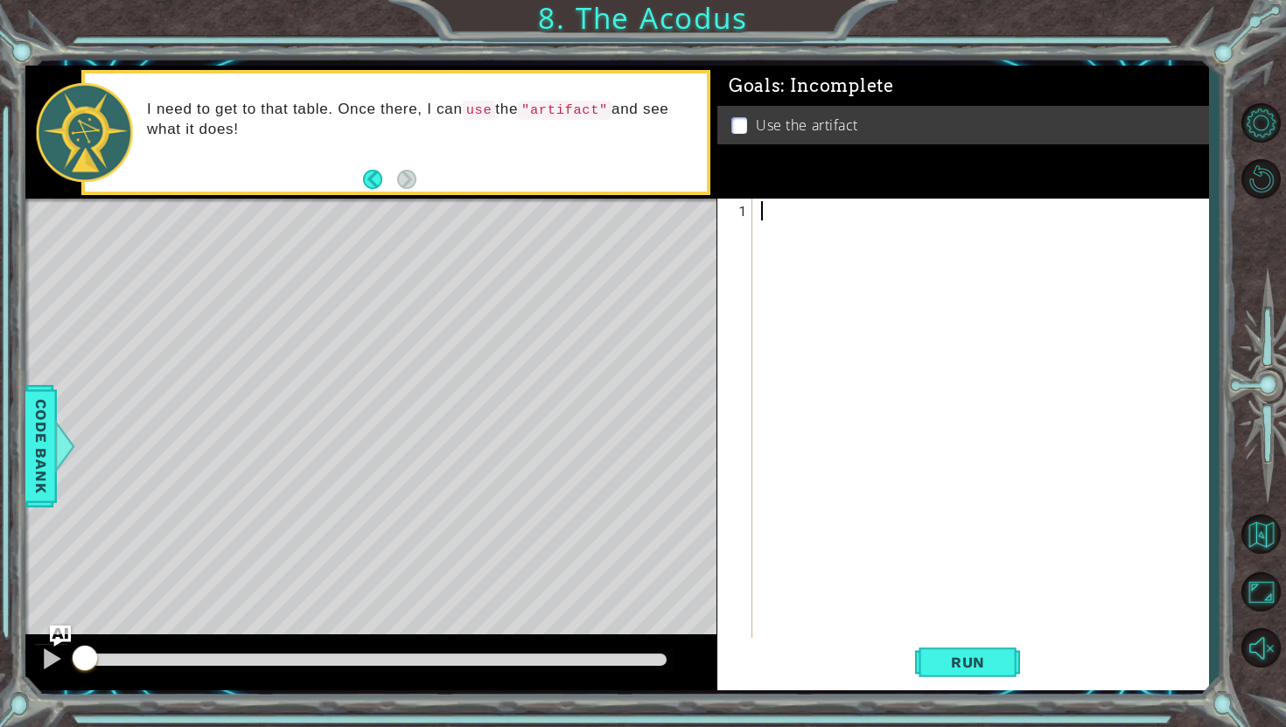
click at [1035, 6] on div "1 ההההההההההההההההההההההההההההההההההההההההההההההההההההההההההההההההההההההההההההה…" at bounding box center [643, 363] width 1286 height 727
click at [739, 125] on p at bounding box center [739, 125] width 16 height 17
click at [785, 218] on div at bounding box center [984, 451] width 455 height 500
type textarea "u"
type textarea "hero.moveUp(2)"
